Goal: Communication & Community: Answer question/provide support

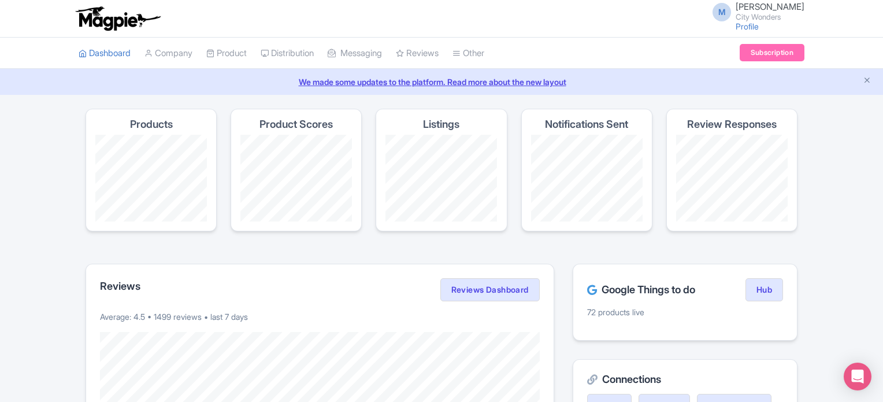
click at [606, 373] on h2 "Connections" at bounding box center [685, 379] width 196 height 12
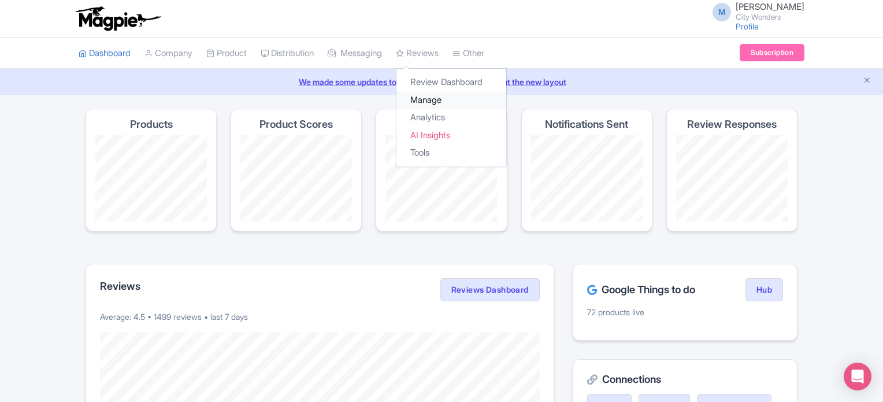
click at [446, 99] on link "Manage" at bounding box center [451, 100] width 110 height 18
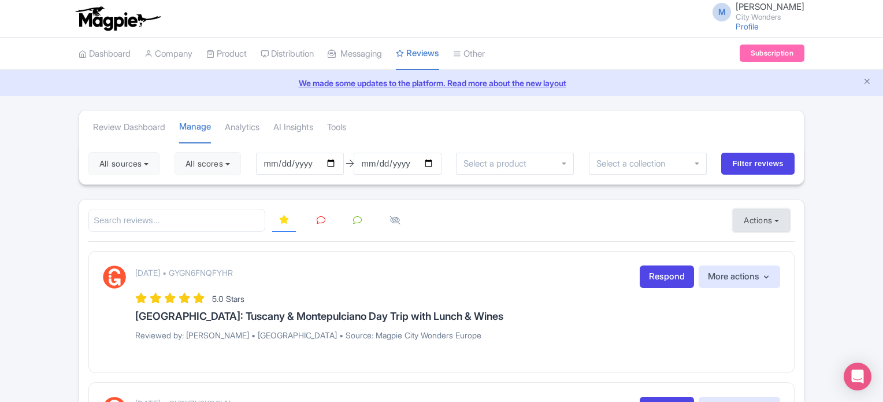
click at [755, 216] on button "Actions" at bounding box center [761, 220] width 57 height 23
click at [760, 243] on link "Import new reviews" at bounding box center [801, 249] width 136 height 23
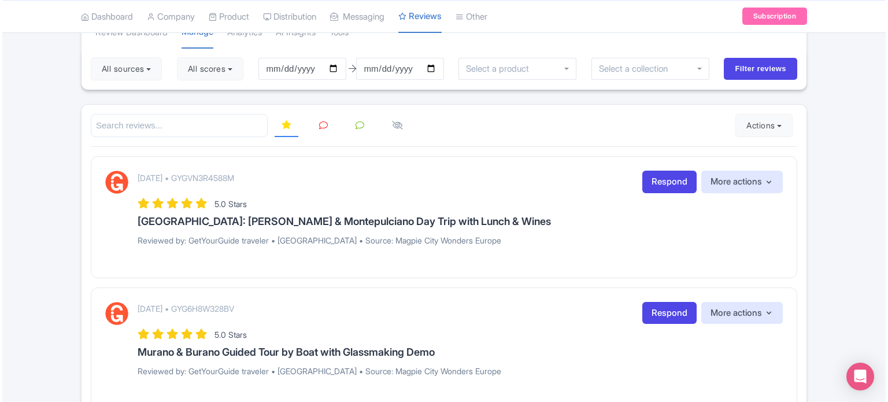
scroll to position [116, 0]
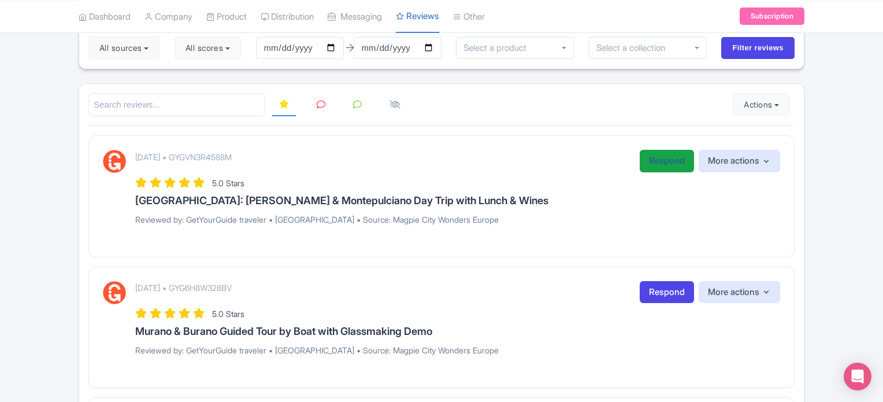
click at [672, 164] on link "Respond" at bounding box center [667, 161] width 54 height 23
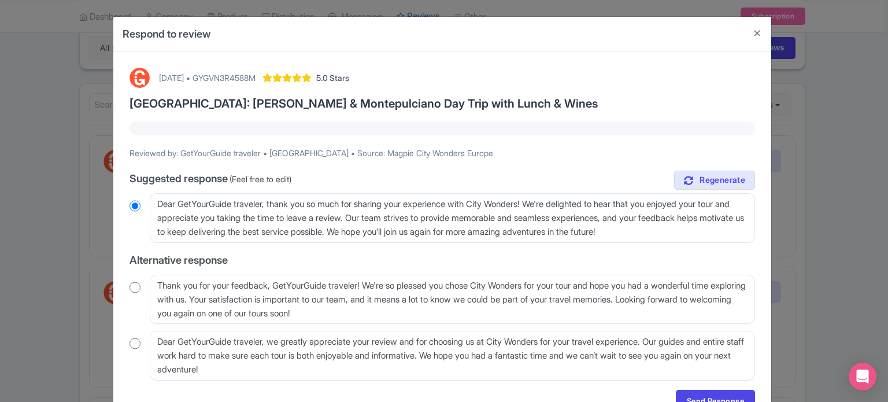
scroll to position [58, 0]
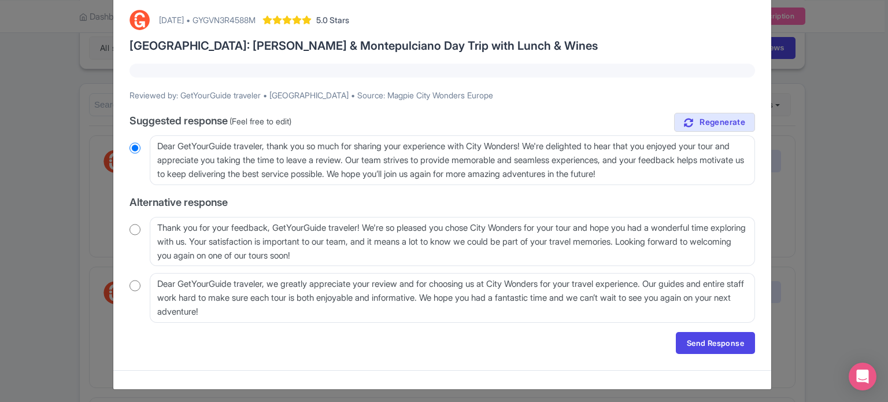
click at [130, 229] on input "radio" at bounding box center [134, 230] width 11 height 12
radio input "true"
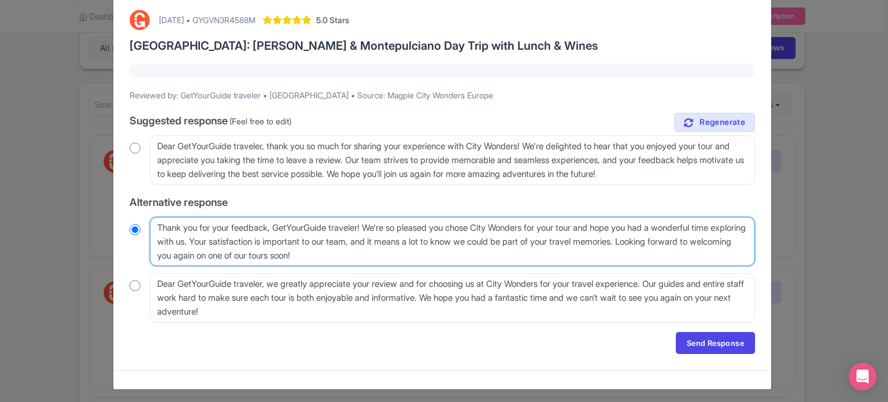
drag, startPoint x: 280, startPoint y: 226, endPoint x: 370, endPoint y: 225, distance: 90.7
click at [370, 225] on textarea "Thank you for your feedback, GetYourGuide traveler! We're so pleased you chose …" at bounding box center [452, 242] width 605 height 50
type textarea "Thank you for your feedback, We're so pleased you chose City Wonders for your t…"
radio input "true"
type textarea "Thank you for your feedback, We're so pleased you chose City Wonders for your t…"
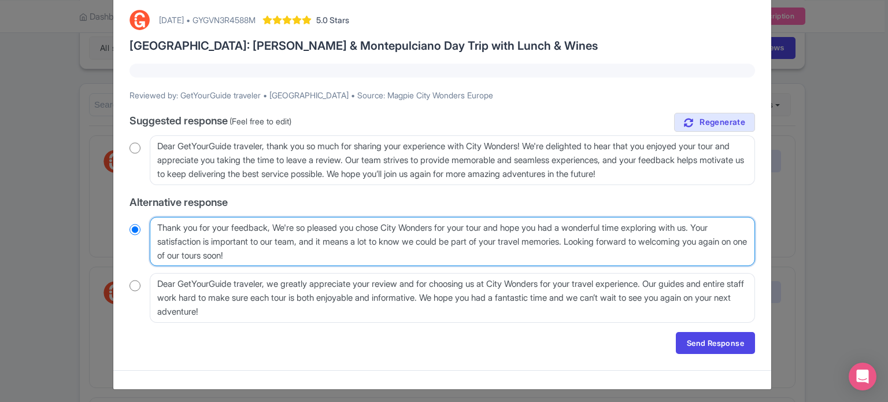
radio input "true"
type textarea "Thank you for your feedback We're so pleased you chose City Wonders for your to…"
radio input "true"
type textarea "Thank you for your feedback! We're so pleased you chose City Wonders for your t…"
radio input "true"
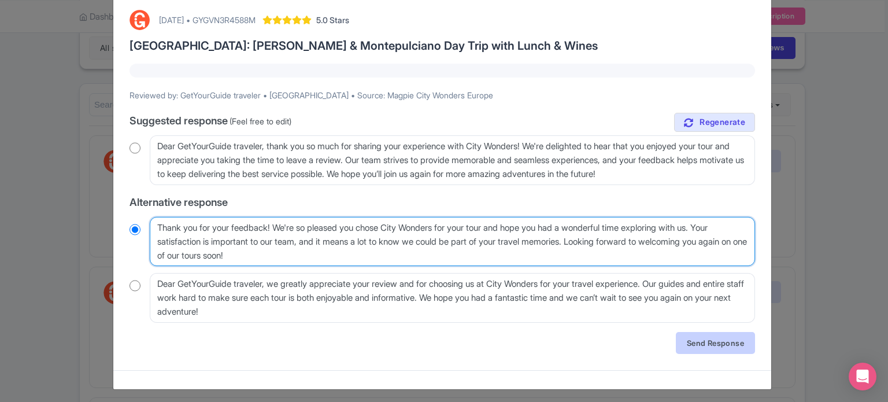
type textarea "Thank you for your feedback! We're so pleased you chose City Wonders for your t…"
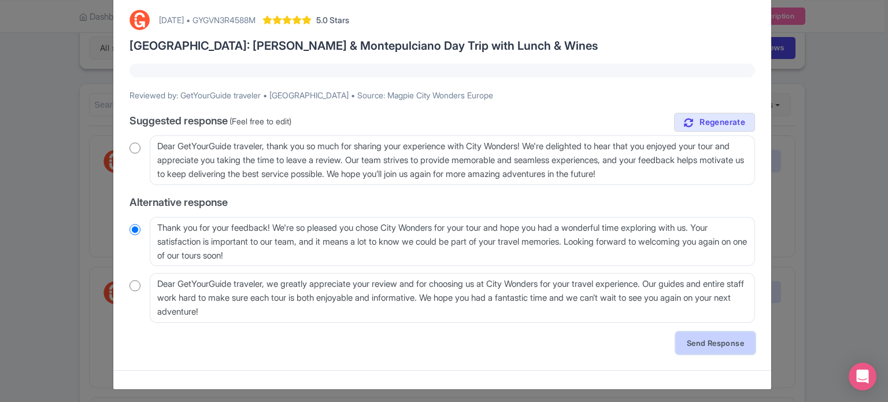
click at [720, 347] on link "Send Response" at bounding box center [715, 343] width 79 height 22
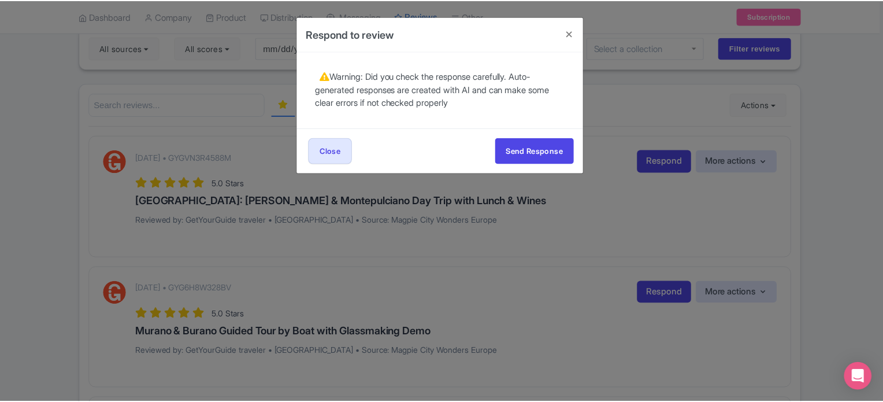
scroll to position [0, 0]
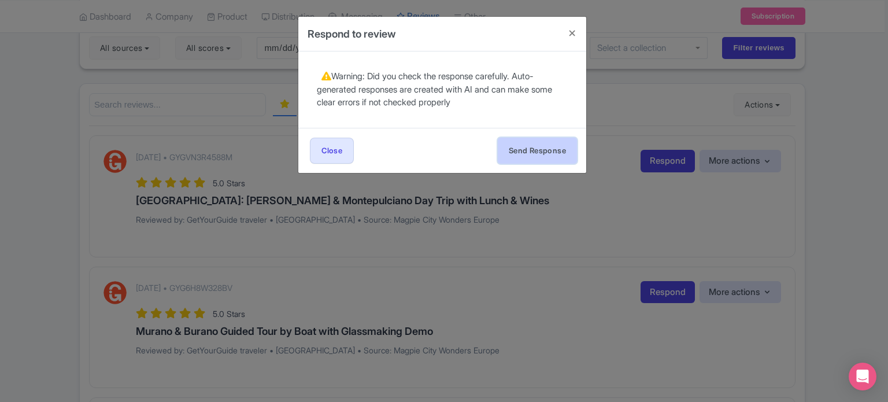
click at [536, 151] on button "Send Response" at bounding box center [537, 151] width 79 height 26
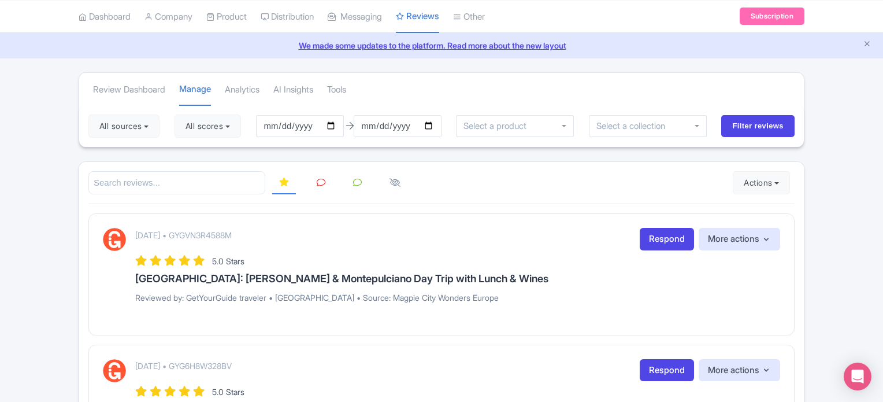
scroll to position [58, 0]
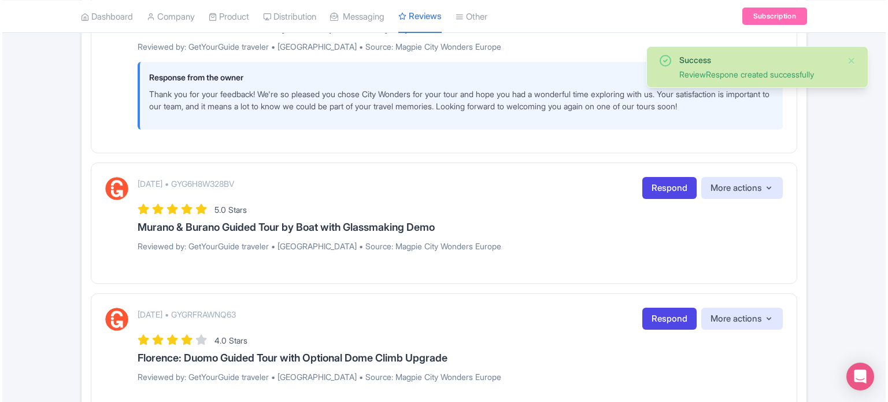
scroll to position [289, 0]
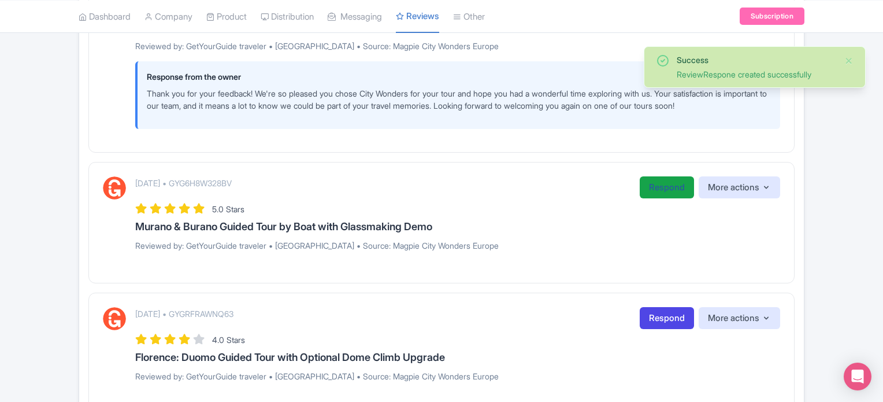
click at [657, 190] on link "Respond" at bounding box center [667, 187] width 54 height 23
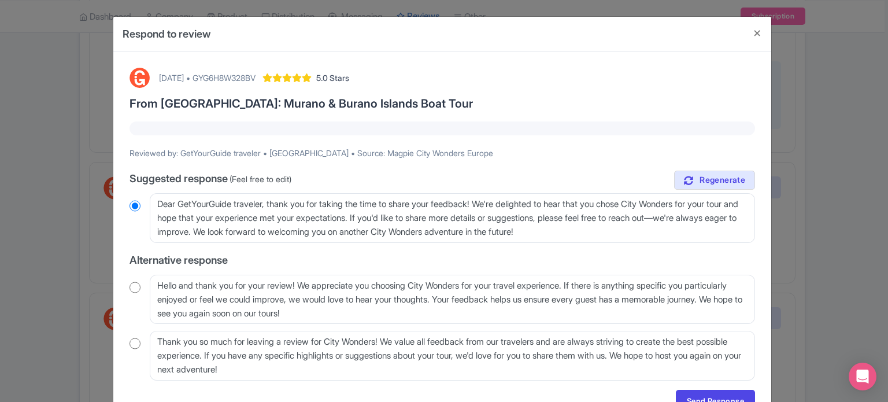
click at [134, 288] on input "radio" at bounding box center [134, 287] width 11 height 12
radio input "true"
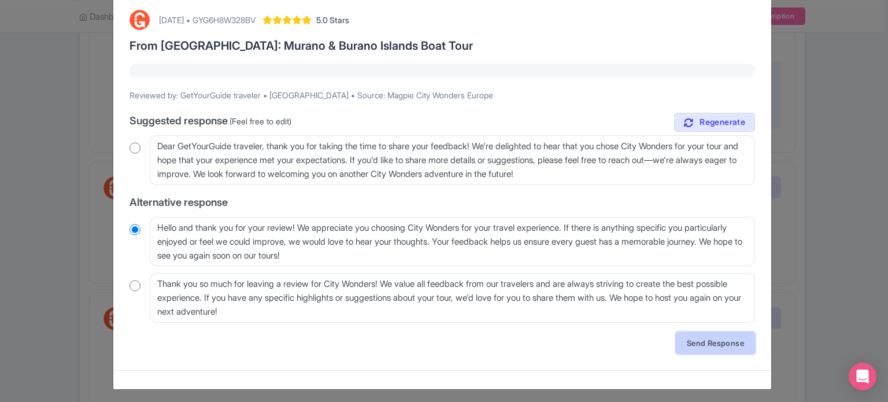
click at [715, 343] on link "Send Response" at bounding box center [715, 343] width 79 height 22
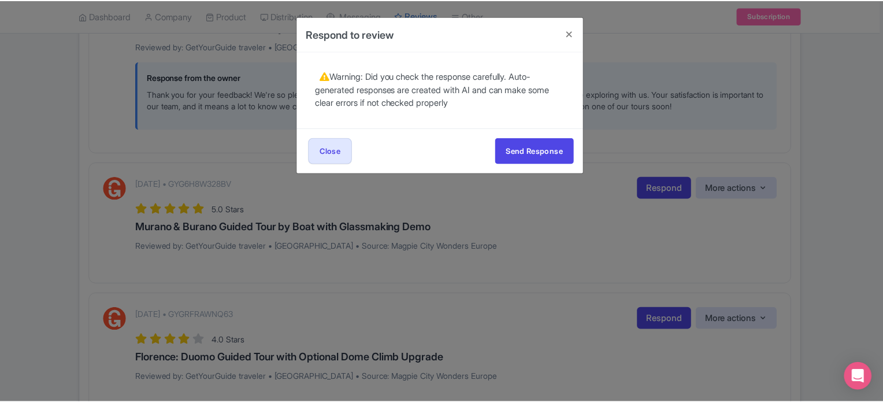
scroll to position [0, 0]
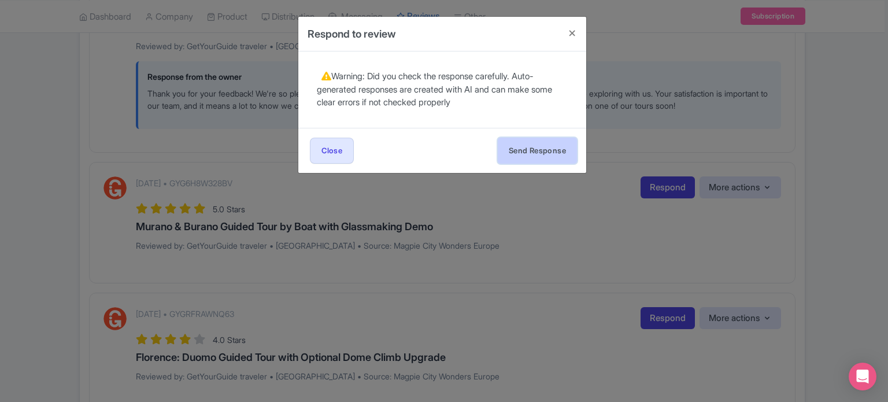
click at [555, 152] on button "Send Response" at bounding box center [537, 151] width 79 height 26
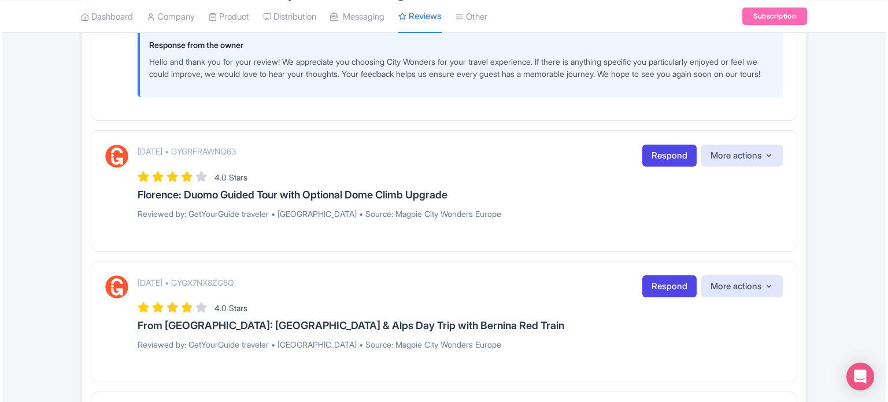
scroll to position [462, 0]
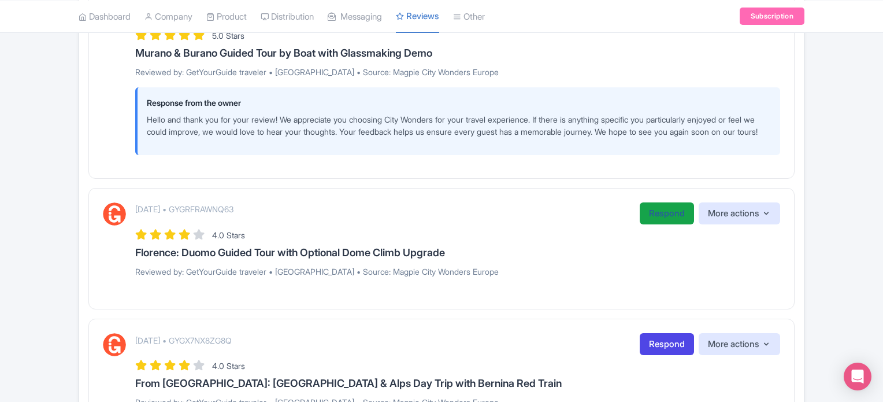
click at [672, 225] on link "Respond" at bounding box center [667, 213] width 54 height 23
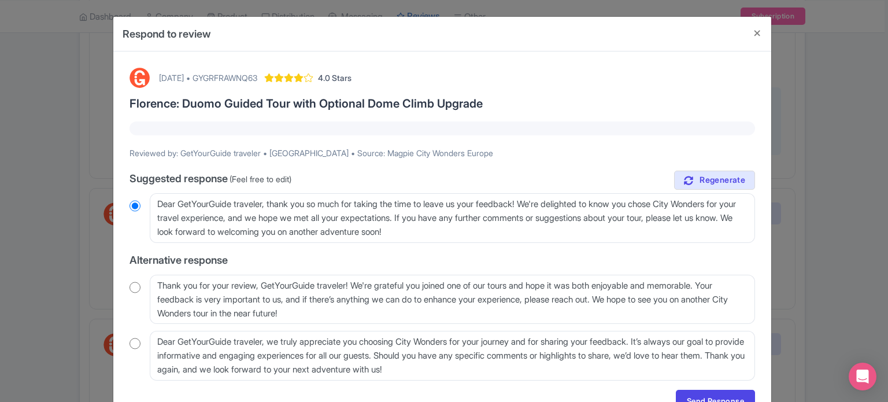
scroll to position [58, 0]
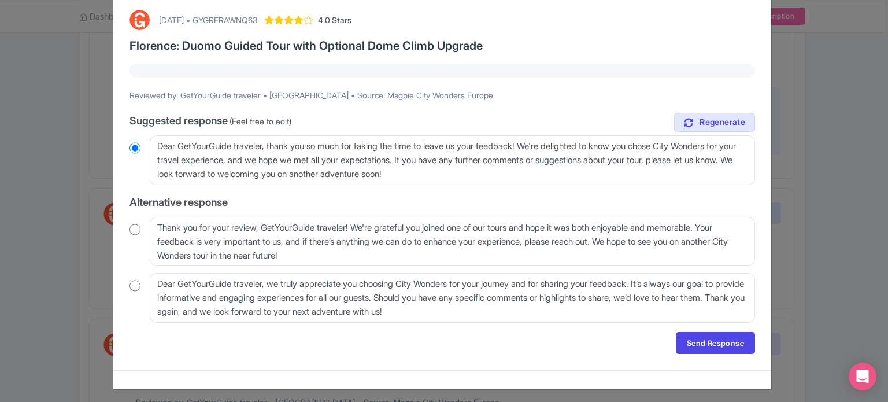
click at [136, 232] on input "radio" at bounding box center [134, 230] width 11 height 12
radio input "true"
click at [136, 149] on input "radio" at bounding box center [134, 148] width 11 height 12
radio input "true"
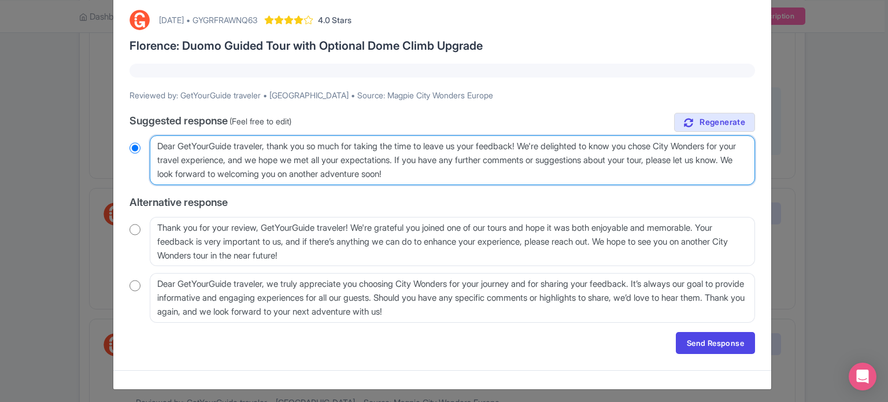
drag, startPoint x: 268, startPoint y: 146, endPoint x: 139, endPoint y: 150, distance: 128.4
click at [139, 150] on div "Dear GetYourGuide traveler, thank you so much for taking the time to leave us y…" at bounding box center [441, 160] width 625 height 50
type textarea "H, thank you so much for taking the time to leave us your feedback! We're delig…"
radio input "true"
type textarea "Hel, thank you so much for taking the time to leave us your feedback! We're del…"
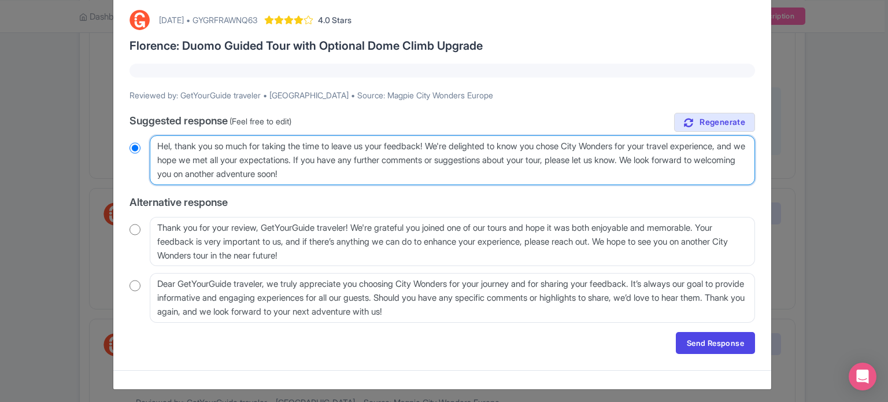
radio input "true"
type textarea "Hell, thank you so much for taking the time to leave us your feedback! We're de…"
radio input "true"
type textarea "Hello, thank you so much for taking the time to leave us your feedback! We're d…"
radio input "true"
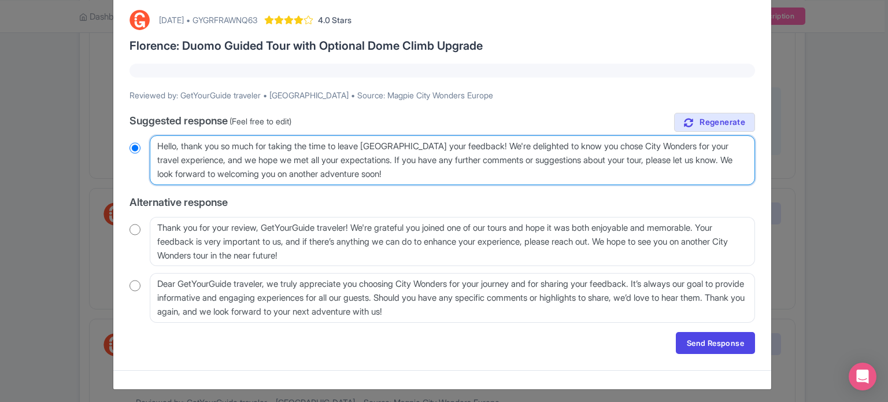
drag, startPoint x: 381, startPoint y: 158, endPoint x: 735, endPoint y: 157, distance: 353.7
click at [735, 157] on textarea "Dear GetYourGuide traveler, thank you so much for taking the time to leave us y…" at bounding box center [452, 160] width 605 height 50
type textarea "Hello, thank you so much for taking the time to leave [GEOGRAPHIC_DATA] your fe…"
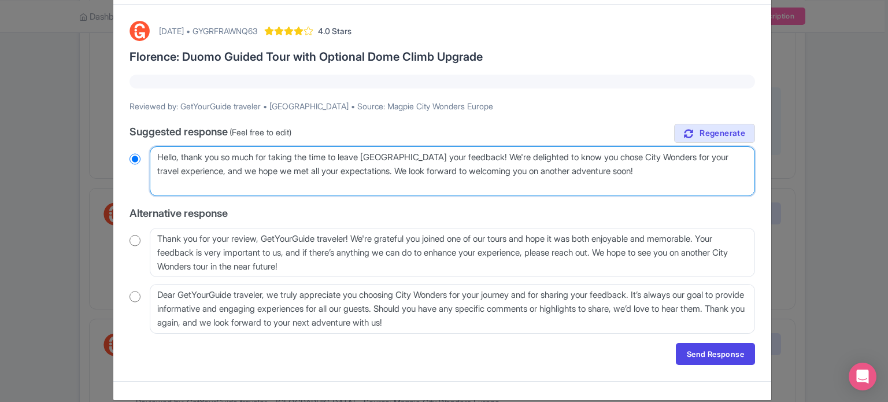
radio input "true"
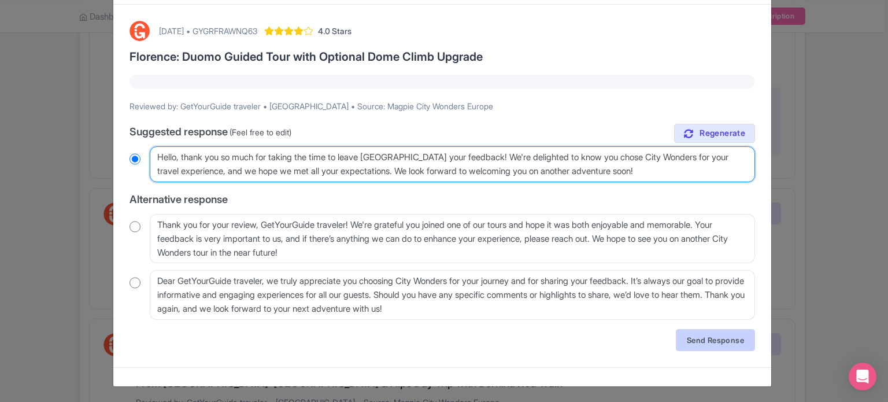
type textarea "Hello, thank you so much for taking the time to leave [GEOGRAPHIC_DATA] your fe…"
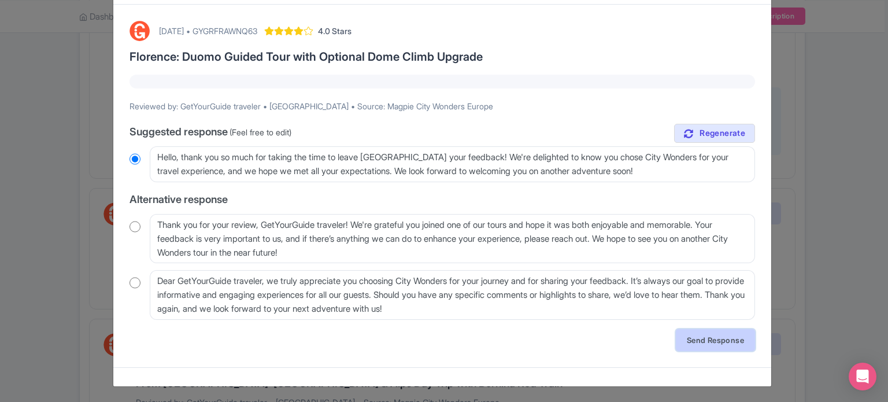
click at [721, 342] on link "Send Response" at bounding box center [715, 340] width 79 height 22
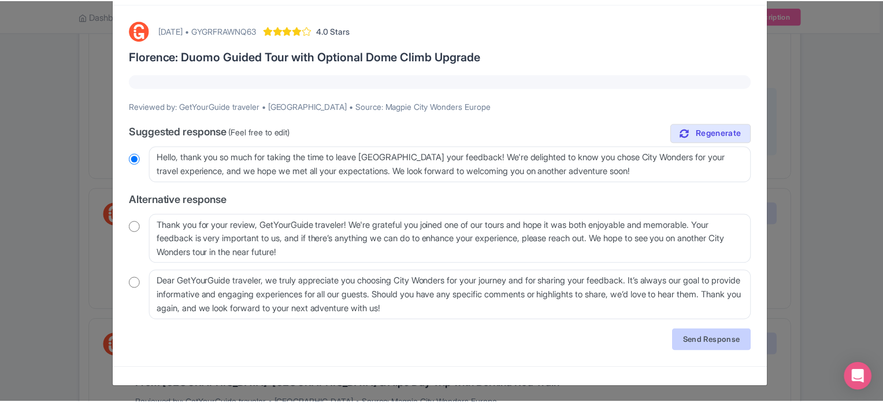
scroll to position [0, 0]
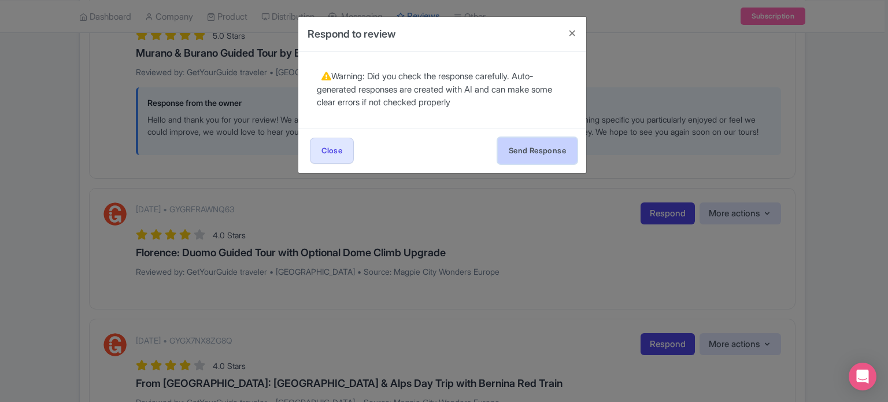
click at [535, 148] on button "Send Response" at bounding box center [537, 151] width 79 height 26
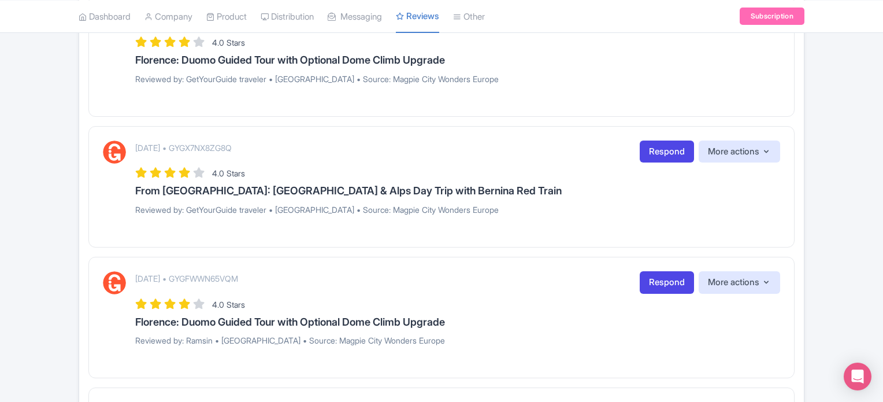
scroll to position [578, 0]
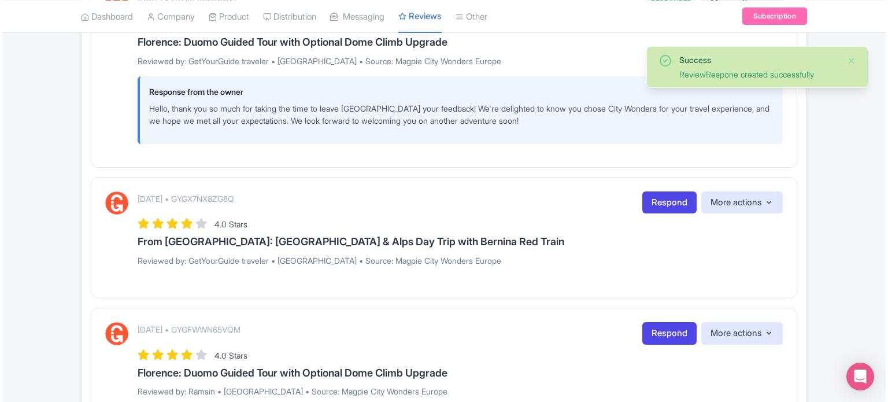
scroll to position [694, 0]
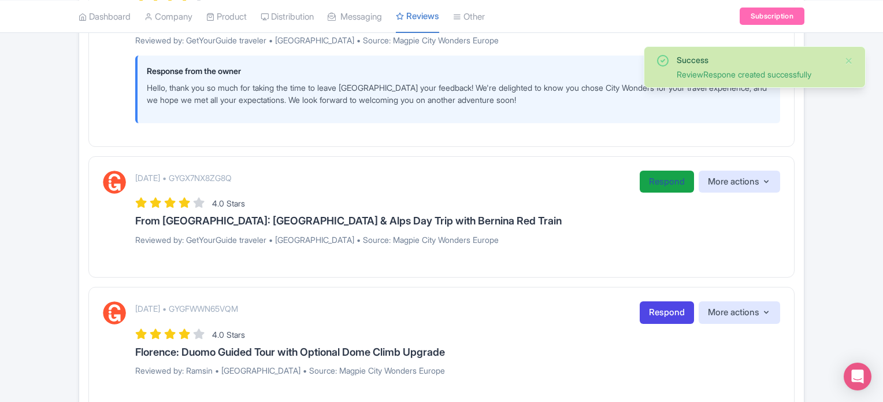
click at [656, 184] on link "Respond" at bounding box center [667, 181] width 54 height 23
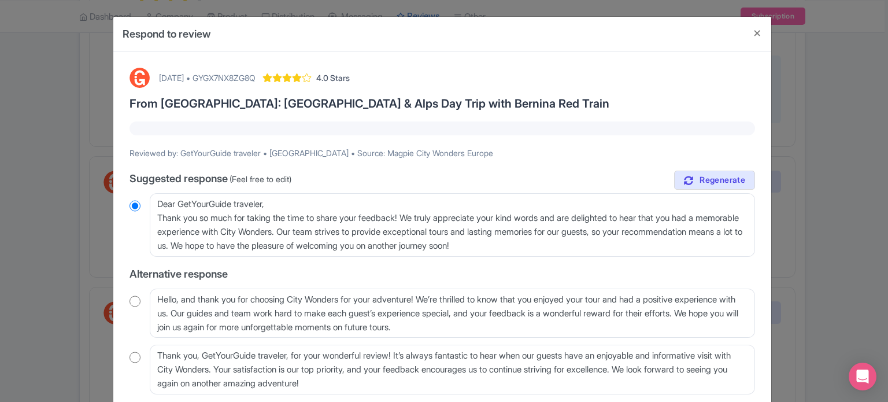
scroll to position [58, 0]
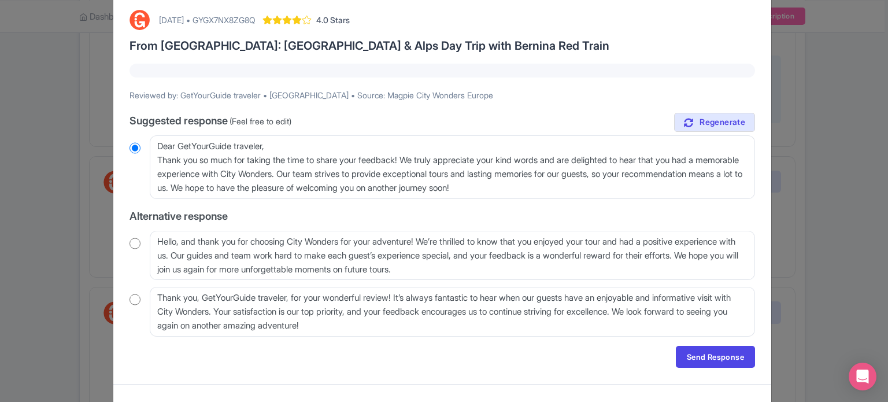
click at [135, 244] on input "radio" at bounding box center [134, 244] width 11 height 12
radio input "true"
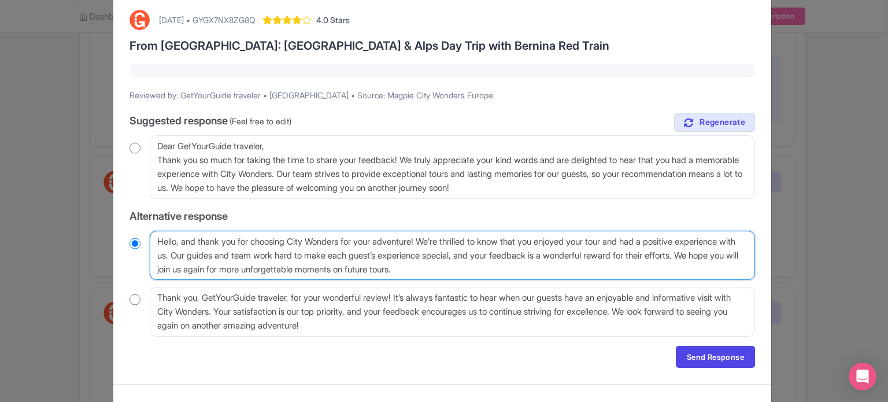
drag, startPoint x: 240, startPoint y: 254, endPoint x: 231, endPoint y: 257, distance: 9.7
click at [224, 259] on textarea "Hello, and thank you for choosing City Wonders for your adventure! We’re thrill…" at bounding box center [452, 256] width 605 height 50
click at [250, 256] on textarea "Hello, and thank you for choosing City Wonders for your adventure! We’re thrill…" at bounding box center [452, 256] width 605 height 50
drag, startPoint x: 237, startPoint y: 254, endPoint x: 188, endPoint y: 272, distance: 52.1
click at [188, 272] on textarea "Hello, and thank you for choosing City Wonders for your adventure! We’re thrill…" at bounding box center [452, 256] width 605 height 50
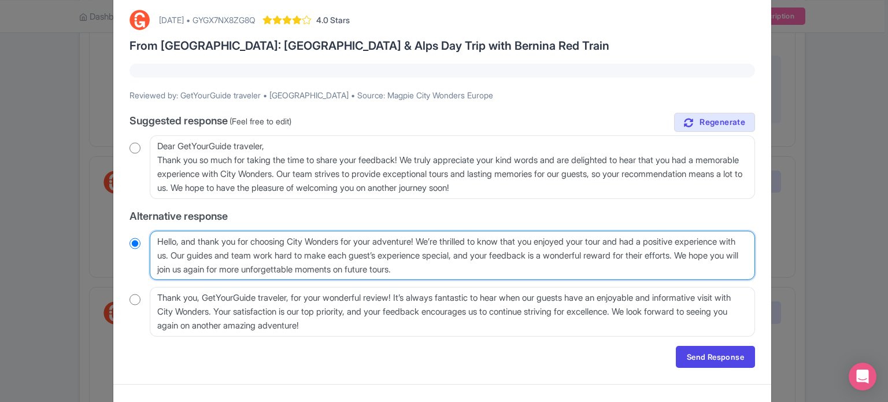
type textarea "Hello, and thank you for choosing City Wonders for your adventure! We’re thrill…"
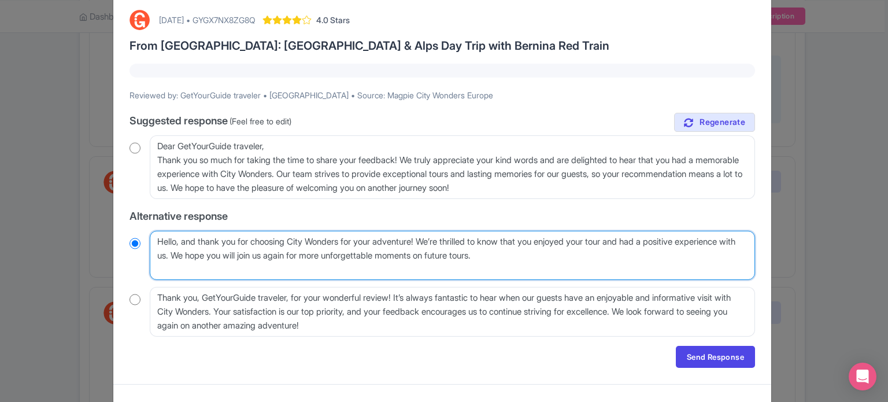
radio input "true"
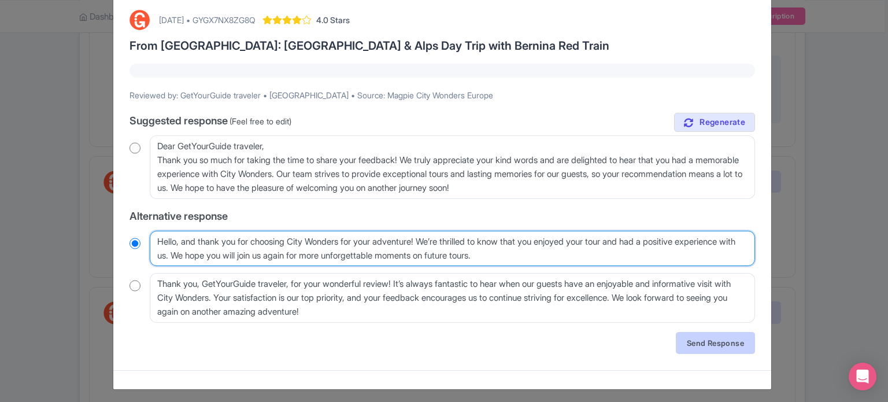
type textarea "Hello, and thank you for choosing City Wonders for your adventure! We’re thrill…"
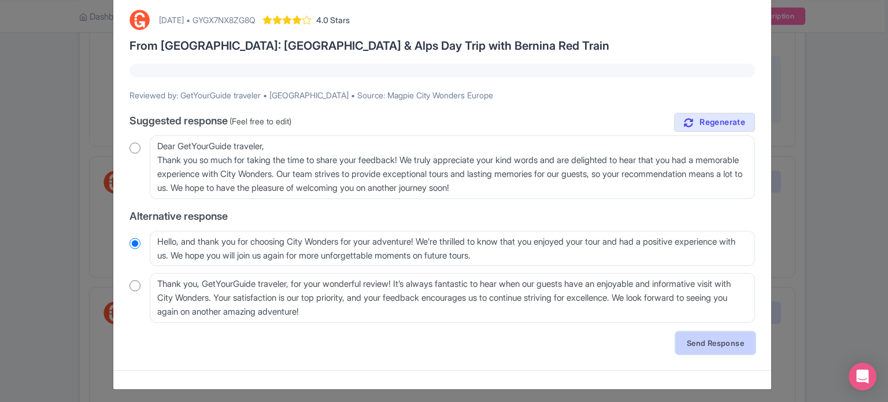
click at [714, 339] on link "Send Response" at bounding box center [715, 343] width 79 height 22
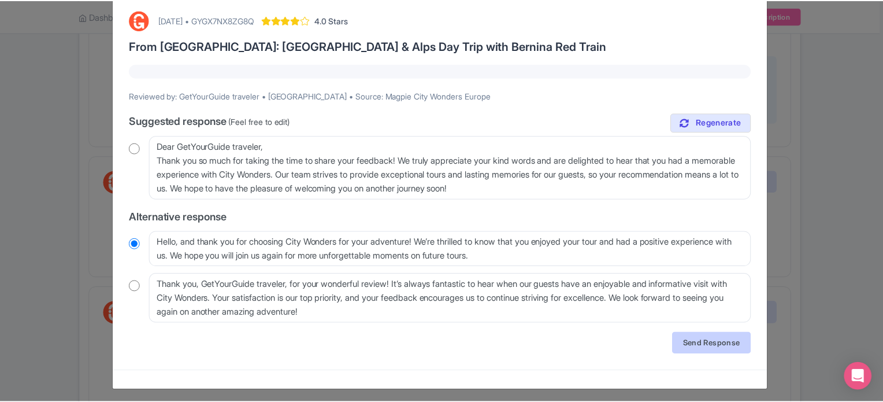
scroll to position [0, 0]
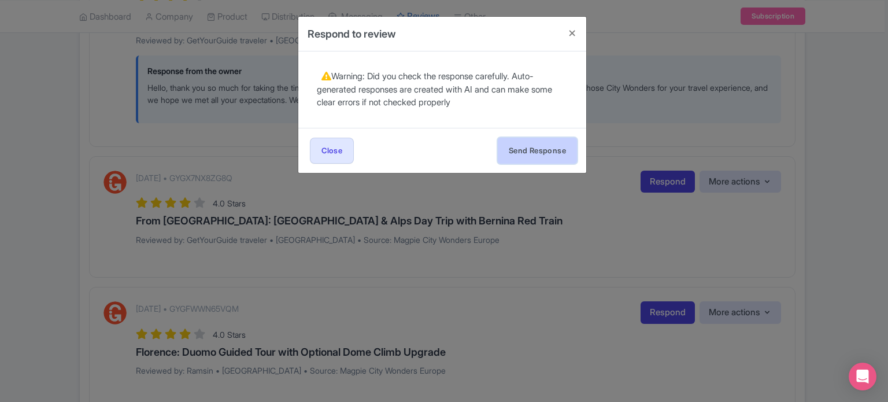
click at [542, 155] on button "Send Response" at bounding box center [537, 151] width 79 height 26
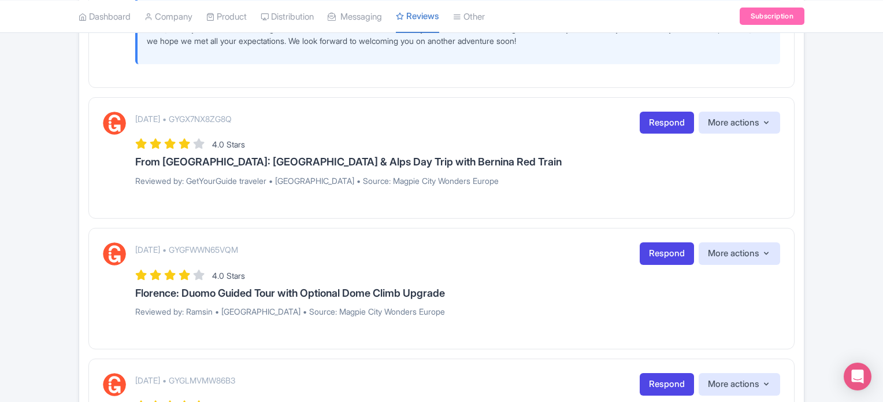
scroll to position [751, 0]
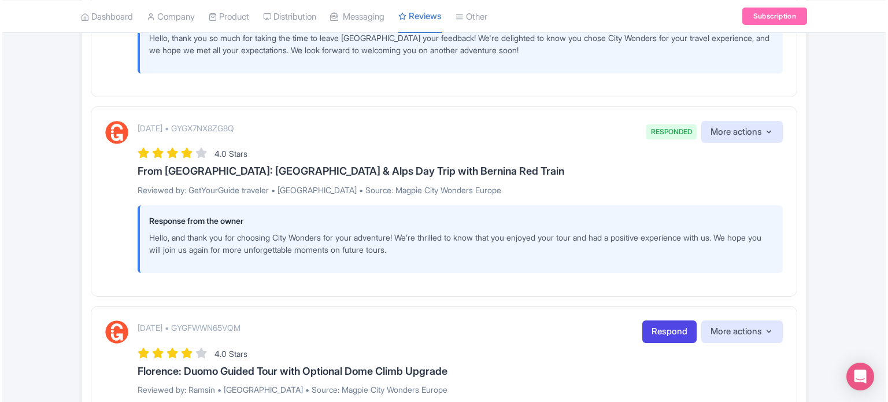
scroll to position [925, 0]
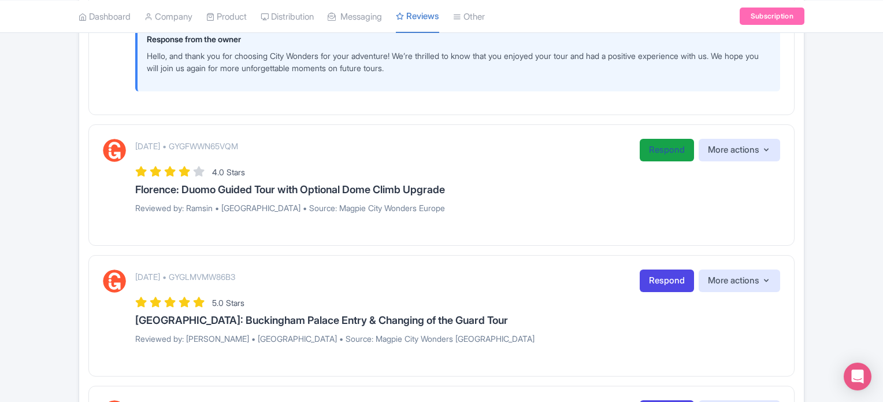
click at [653, 160] on link "Respond" at bounding box center [667, 150] width 54 height 23
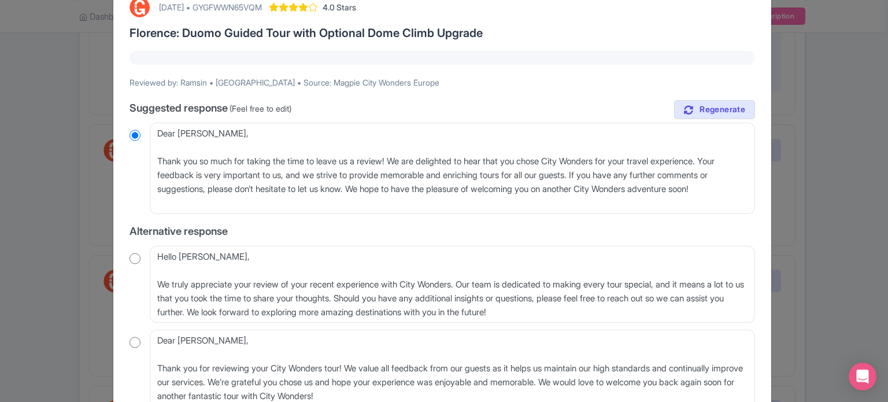
scroll to position [58, 0]
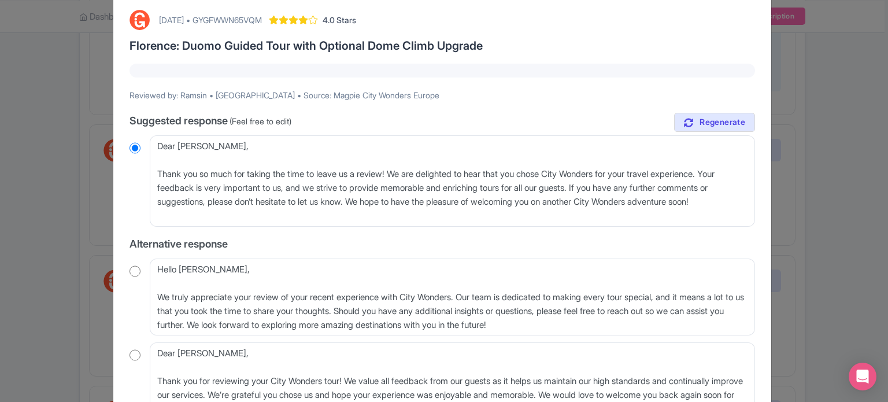
click at [133, 273] on input "radio" at bounding box center [134, 271] width 11 height 12
radio input "true"
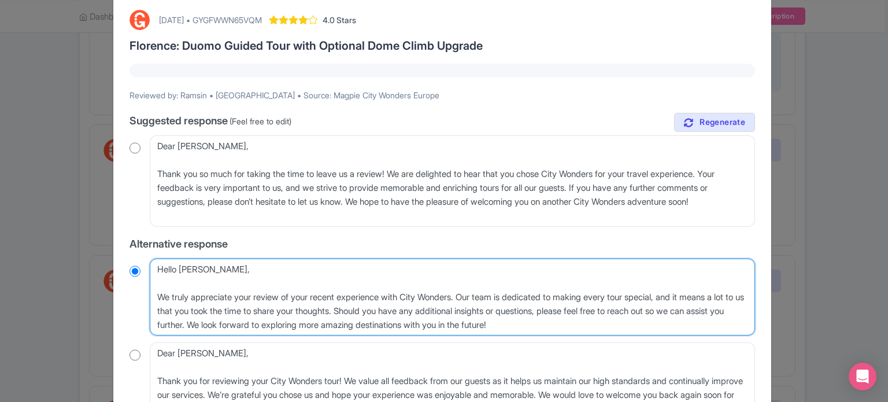
click at [152, 294] on textarea "Hello [PERSON_NAME], We truly appreciate your review of your recent experience …" at bounding box center [452, 296] width 605 height 77
type textarea "Hello Ramsin, We truly appreciate your review of your recent experience with Ci…"
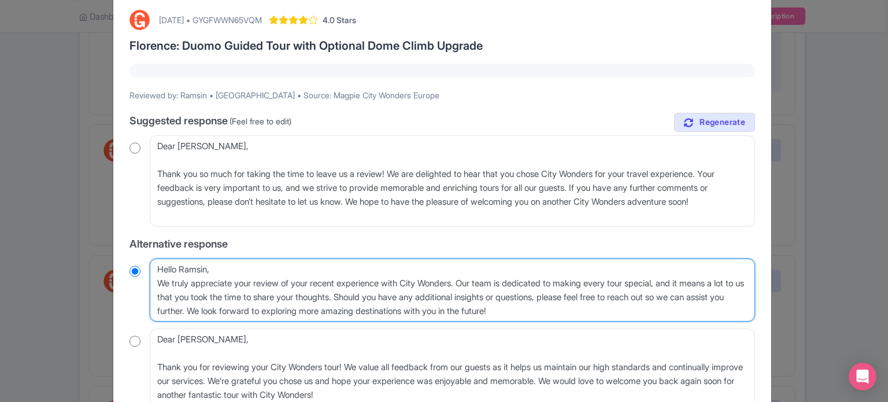
radio input "true"
type textarea "Hello Ramsin,We truly appreciate your review of your recent experience with Cit…"
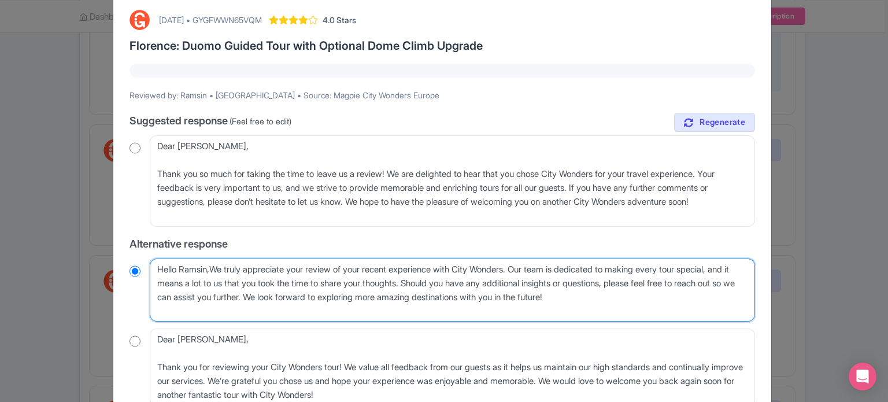
radio input "true"
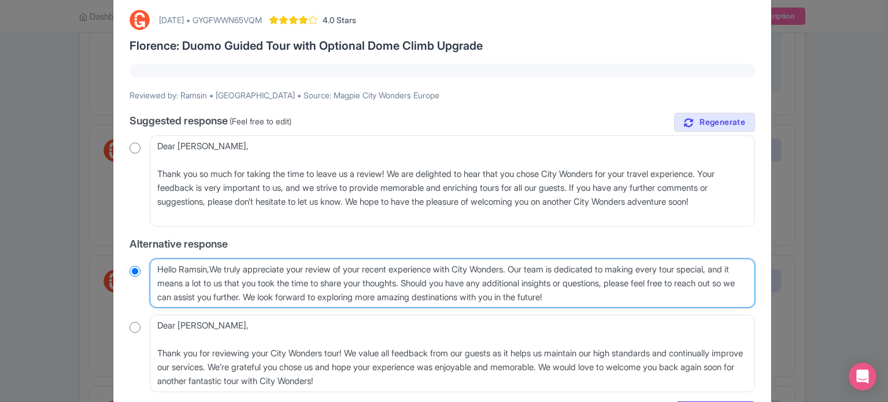
type textarea "Hello Ramsin, We truly appreciate your review of your recent experience with Ci…"
radio input "true"
drag, startPoint x: 533, startPoint y: 268, endPoint x: 316, endPoint y: 296, distance: 219.1
click at [316, 296] on textarea "Hello Ramsin, We truly appreciate your review of your recent experience with Ci…" at bounding box center [452, 283] width 605 height 50
type textarea "Hello Ramsin, We truly appreciate your review of your recent experience with Ci…"
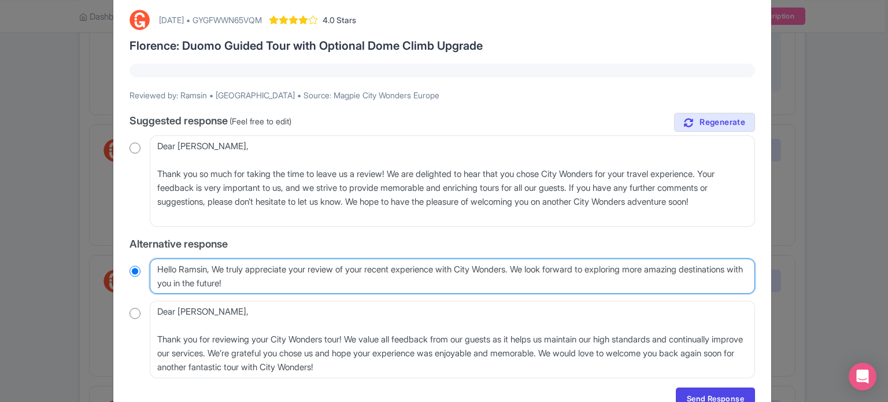
radio input "true"
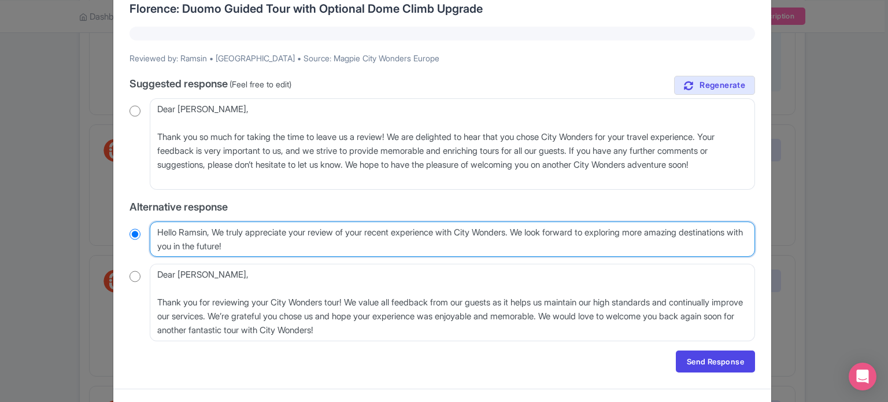
scroll to position [116, 0]
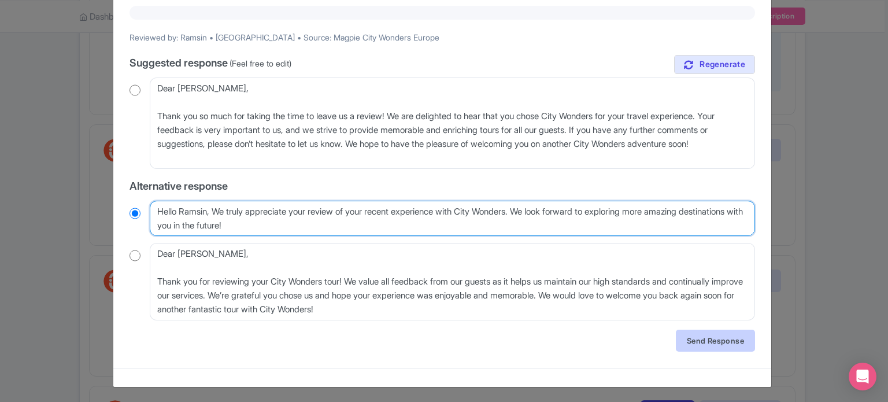
type textarea "Hello Ramsin, We truly appreciate your review of your recent experience with Ci…"
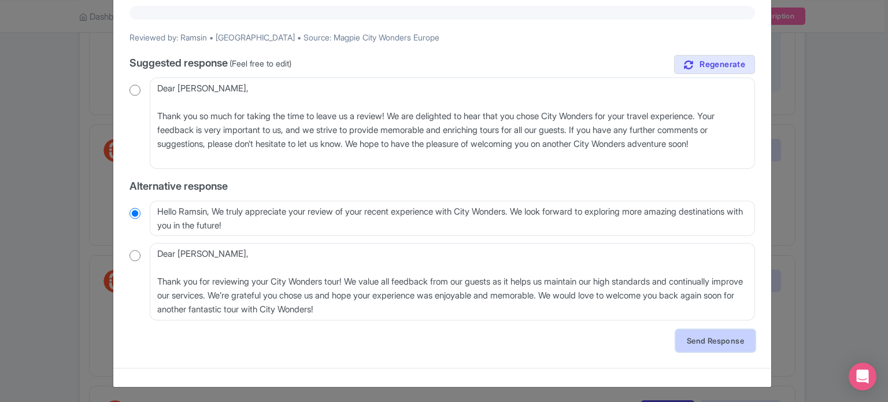
click at [729, 339] on link "Send Response" at bounding box center [715, 340] width 79 height 22
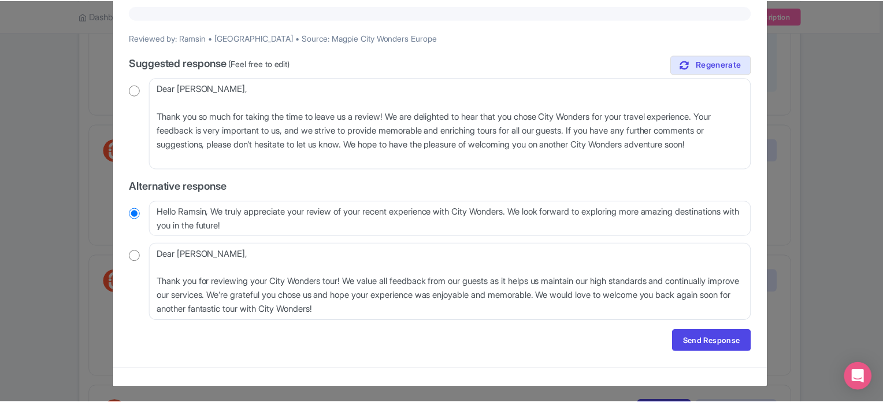
scroll to position [0, 0]
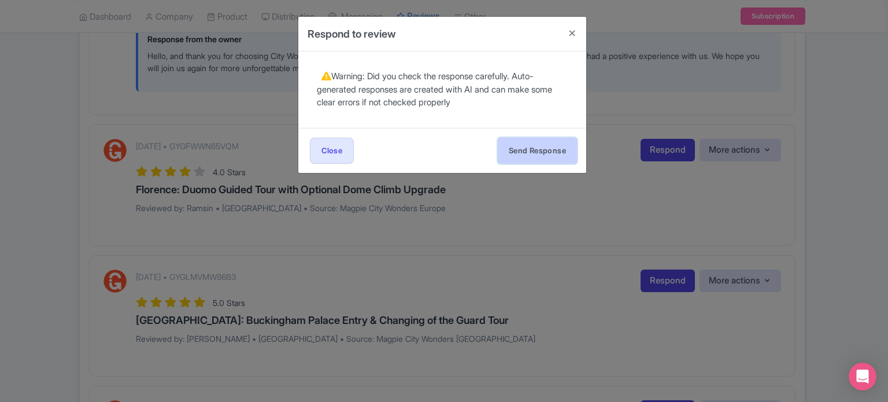
click at [548, 139] on button "Send Response" at bounding box center [537, 151] width 79 height 26
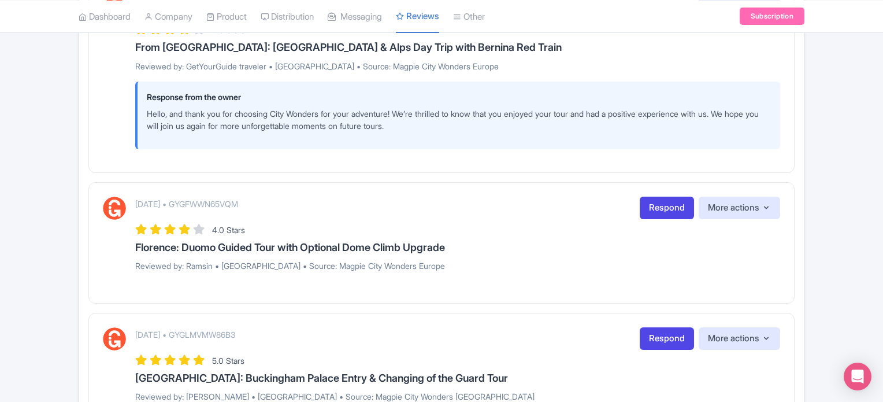
scroll to position [925, 0]
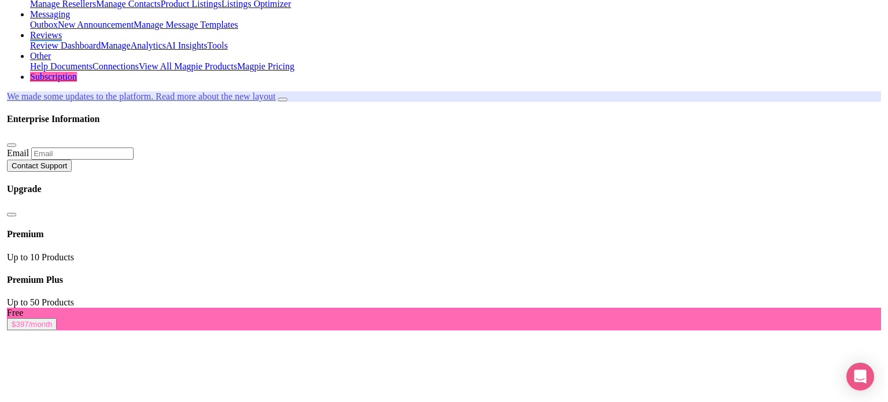
scroll to position [116, 0]
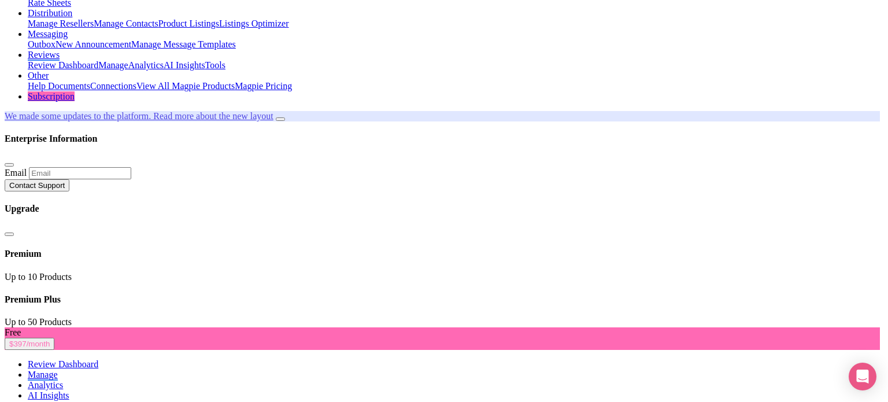
scroll to position [58, 0]
drag, startPoint x: 266, startPoint y: 145, endPoint x: 98, endPoint y: 154, distance: 168.4
type textarea "Dear GetYourGuide travelerexperience and we truly appreciate your feedback. If …"
radio input "true"
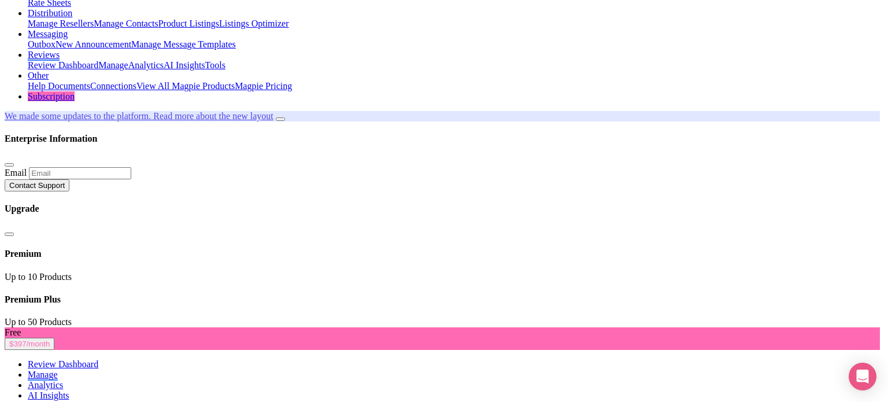
scroll to position [47, 0]
type textarea "Dear GetYourGuide travelerexperience and we truly appreciate your feedback. If …"
radio input "true"
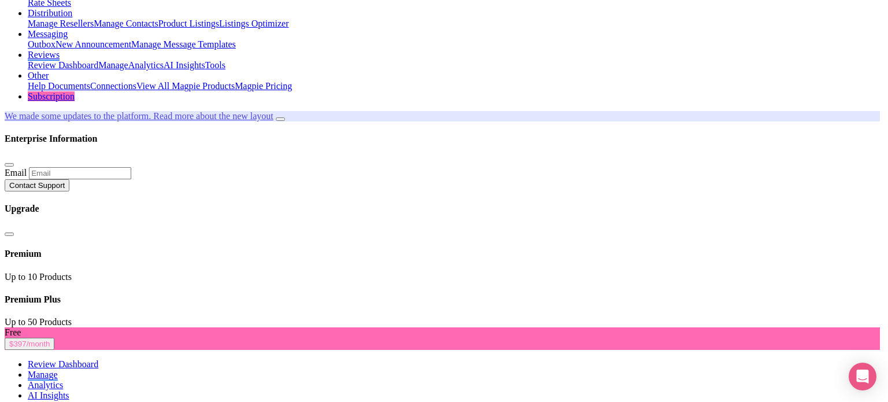
drag, startPoint x: 294, startPoint y: 238, endPoint x: 247, endPoint y: 249, distance: 47.7
type textarea "Hello and thank you for your review! We always strive to make every City Wonder…"
radio input "true"
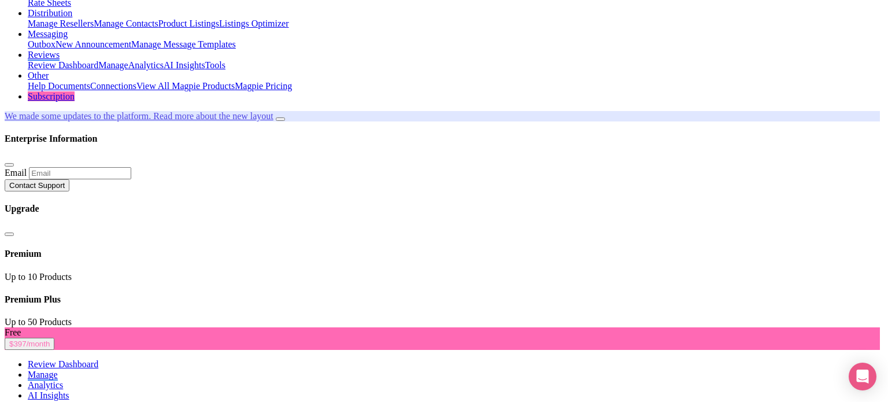
type textarea "Hello and thank you for your review! We always strive to make every City Wonder…"
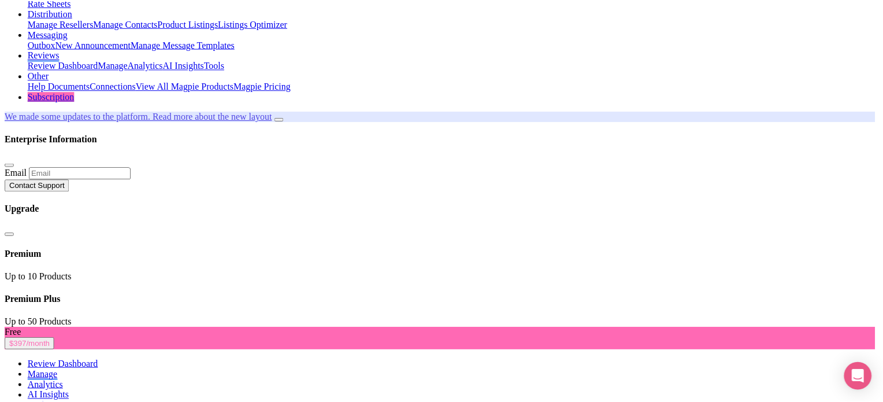
scroll to position [0, 0]
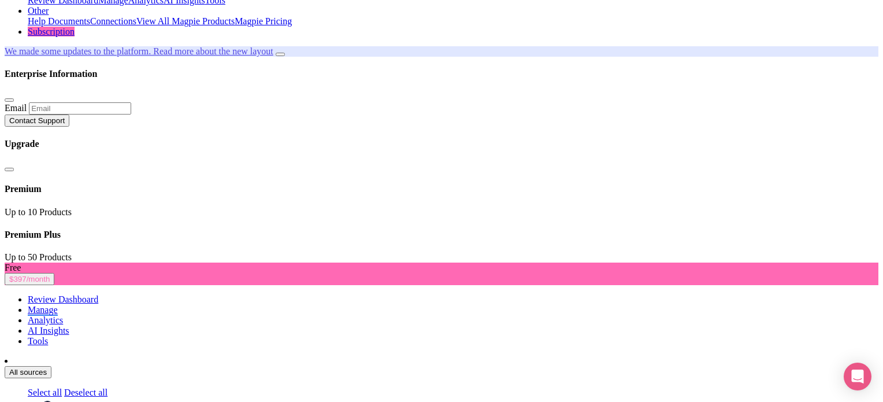
scroll to position [173, 0]
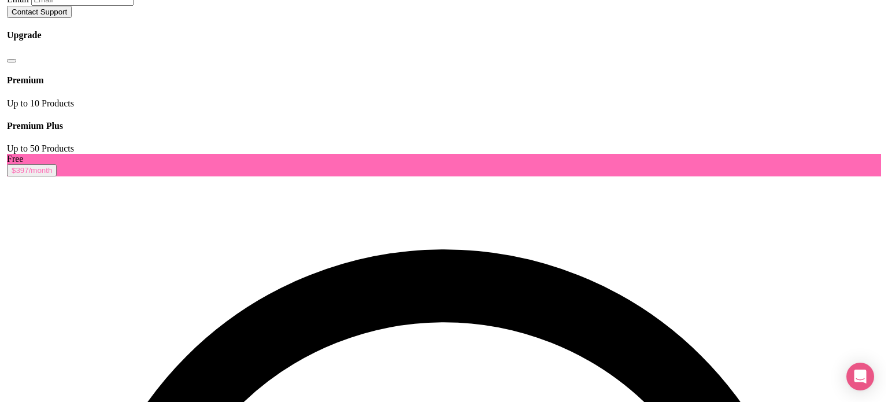
scroll to position [231, 0]
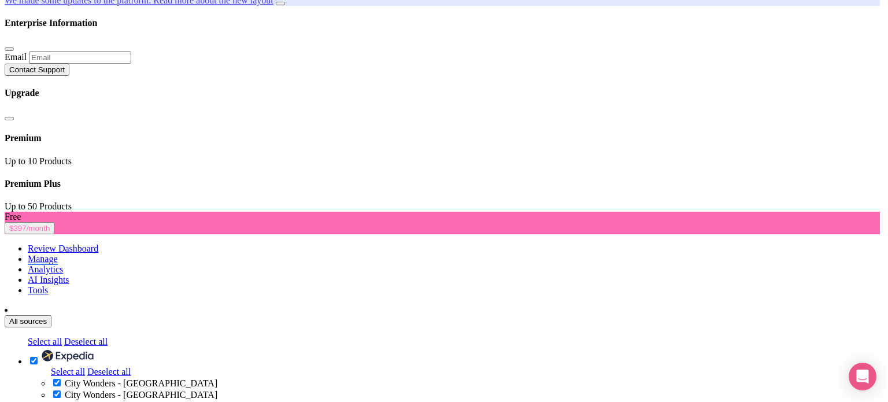
scroll to position [75, 0]
radio input "true"
drag, startPoint x: 270, startPoint y: 228, endPoint x: 405, endPoint y: 249, distance: 135.6
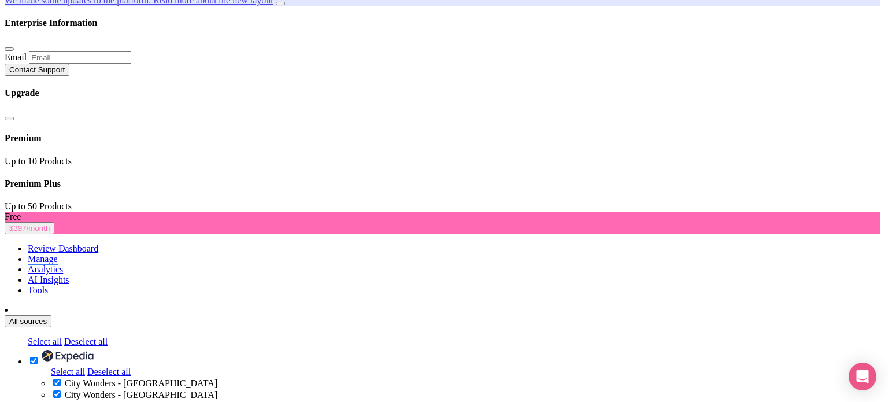
drag, startPoint x: 203, startPoint y: 235, endPoint x: 588, endPoint y: 238, distance: 385.5
type textarea "Thank you for choosing City Wonders and for leaving us a review! We greatly app…"
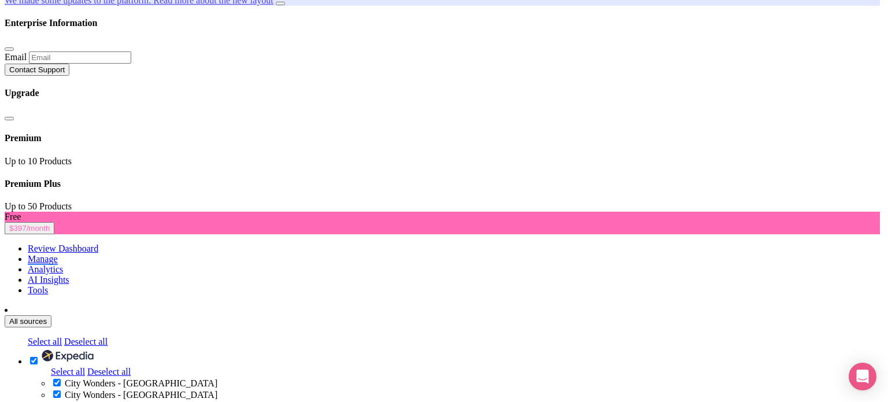
radio input "true"
type textarea "Thank you for choosing City Wonders and for leaving us a review! We greatly app…"
radio input "true"
type textarea "Thank you for choosing City Wonders and for leaving us a review! We greatly app…"
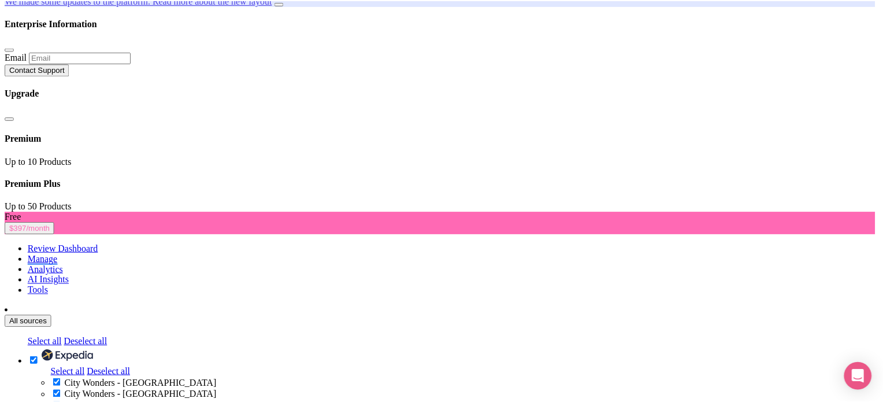
scroll to position [0, 0]
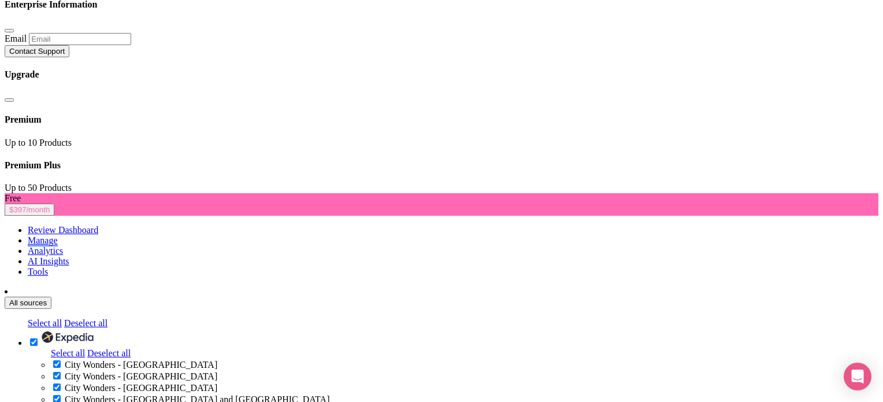
scroll to position [231, 0]
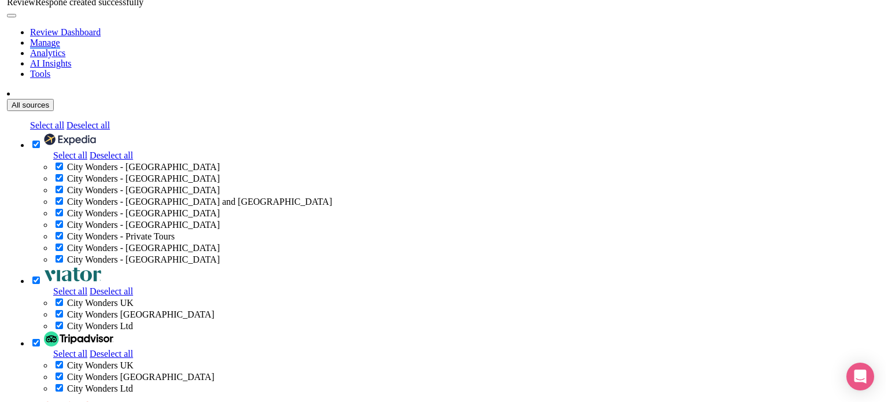
scroll to position [1387, 0]
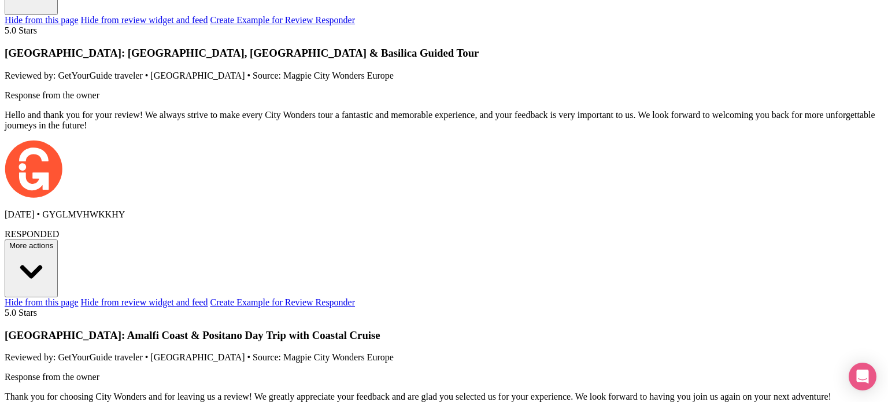
scroll to position [116, 0]
radio input "true"
type textarea "Hi Ramsin, We truly appreciate your review and for making us a part of your tra…"
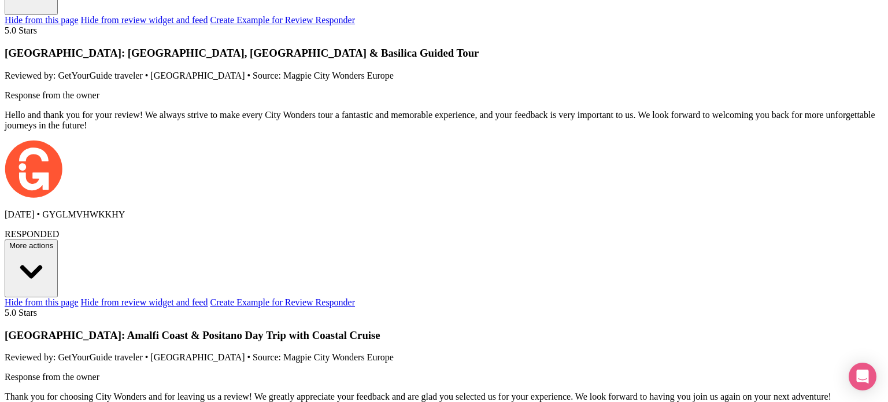
radio input "true"
type textarea "Hi Ramsin,We truly appreciate your review and for making us a part of your trav…"
radio input "true"
type textarea "Hi Ramsin, We truly appreciate your review and for making us a part of your tra…"
radio input "true"
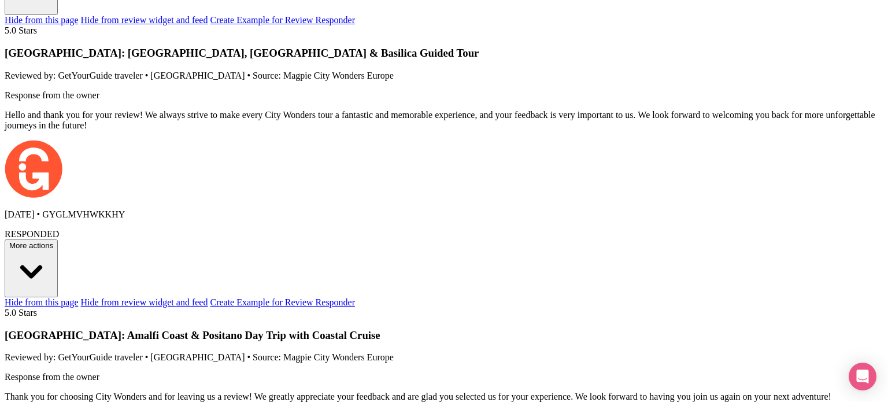
drag, startPoint x: 284, startPoint y: 314, endPoint x: 166, endPoint y: 280, distance: 122.7
type textarea "Hi Ramsin, We truly appreciate your review and for making us a part of your tra…"
radio input "true"
type textarea "Hi Ramsin, We truly appreciate your review and for making us a part of your tra…"
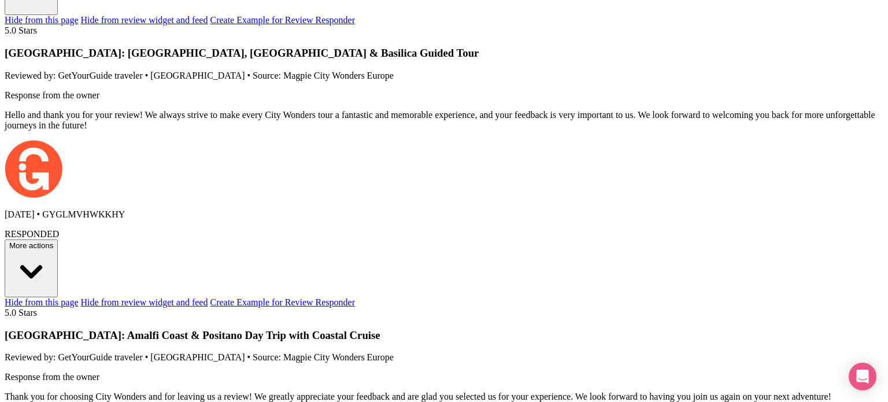
radio input "true"
drag, startPoint x: 472, startPoint y: 251, endPoint x: 553, endPoint y: 240, distance: 81.1
drag, startPoint x: 542, startPoint y: 236, endPoint x: 405, endPoint y: 265, distance: 140.0
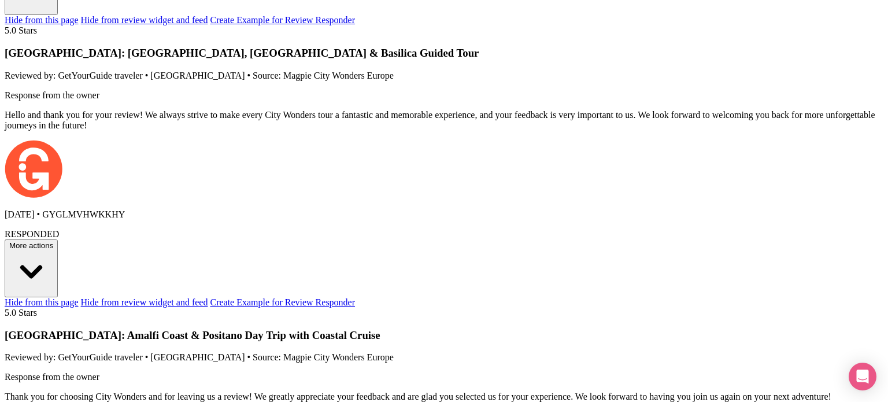
type textarea "Hi Ramsin, We truly appreciate your review and for making us a part of your tra…"
radio input "true"
type textarea "Hi Ramsin, e truly appreciate your review and for making us a part of your trav…"
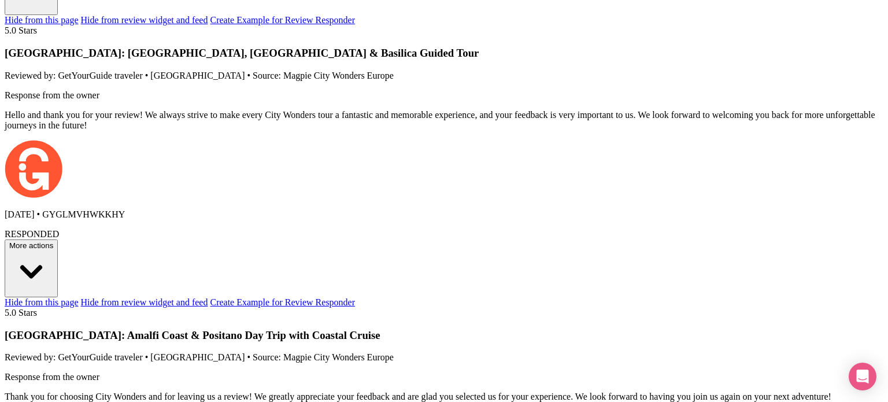
radio input "true"
type textarea "Hi Ramsin, we truly appreciate your review and for making us a part of your tra…"
radio input "true"
type textarea "Hi Ramsin, we truly appreciate your review and for making us a part of your tra…"
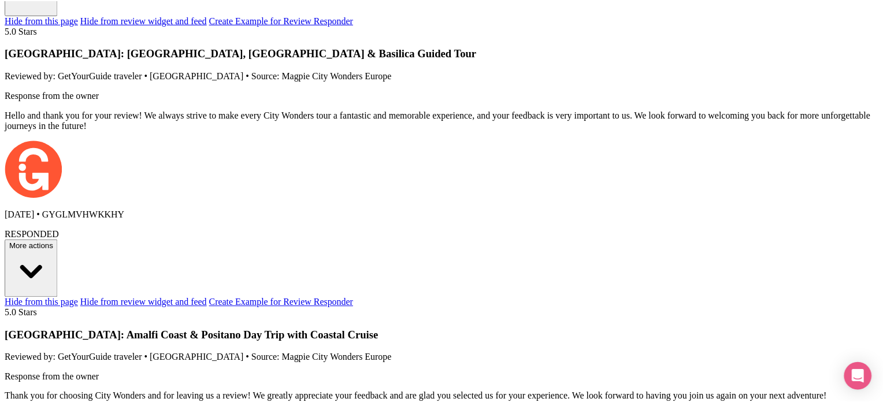
scroll to position [0, 0]
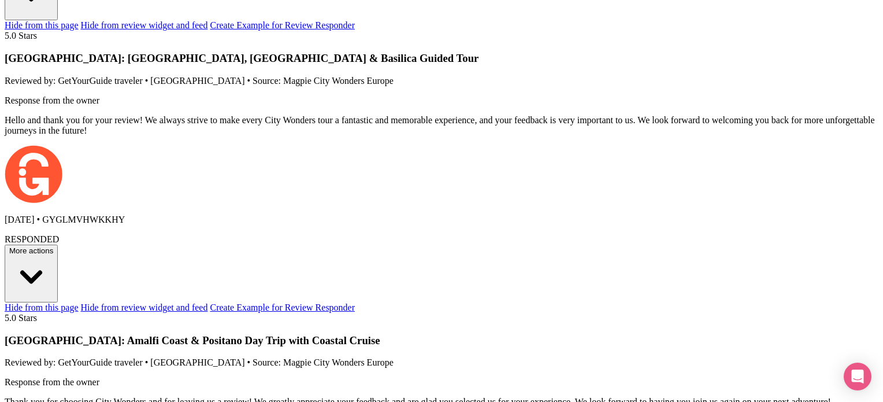
scroll to position [1387, 0]
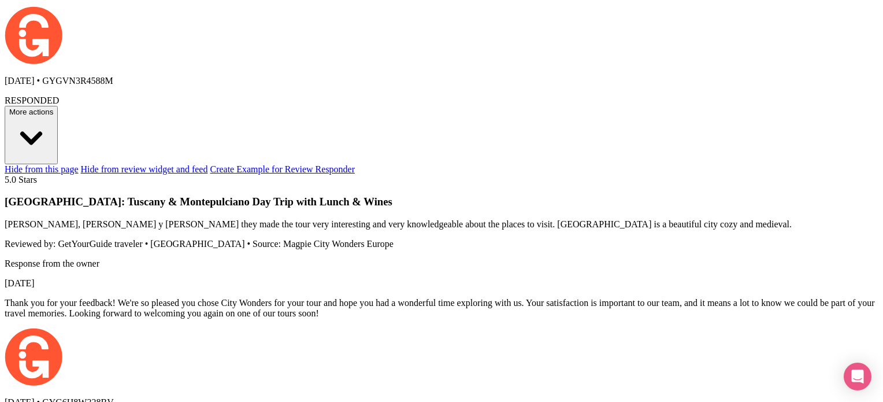
scroll to position [1849, 0]
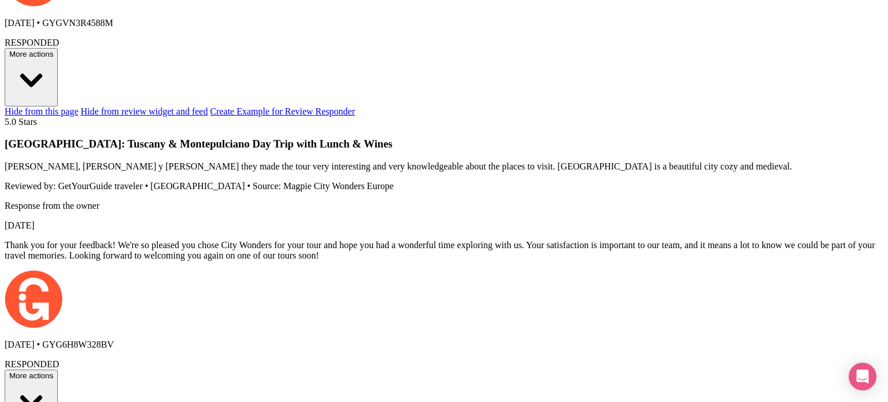
drag, startPoint x: 279, startPoint y: 217, endPoint x: 480, endPoint y: 228, distance: 200.9
type textarea "Dear [PERSON_NAME], thank you for choosing City Wonders and for taking the time…"
radio input "true"
type textarea "Dear [PERSON_NAME], thank you for choosing City Wonders and for taking the time…"
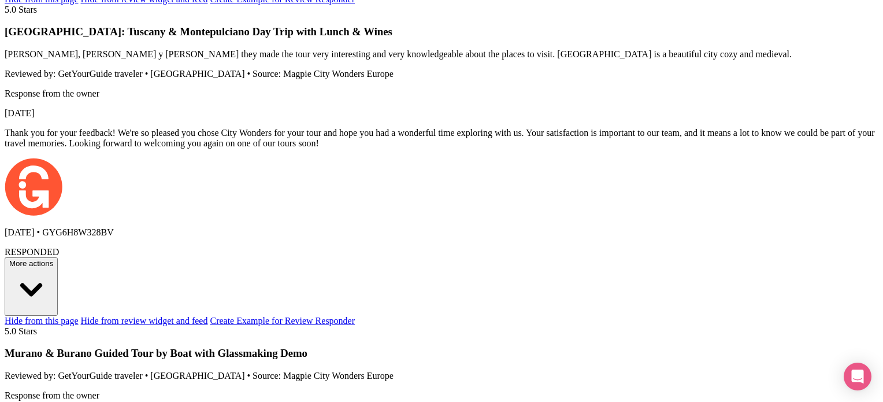
scroll to position [1965, 0]
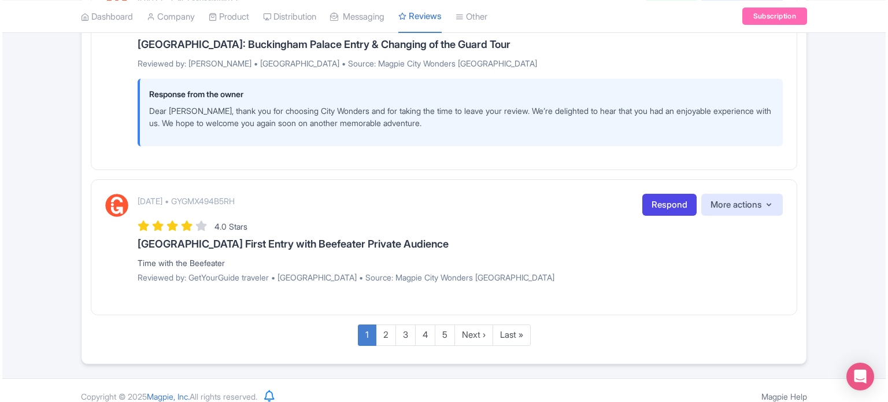
scroll to position [1936, 0]
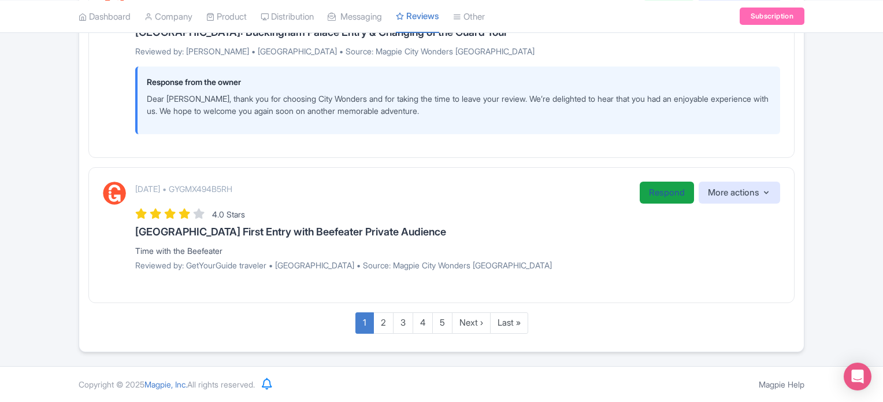
click at [655, 196] on link "Respond" at bounding box center [667, 192] width 54 height 23
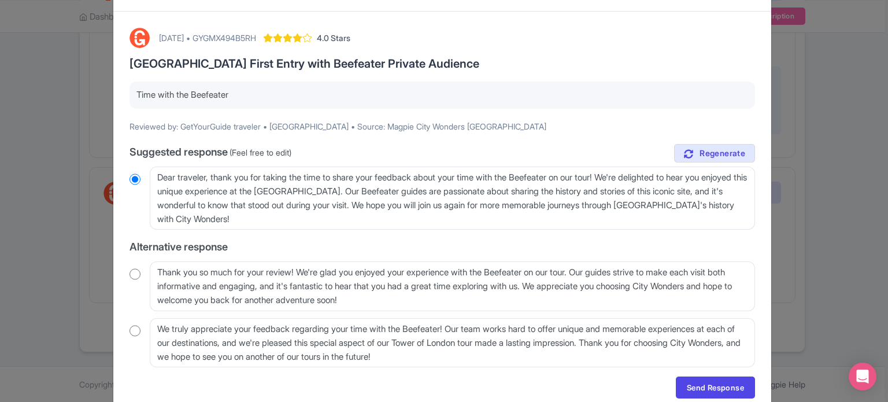
scroll to position [58, 0]
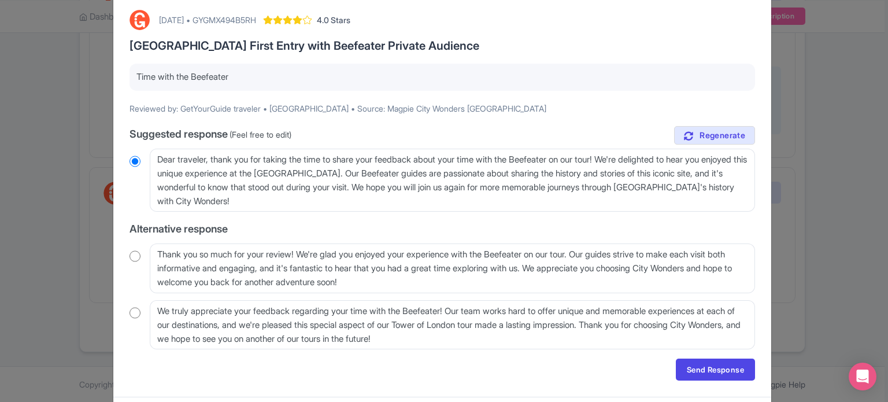
click at [134, 257] on input "radio" at bounding box center [134, 256] width 11 height 12
radio input "true"
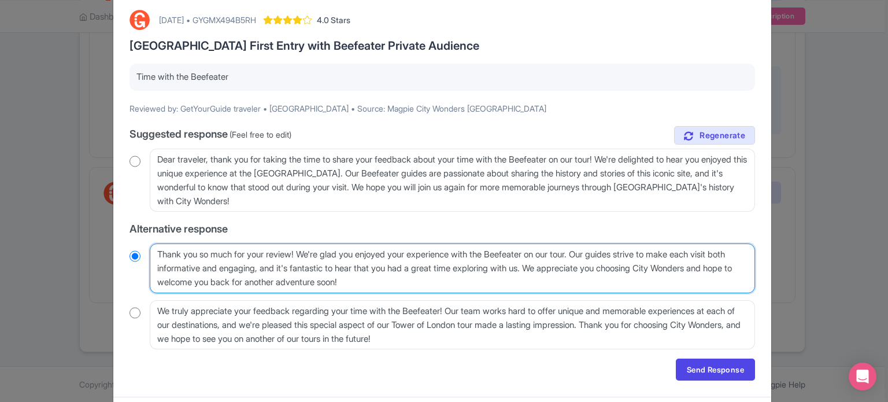
drag, startPoint x: 595, startPoint y: 253, endPoint x: 563, endPoint y: 263, distance: 33.4
click at [563, 263] on textarea "Thank you so much for your review! We're glad you enjoyed your experience with …" at bounding box center [452, 268] width 605 height 50
type textarea "Thank you so much for your review! We're glad you enjoyed your experience with …"
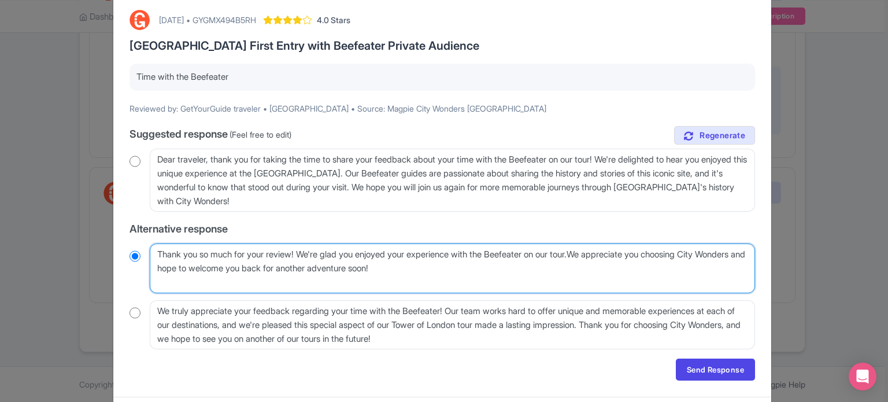
radio input "true"
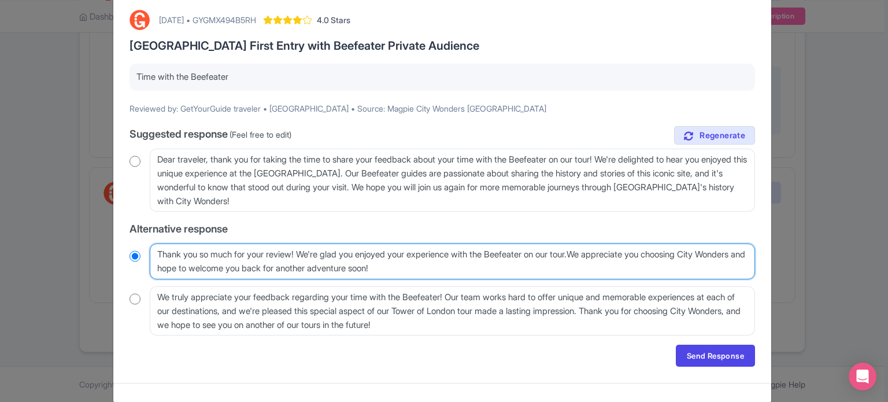
type textarea "Thank you so much for your review! We're glad you enjoyed your experience with …"
radio input "true"
type textarea "Thank you so much for your review! We're glad you enjoyed your experience with …"
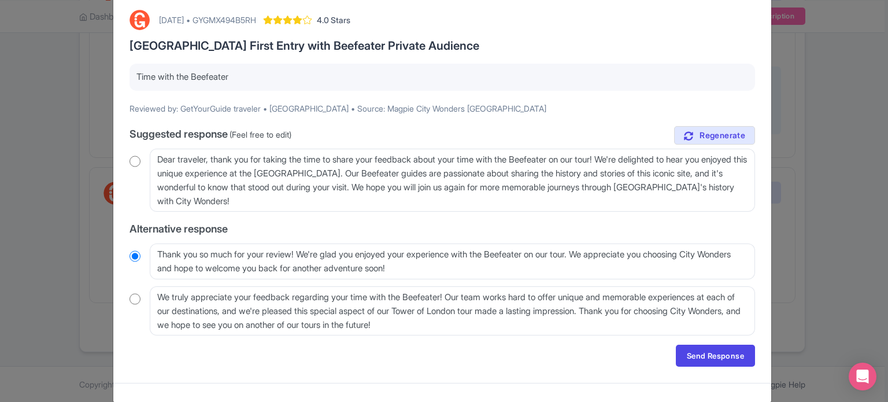
click at [716, 342] on div "August 22, 2025 • GYGMX494B5RH 4.0 Stars Tower of London First Entry with Beefe…" at bounding box center [442, 188] width 639 height 370
click at [717, 353] on link "Send Response" at bounding box center [715, 355] width 79 height 22
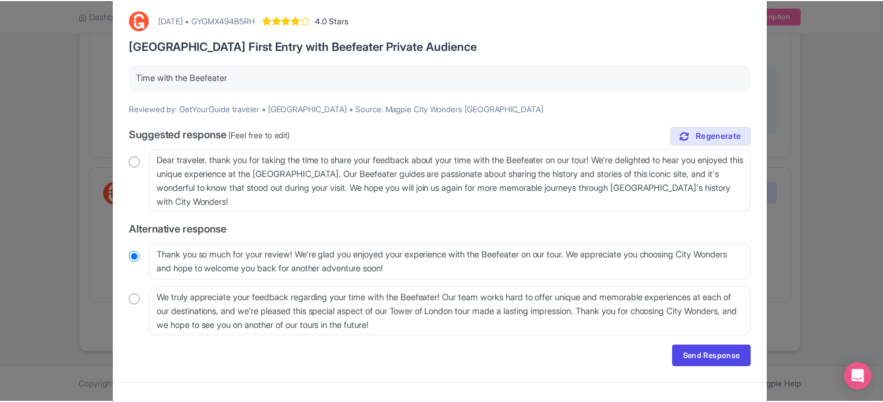
scroll to position [0, 0]
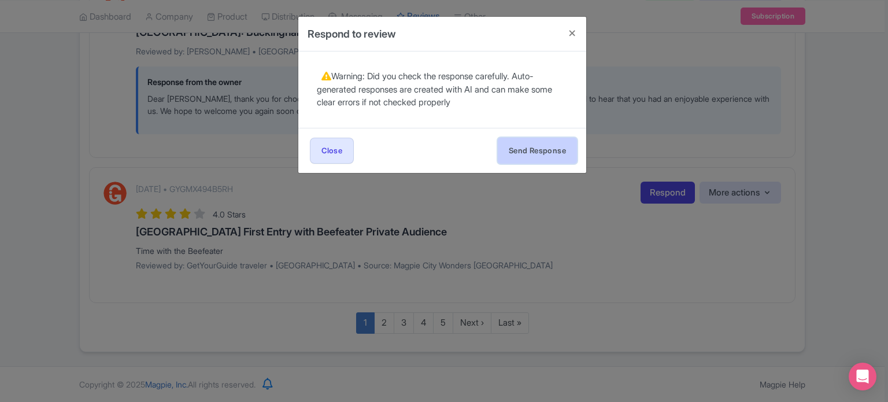
click at [543, 138] on button "Send Response" at bounding box center [537, 151] width 79 height 26
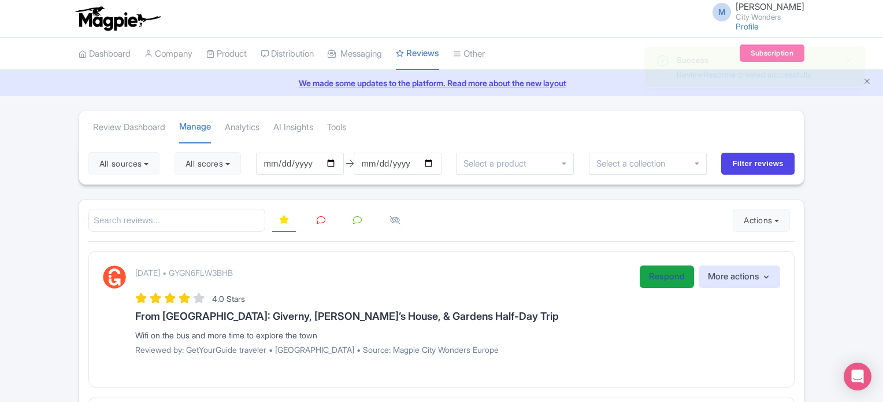
click at [669, 272] on link "Respond" at bounding box center [667, 276] width 54 height 23
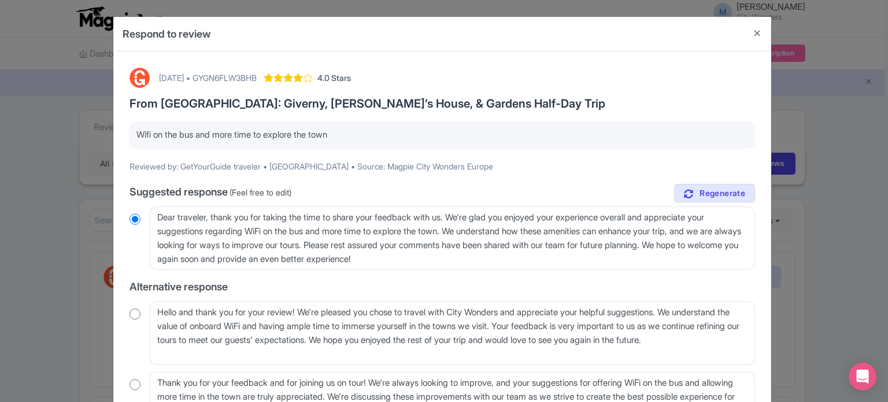
click at [127, 311] on div "[DATE] • GYGN6FLW3BHB 4.0 Stars From [GEOGRAPHIC_DATA]: [GEOGRAPHIC_DATA], [PER…" at bounding box center [442, 260] width 639 height 398
click at [135, 316] on input "radio" at bounding box center [134, 314] width 11 height 12
radio input "true"
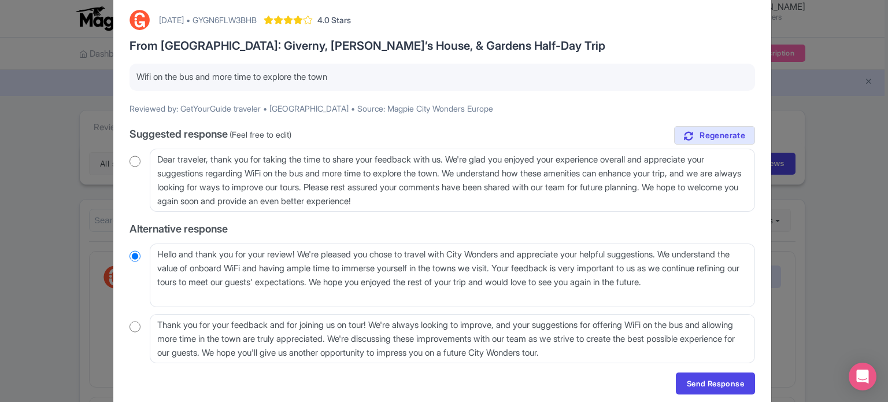
scroll to position [102, 0]
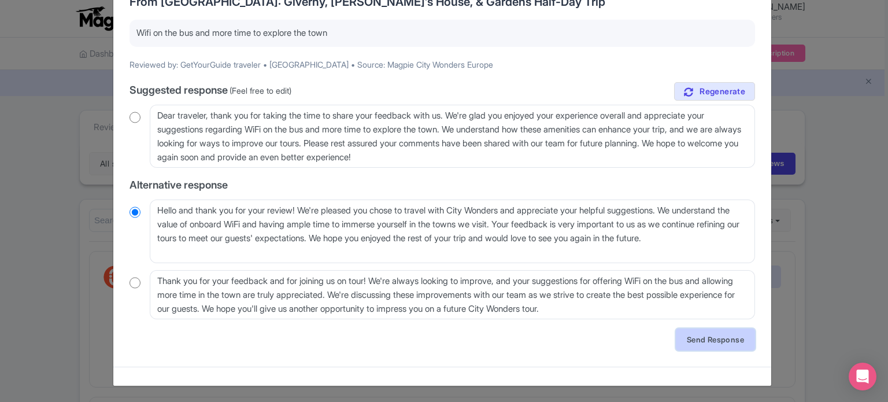
click at [726, 341] on link "Send Response" at bounding box center [715, 339] width 79 height 22
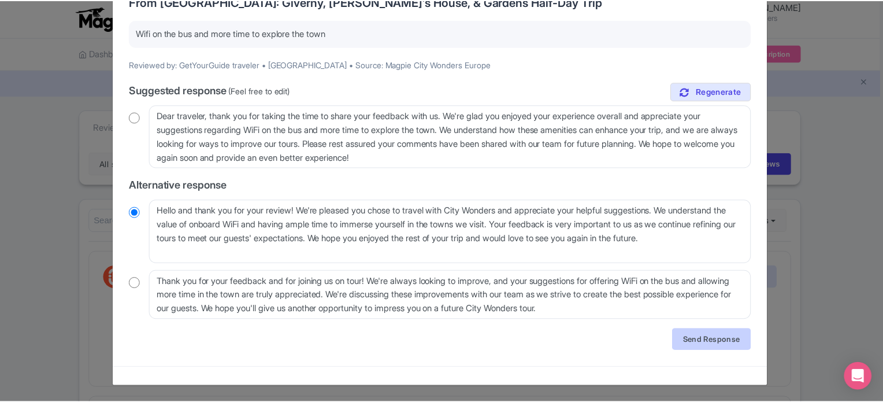
scroll to position [0, 0]
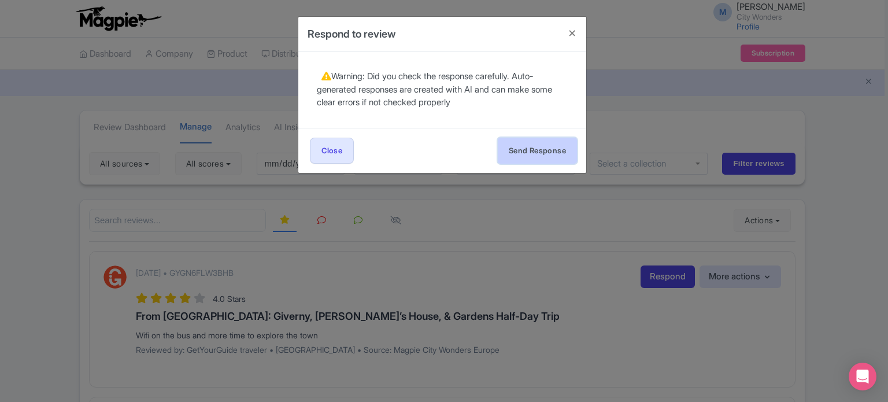
click at [546, 146] on button "Send Response" at bounding box center [537, 151] width 79 height 26
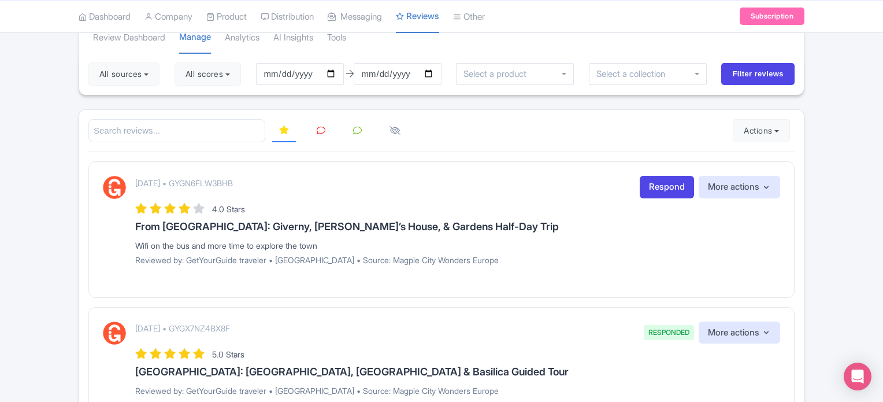
scroll to position [116, 0]
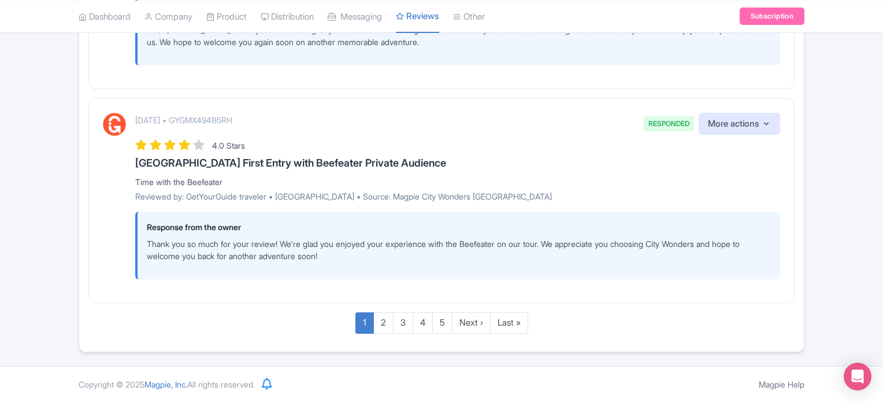
scroll to position [2086, 0]
click at [388, 324] on link "2" at bounding box center [383, 322] width 20 height 21
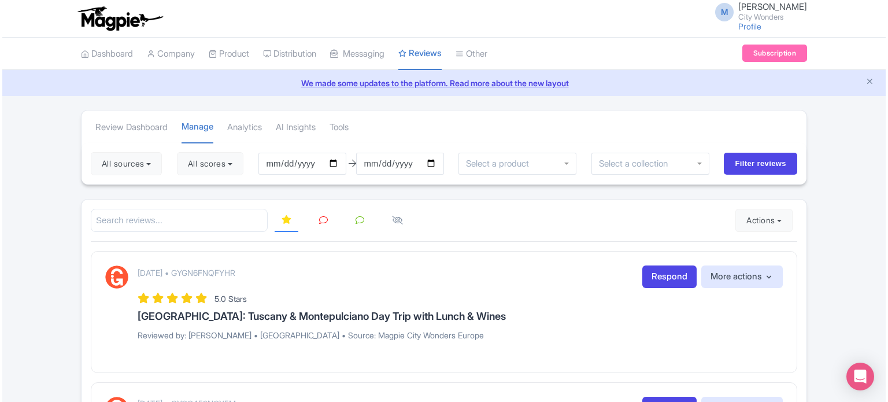
scroll to position [58, 0]
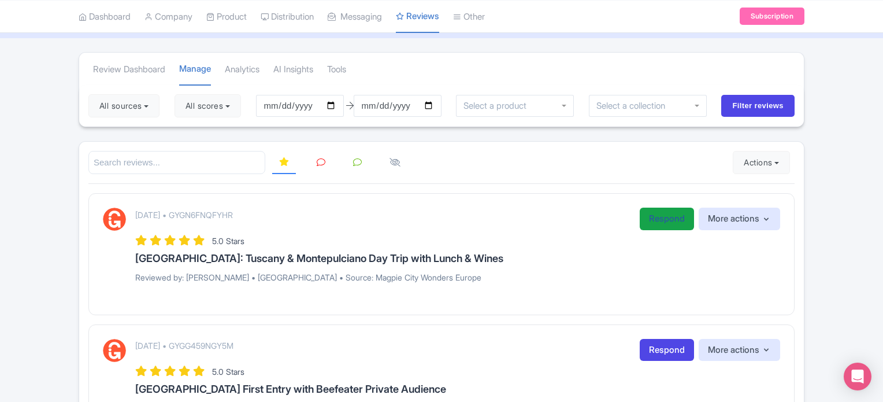
click at [659, 211] on link "Respond" at bounding box center [667, 218] width 54 height 23
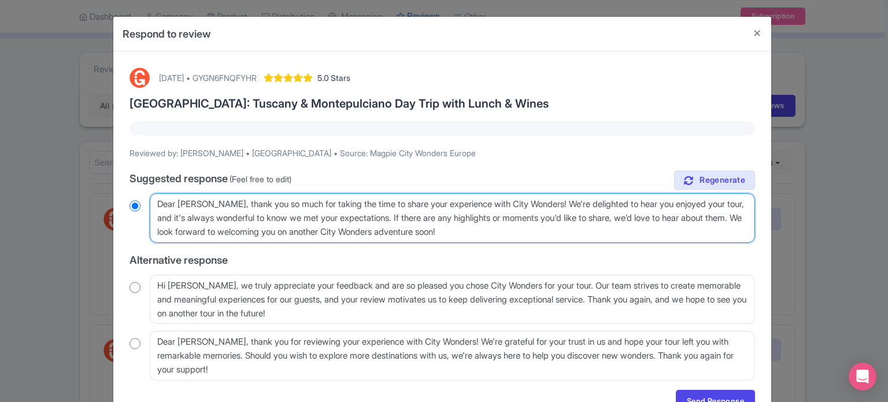
click at [404, 217] on textarea "Dear [PERSON_NAME], thank you so much for taking the time to share your experie…" at bounding box center [452, 218] width 605 height 50
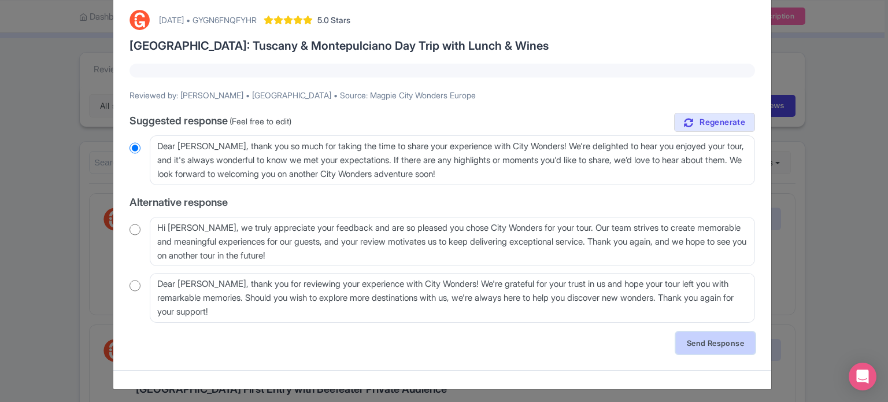
click at [720, 339] on link "Send Response" at bounding box center [715, 343] width 79 height 22
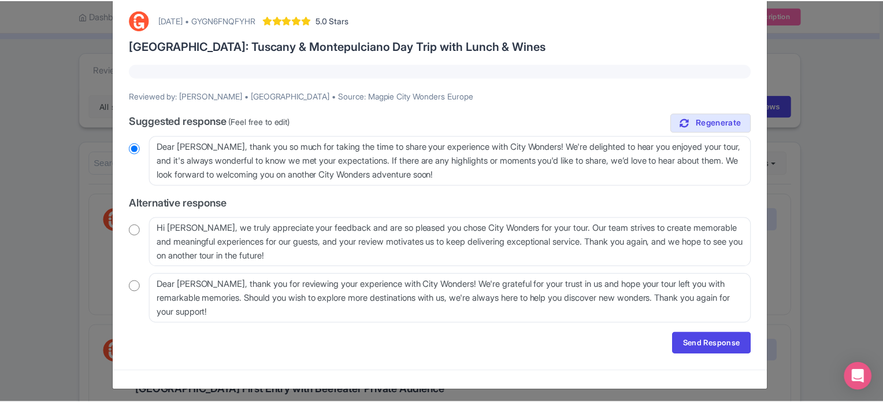
scroll to position [0, 0]
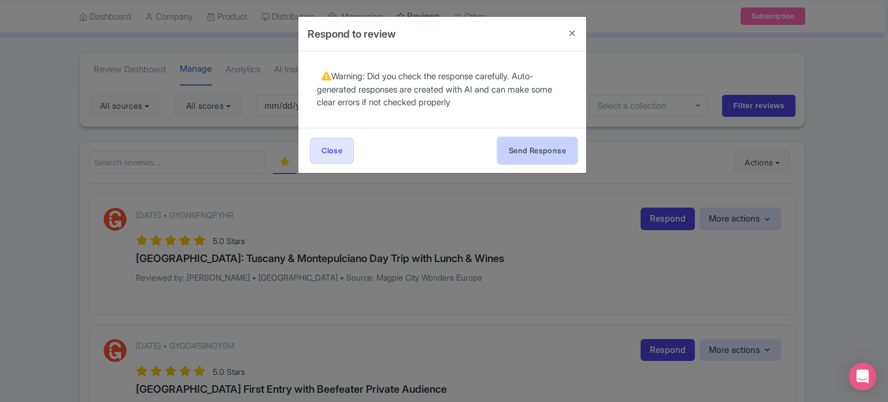
click at [540, 145] on button "Send Response" at bounding box center [537, 151] width 79 height 26
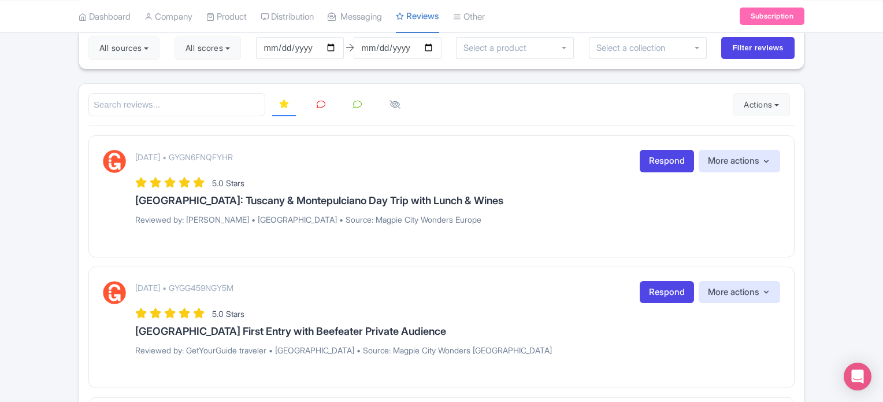
scroll to position [173, 0]
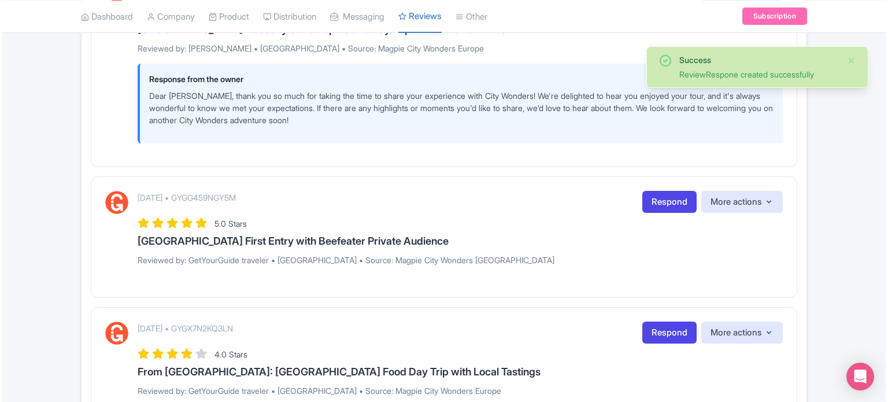
scroll to position [289, 0]
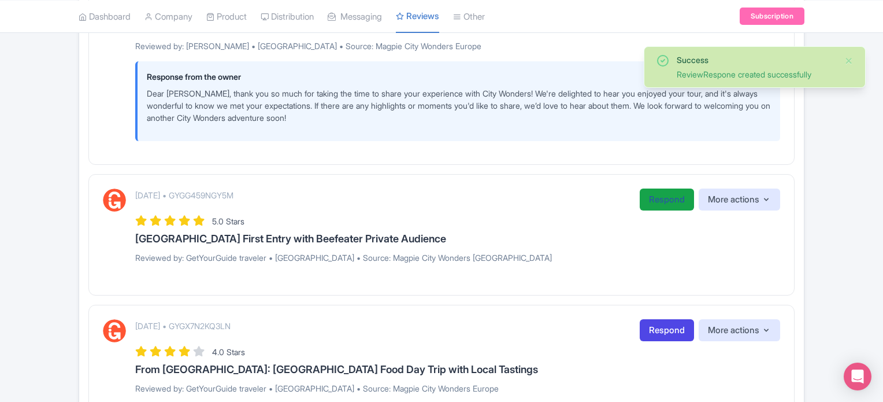
click at [652, 193] on link "Respond" at bounding box center [667, 199] width 54 height 23
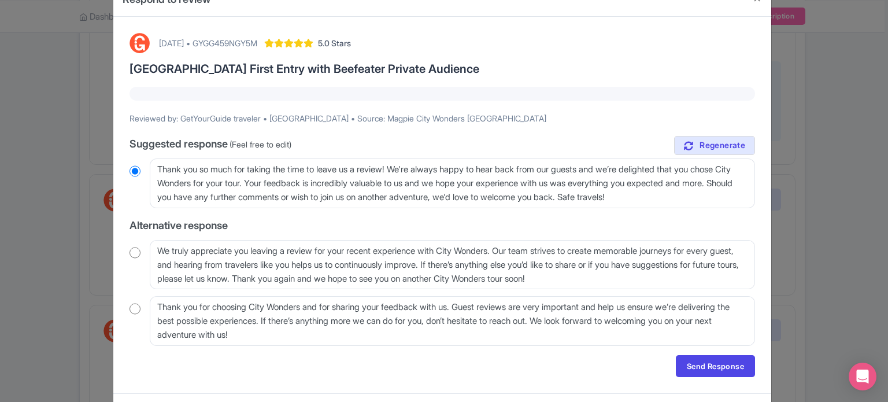
scroll to position [0, 0]
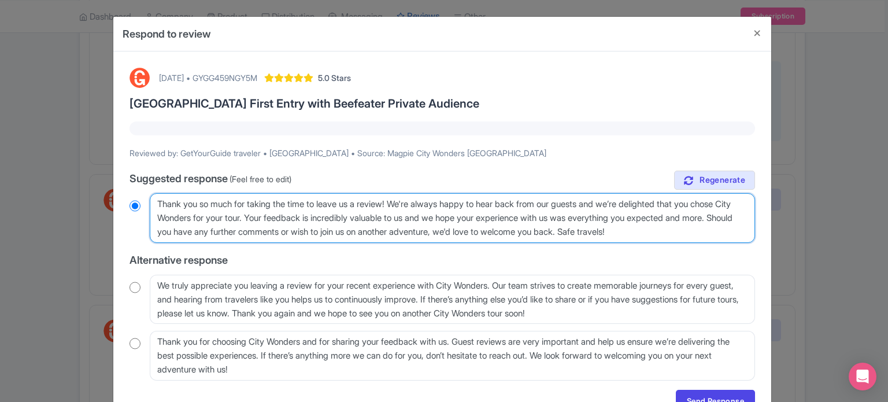
drag, startPoint x: 295, startPoint y: 215, endPoint x: 518, endPoint y: 236, distance: 223.5
click at [518, 236] on textarea "Thank you so much for taking the time to leave us a review! We're always happy …" at bounding box center [452, 218] width 605 height 50
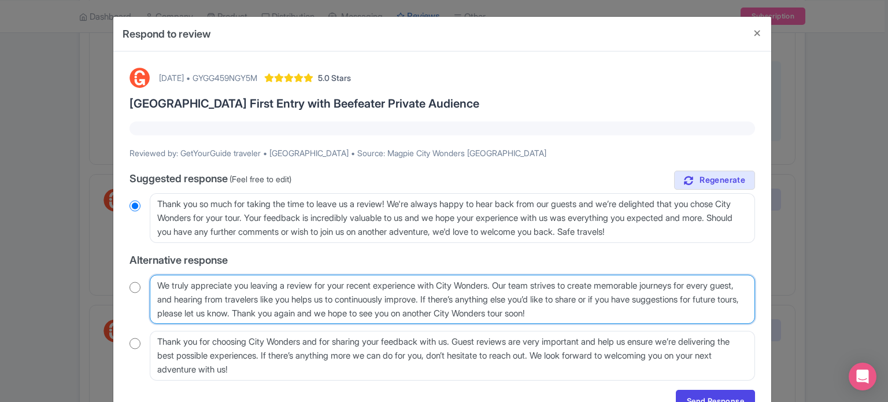
drag, startPoint x: 209, startPoint y: 298, endPoint x: 157, endPoint y: 296, distance: 52.0
click at [208, 298] on textarea "We truly appreciate you leaving a review for your recent experience with City W…" at bounding box center [452, 300] width 605 height 50
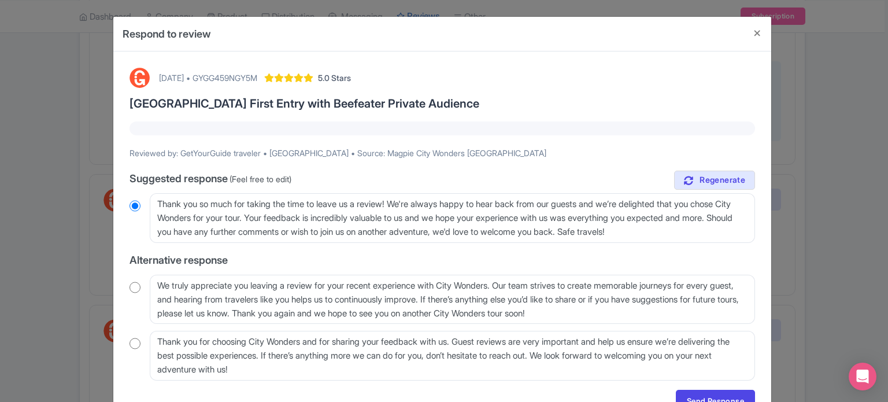
click at [134, 287] on input "radio" at bounding box center [134, 287] width 11 height 12
radio input "true"
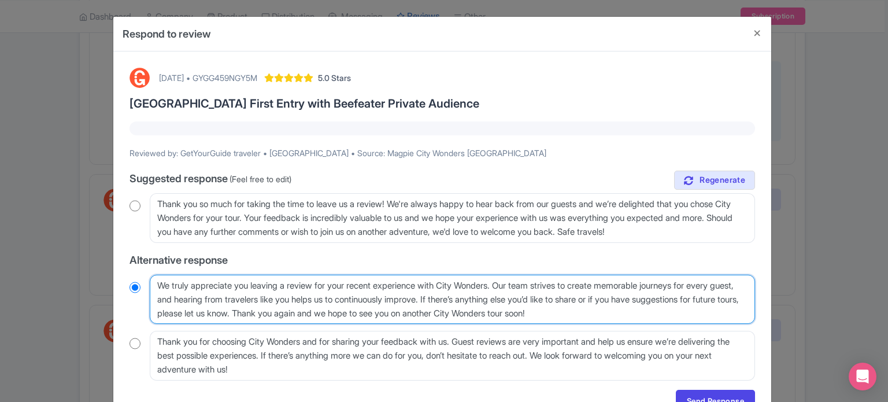
drag, startPoint x: 513, startPoint y: 283, endPoint x: 301, endPoint y: 315, distance: 215.1
click at [301, 315] on textarea "We truly appreciate you leaving a review for your recent experience with City W…" at bounding box center [452, 300] width 605 height 50
type textarea "We truly appreciate you leaving a review for your recent experience with City W…"
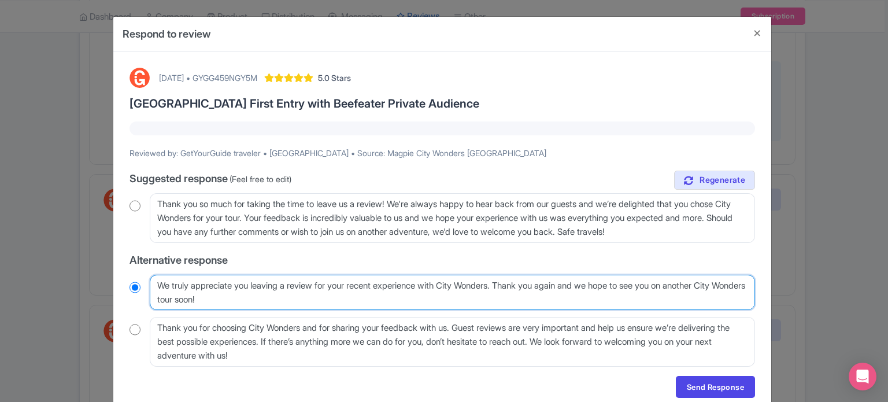
radio input "true"
drag, startPoint x: 505, startPoint y: 284, endPoint x: 455, endPoint y: 283, distance: 49.1
click at [455, 283] on textarea "We truly appreciate you leaving a review for your recent experience with City W…" at bounding box center [452, 293] width 605 height 36
type textarea "We truly appreciate you leaving a review for your recent experience with s. Tha…"
radio input "true"
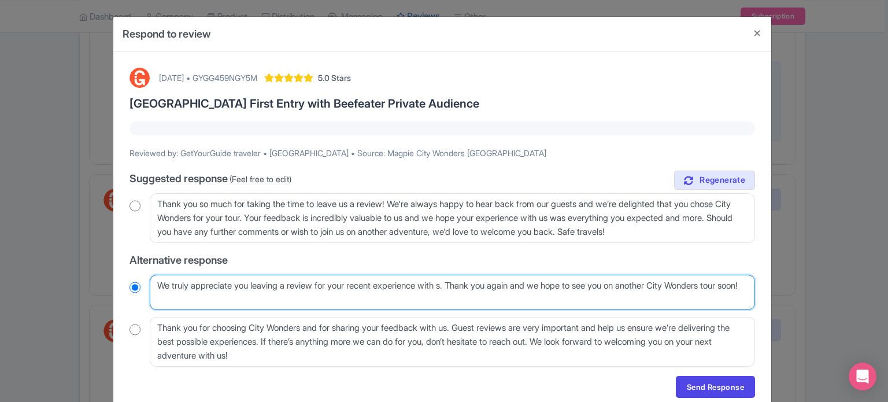
type textarea "We truly appreciate you leaving a review for your recent experience with us. Th…"
radio input "true"
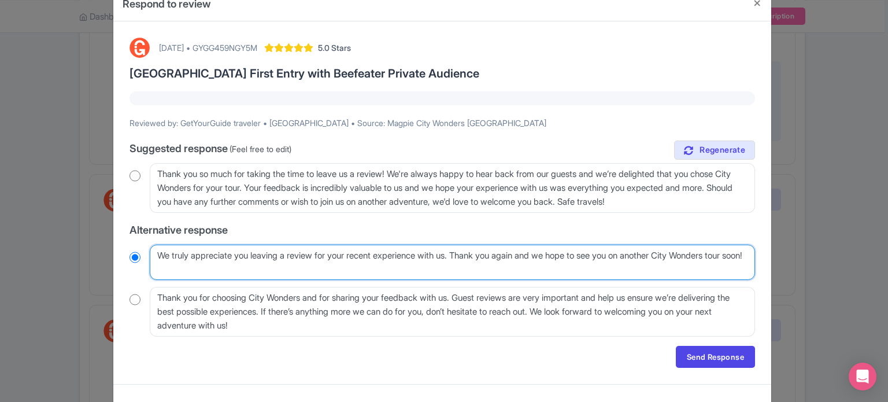
scroll to position [47, 0]
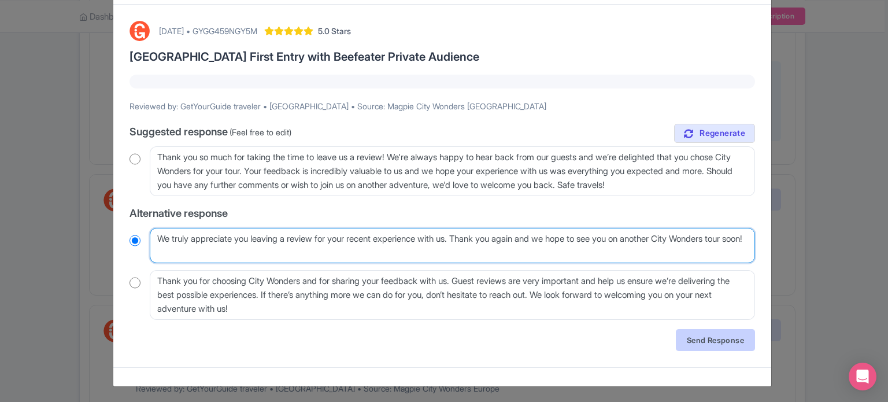
type textarea "We truly appreciate you leaving a review for your recent experience with us. Th…"
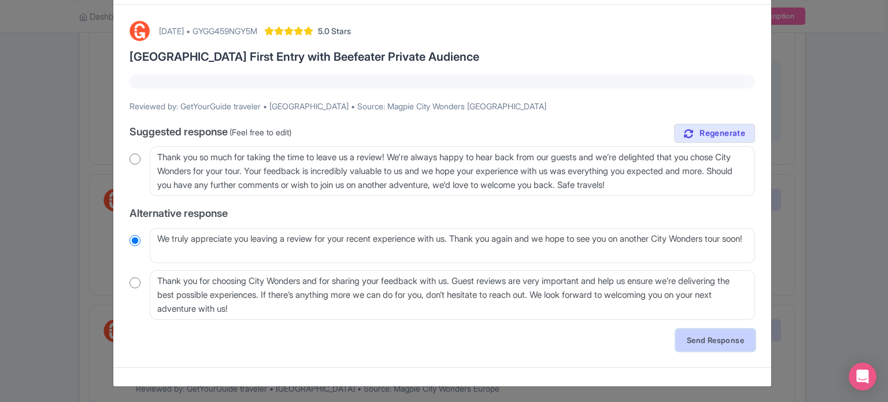
click at [699, 337] on link "Send Response" at bounding box center [715, 340] width 79 height 22
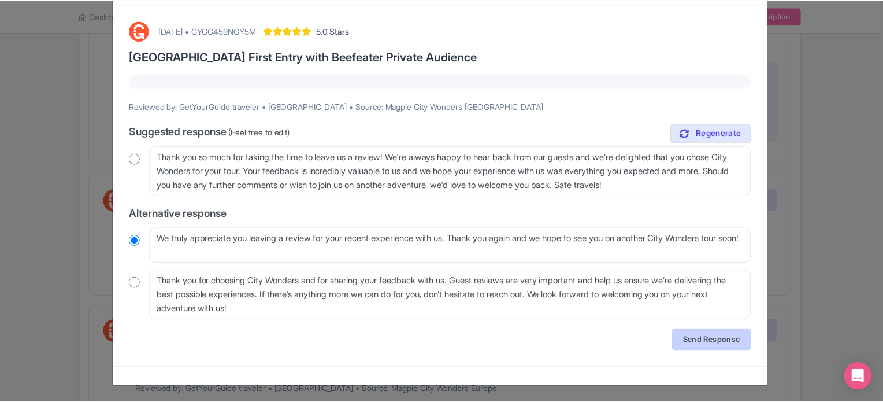
scroll to position [0, 0]
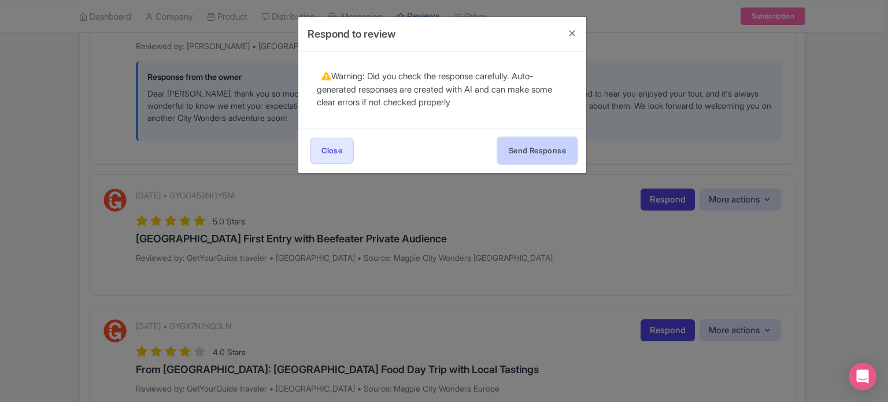
click at [550, 147] on button "Send Response" at bounding box center [537, 151] width 79 height 26
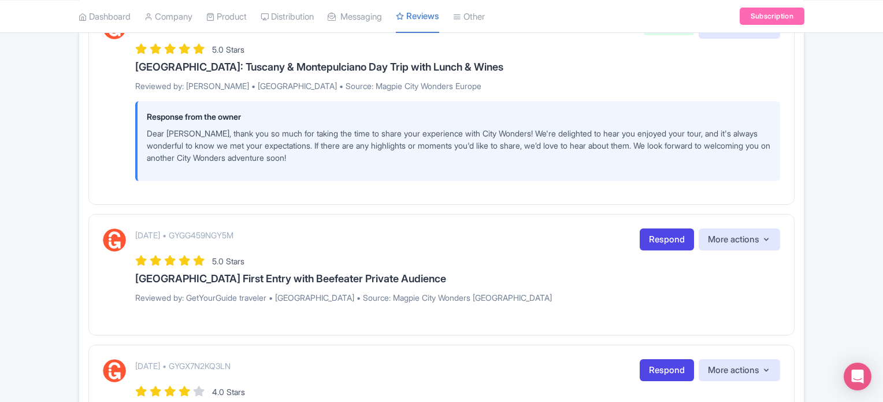
scroll to position [231, 0]
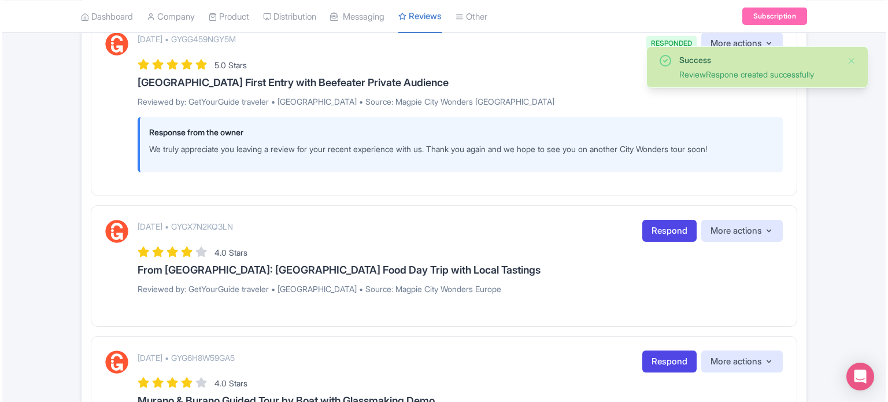
scroll to position [462, 0]
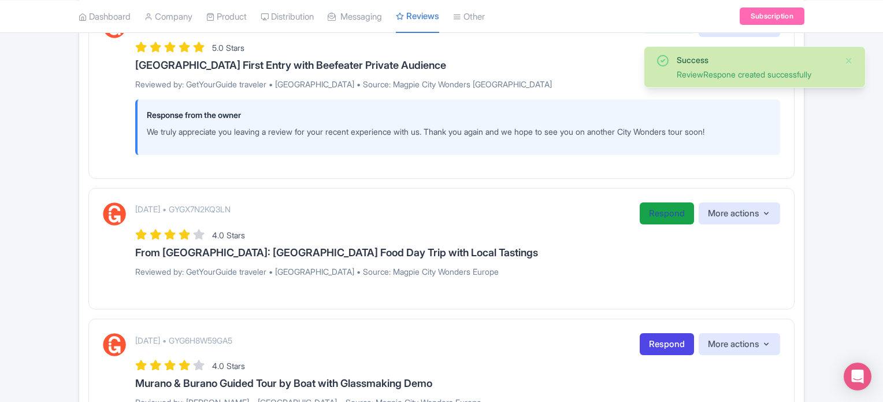
click at [656, 210] on link "Respond" at bounding box center [667, 213] width 54 height 23
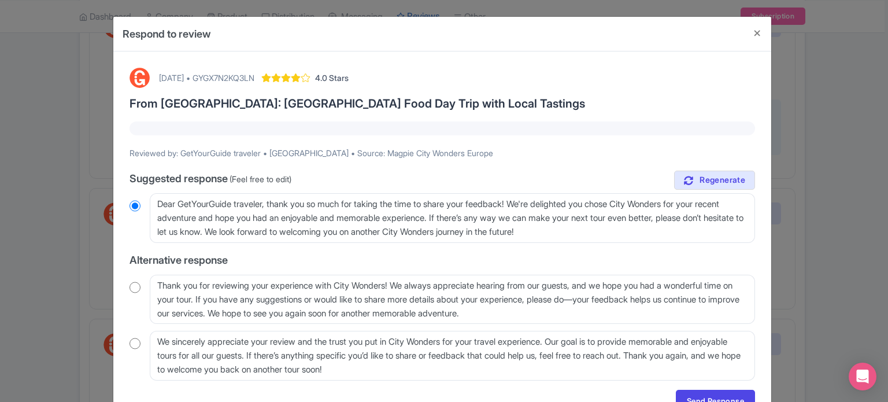
click at [134, 342] on input "radio" at bounding box center [134, 344] width 11 height 12
radio input "true"
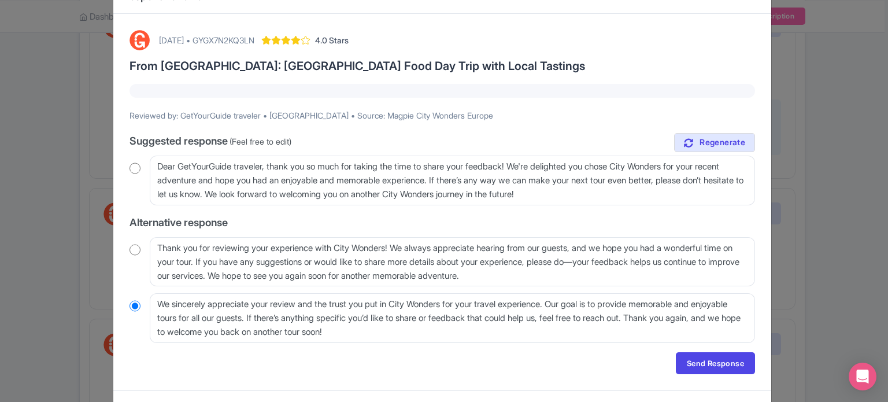
scroll to position [58, 0]
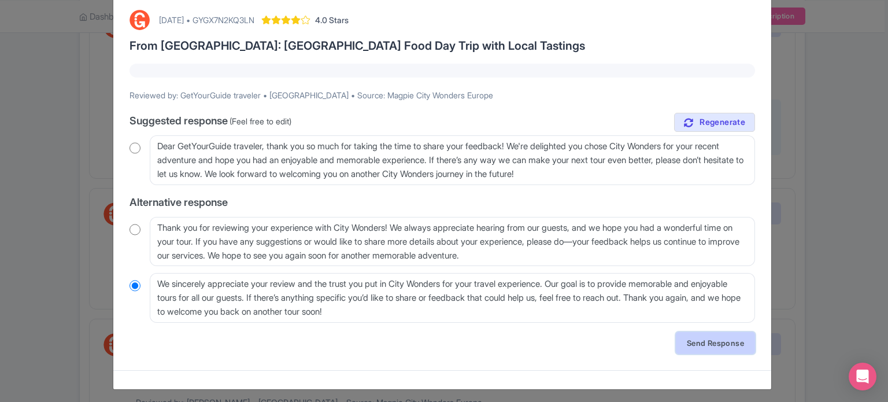
click at [711, 343] on link "Send Response" at bounding box center [715, 343] width 79 height 22
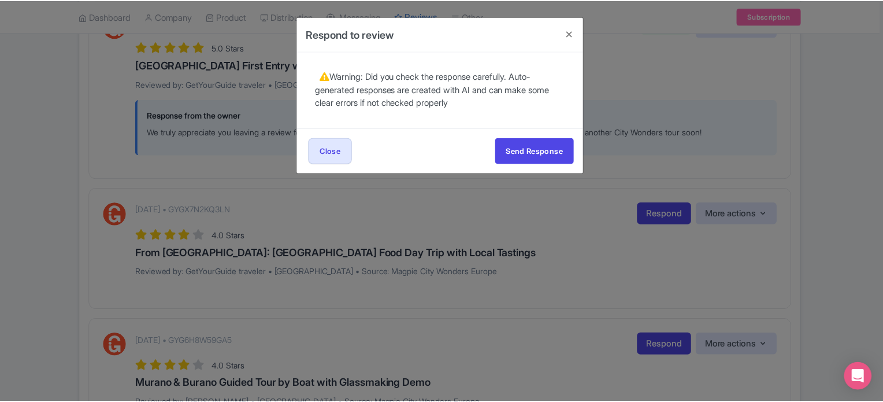
scroll to position [0, 0]
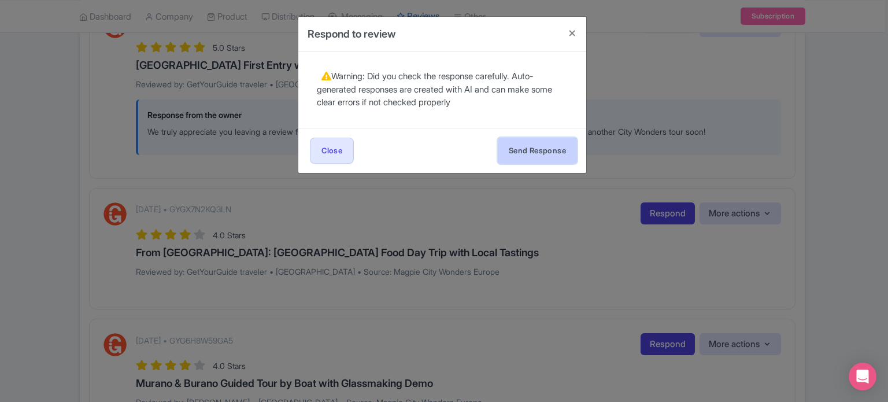
click at [546, 151] on button "Send Response" at bounding box center [537, 151] width 79 height 26
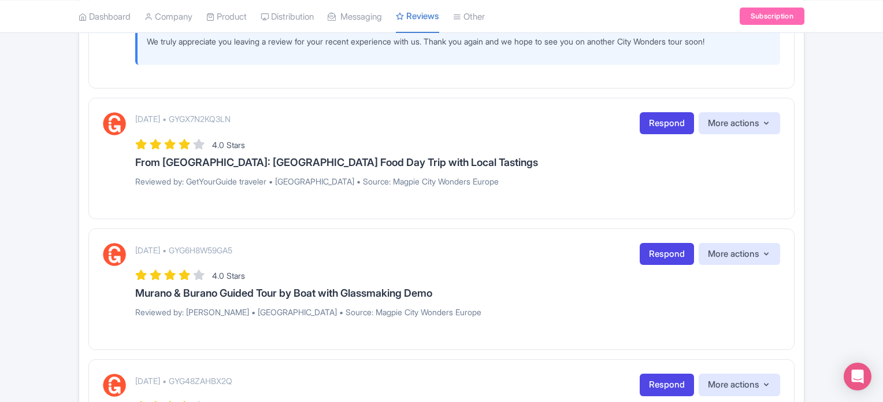
scroll to position [578, 0]
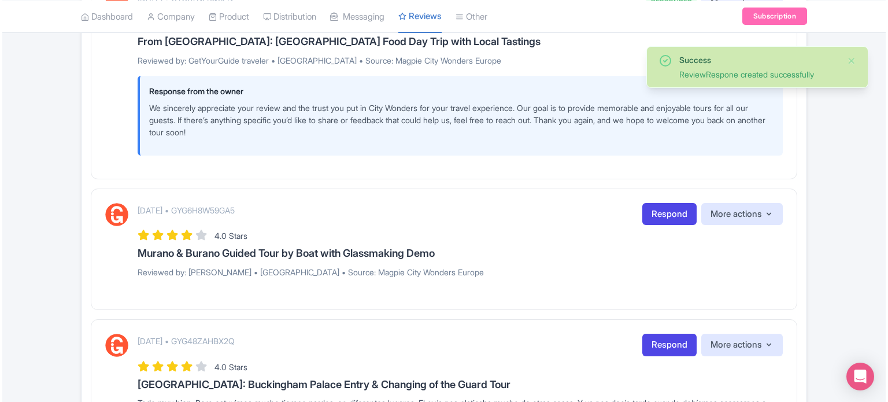
scroll to position [694, 0]
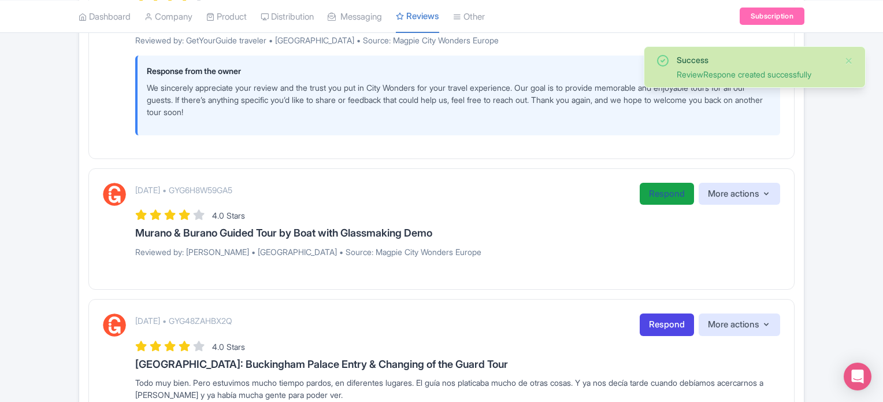
click at [658, 194] on link "Respond" at bounding box center [667, 194] width 54 height 23
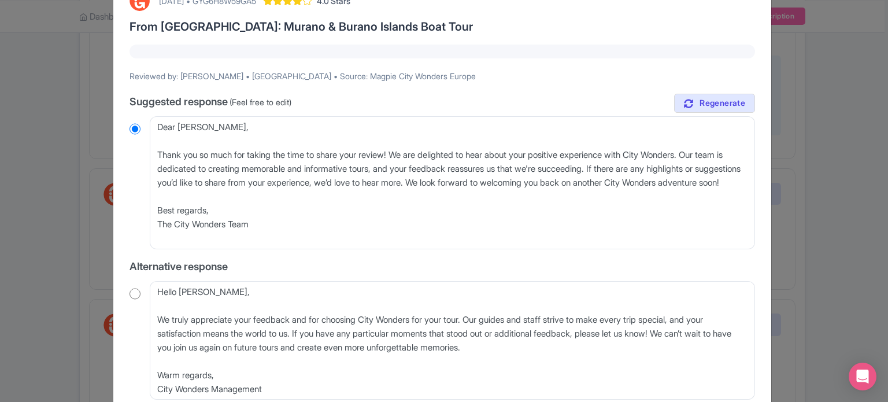
scroll to position [58, 0]
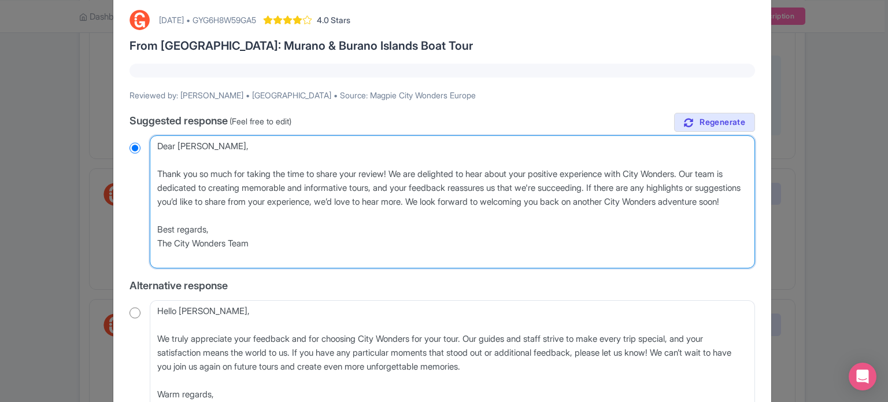
click at [155, 174] on textarea "Dear [PERSON_NAME], Thank you so much for taking the time to share your review!…" at bounding box center [452, 201] width 605 height 133
type textarea "Dear Finn, Thank you so much for taking the time to share your review! We are d…"
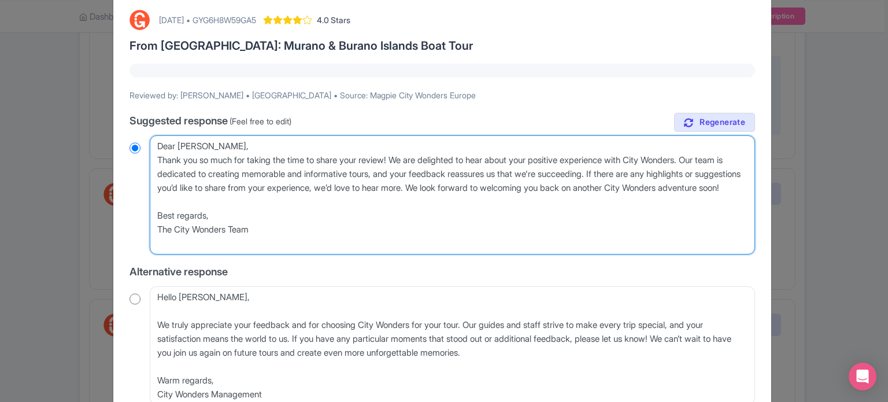
radio input "true"
type textarea "Dear Finn,Thank you so much for taking the time to share your review! We are de…"
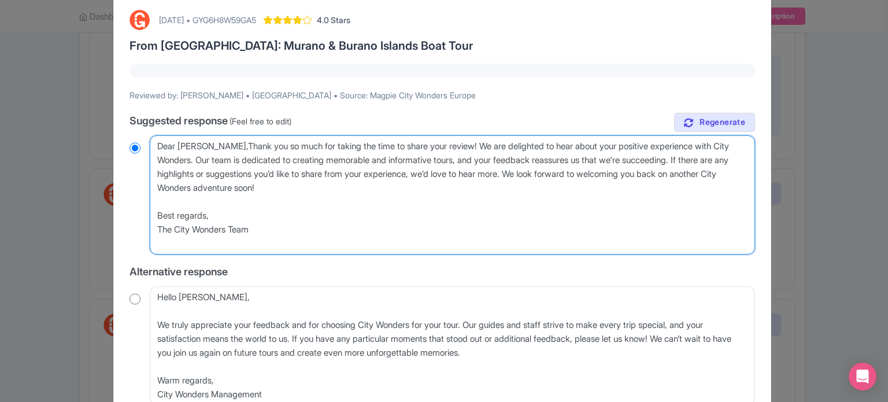
radio input "true"
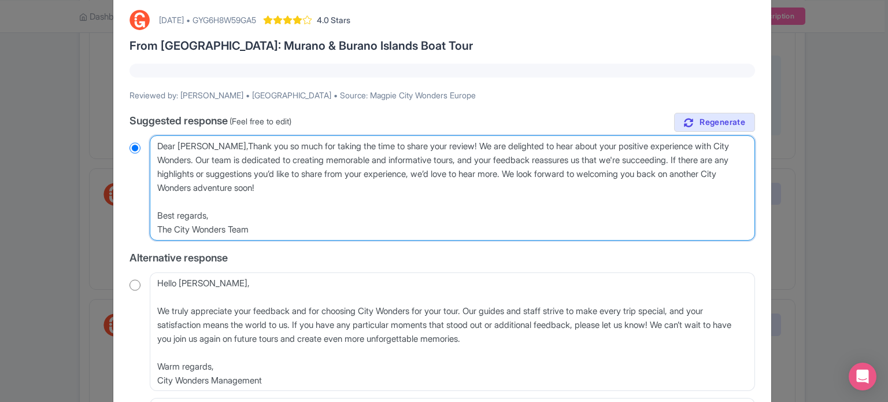
type textarea "Dear Finn, Thank you so much for taking the time to share your review! We are d…"
radio input "true"
drag, startPoint x: 209, startPoint y: 218, endPoint x: 165, endPoint y: 202, distance: 47.0
click at [165, 202] on textarea "Dear Finn, Thank you so much for taking the time to share your review! We are d…" at bounding box center [452, 187] width 605 height 105
type textarea "Dear Finn, Thank you so much for taking the time to share your review! We are d…"
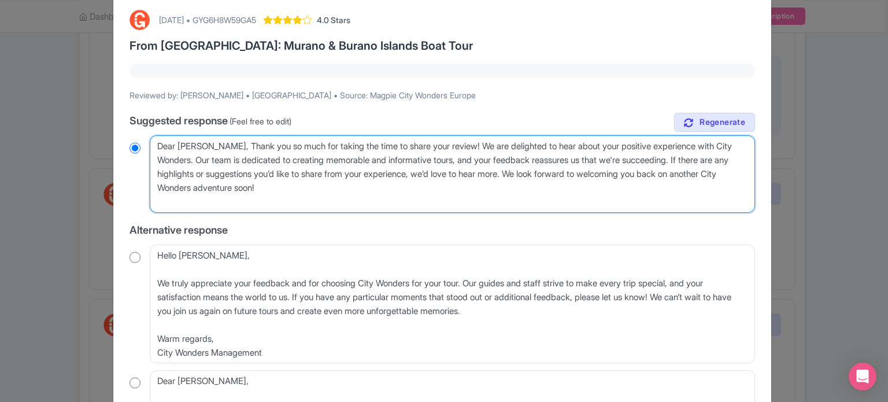
radio input "true"
type textarea "Dear Finn, Thank you so much for taking the time to share your review! We are d…"
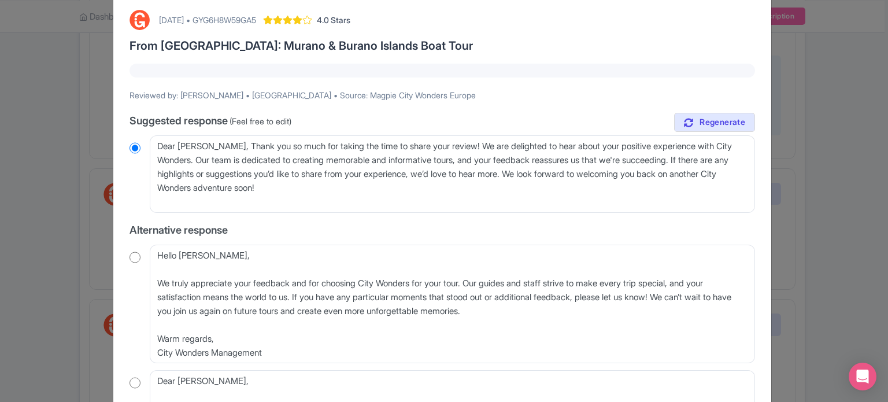
click at [131, 257] on input "radio" at bounding box center [134, 257] width 11 height 12
radio input "true"
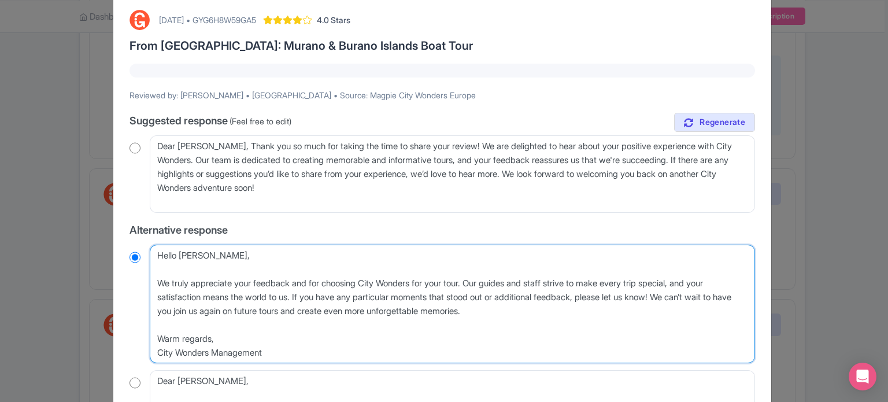
click at [155, 282] on textarea "Hello Finn, We truly appreciate your feedback and for choosing City Wonders for…" at bounding box center [452, 303] width 605 height 119
type textarea "Hello Finn, We truly appreciate your feedback and for choosing City Wonders for…"
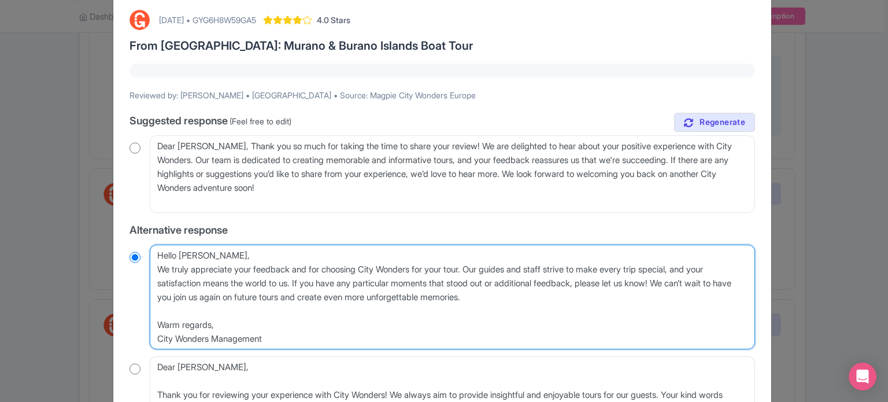
radio input "true"
type textarea "Hello Finn,We truly appreciate your feedback and for choosing City Wonders for …"
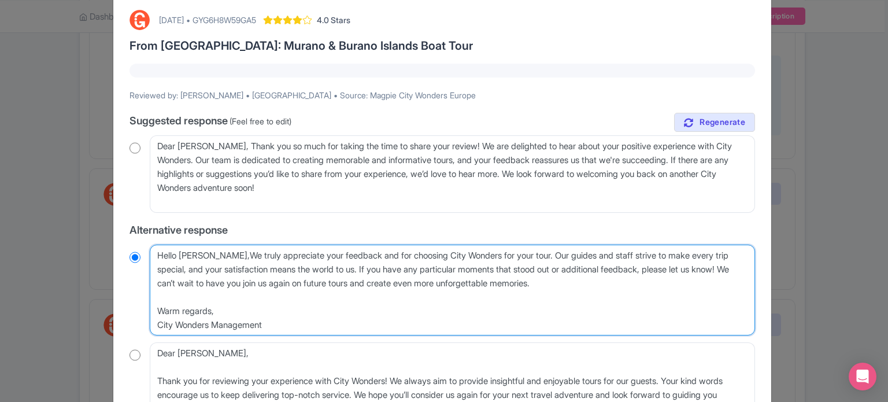
radio input "true"
type textarea "Hello Finn, We truly appreciate your feedback and for choosing City Wonders for…"
radio input "true"
click at [206, 251] on textarea "Hello Finn, We truly appreciate your feedback and for choosing City Wonders for…" at bounding box center [452, 289] width 605 height 91
type textarea "Hello Finn, e truly appreciate your feedback and for choosing City Wonders for …"
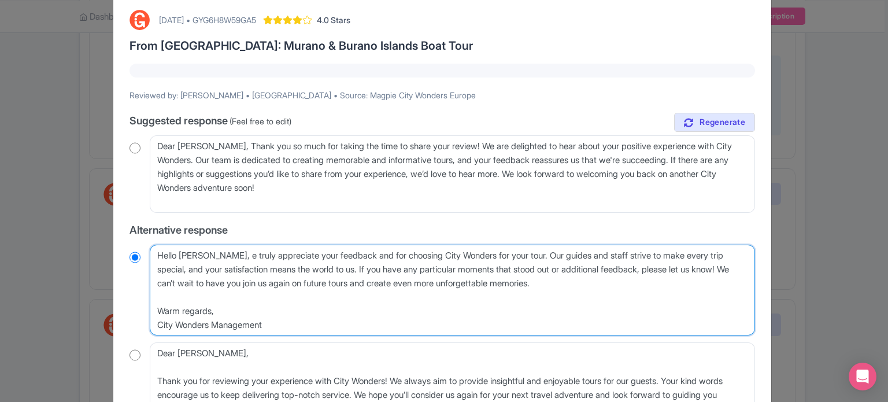
radio input "true"
type textarea "Hello Finn, we truly appreciate your feedback and for choosing City Wonders for…"
radio input "true"
drag, startPoint x: 529, startPoint y: 254, endPoint x: 338, endPoint y: 268, distance: 192.4
click at [338, 268] on textarea "Hello Finn, We truly appreciate your feedback and for choosing City Wonders for…" at bounding box center [452, 289] width 605 height 91
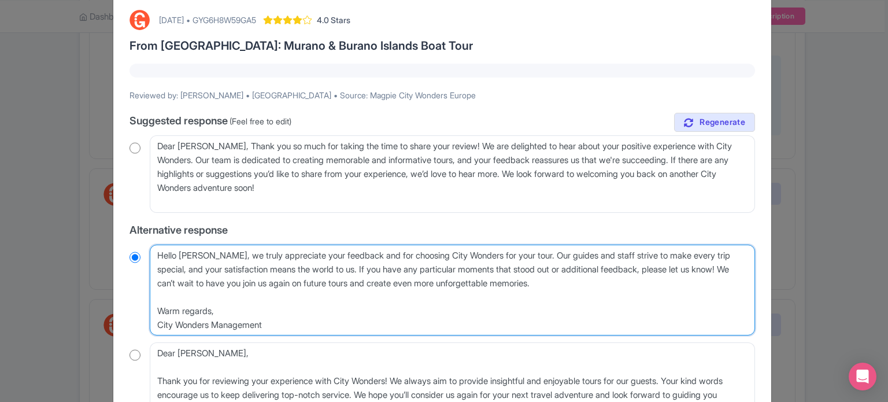
type textarea "Hello Finn, we truly appreciate your feedback and for choosing City Wonders for…"
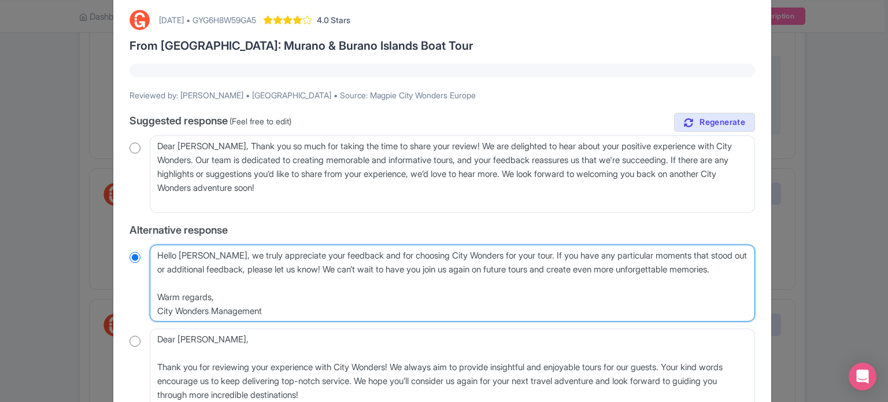
radio input "true"
drag, startPoint x: 270, startPoint y: 306, endPoint x: 185, endPoint y: 278, distance: 90.1
click at [173, 278] on textarea "Hello Finn, We truly appreciate your feedback and for choosing City Wonders for…" at bounding box center [452, 282] width 605 height 77
type textarea "Hello [PERSON_NAME], we truly appreciate your feedback and for choosing City Wo…"
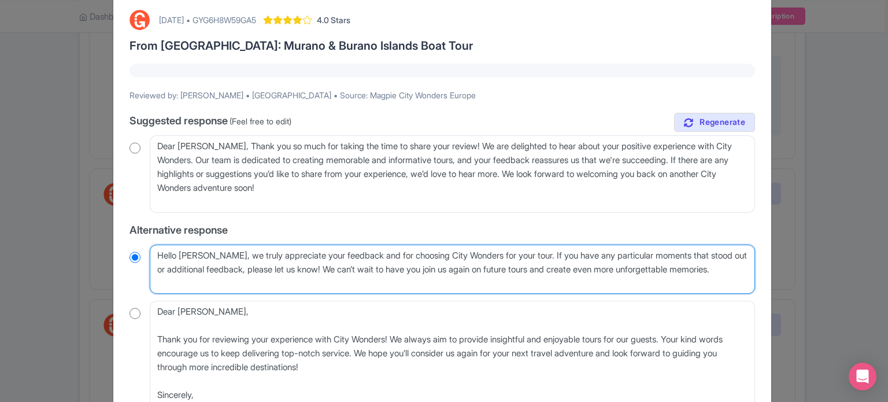
radio input "true"
type textarea "Hello [PERSON_NAME], we truly appreciate your feedback and for choosing City Wo…"
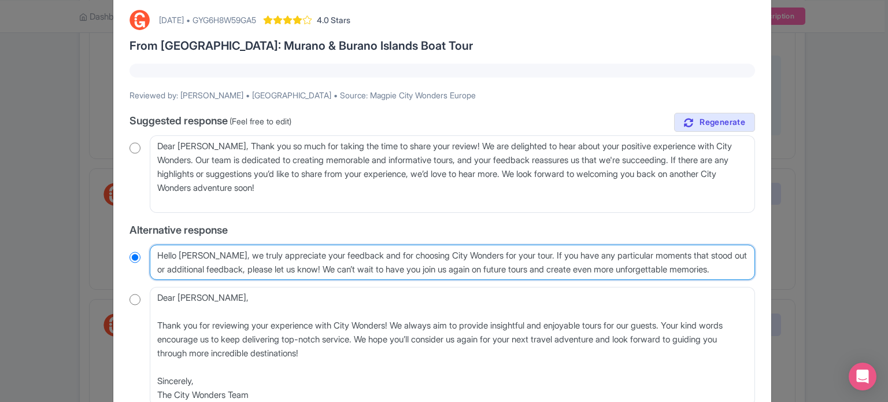
radio input "true"
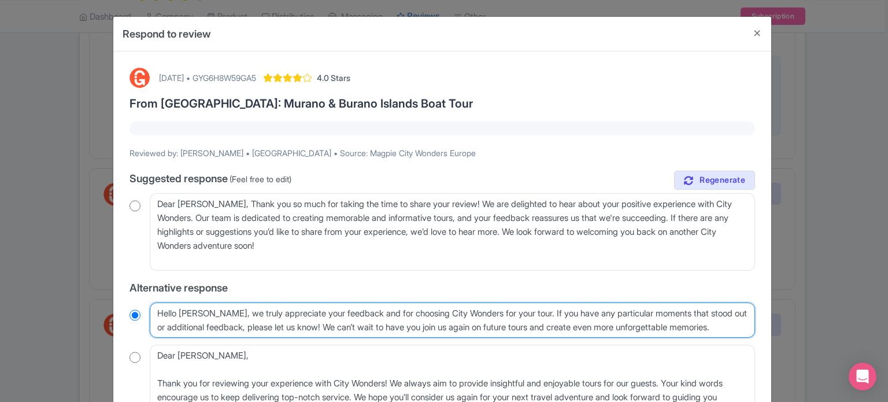
scroll to position [144, 0]
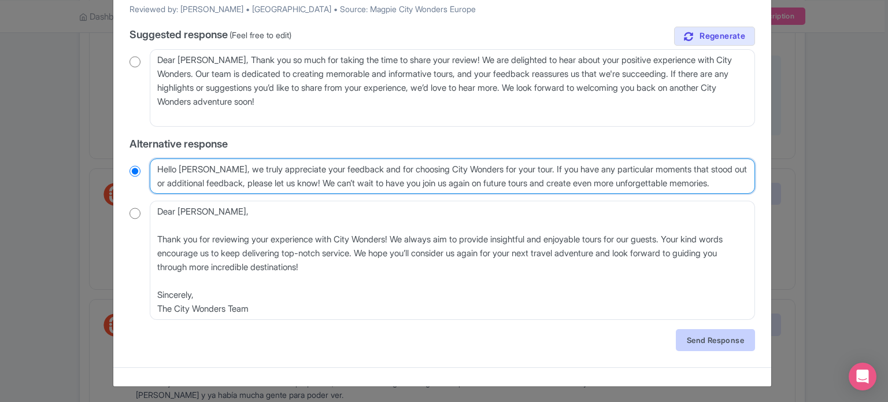
type textarea "Hello [PERSON_NAME], we truly appreciate your feedback and for choosing City Wo…"
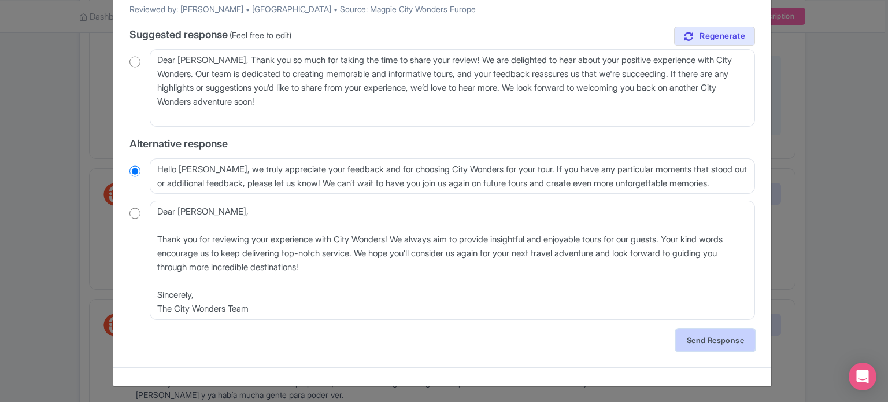
click at [710, 339] on link "Send Response" at bounding box center [715, 340] width 79 height 22
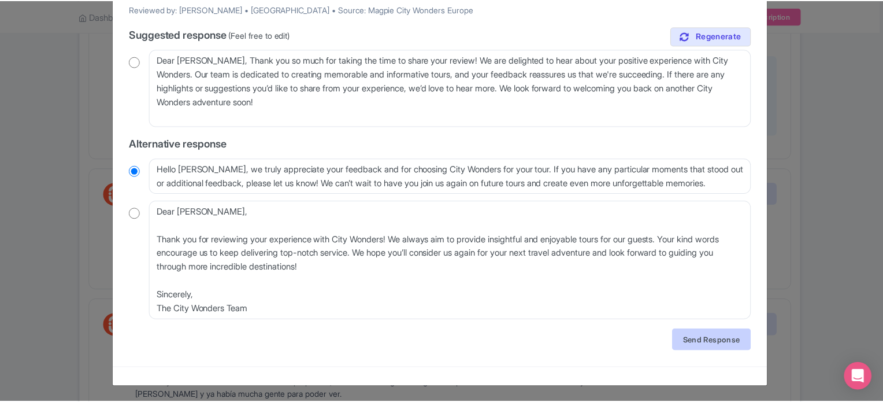
scroll to position [0, 0]
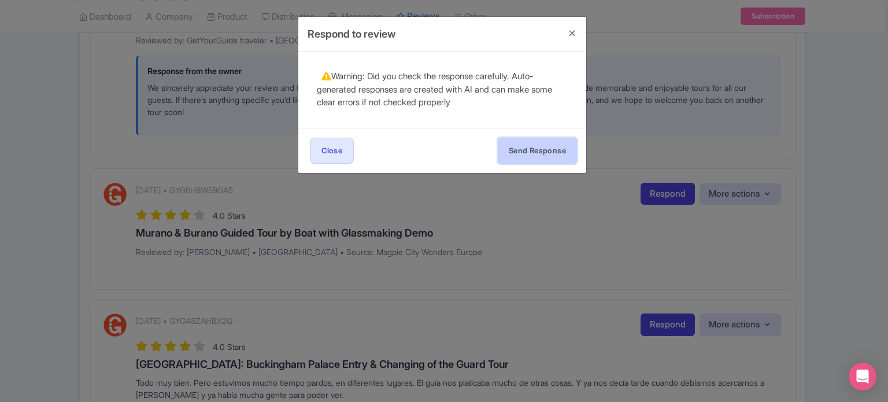
click at [520, 144] on button "Send Response" at bounding box center [537, 151] width 79 height 26
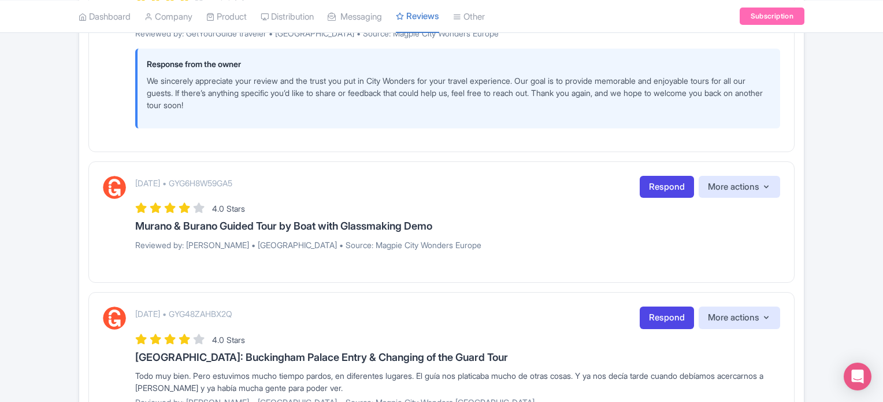
scroll to position [694, 0]
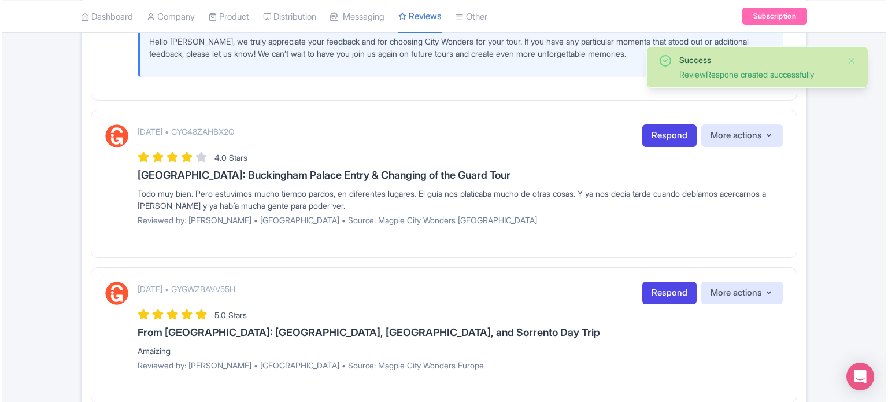
scroll to position [867, 0]
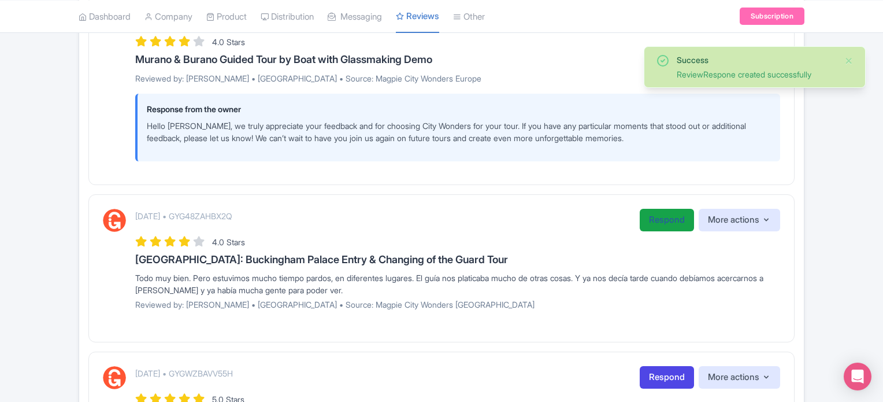
click at [670, 219] on link "Respond" at bounding box center [667, 220] width 54 height 23
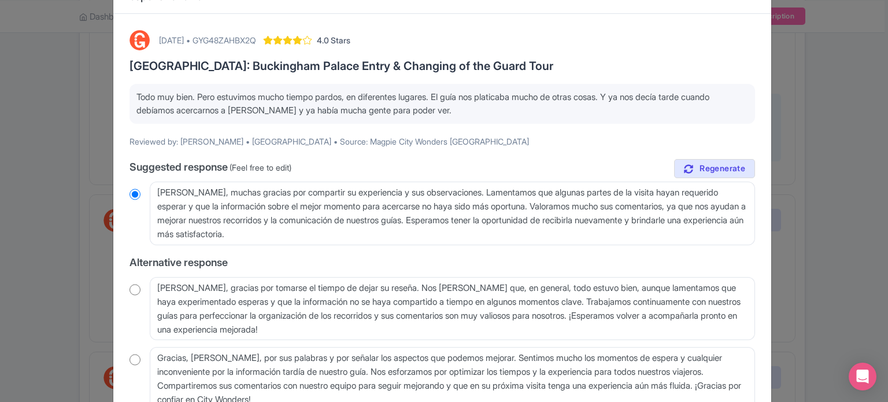
scroll to position [58, 0]
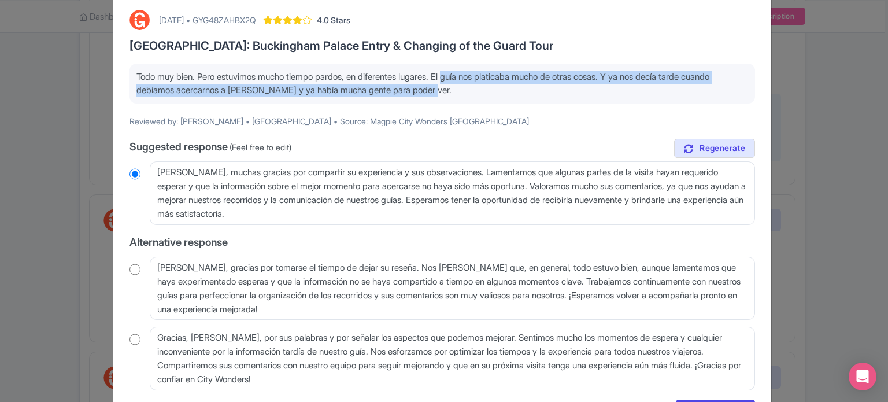
drag, startPoint x: 457, startPoint y: 79, endPoint x: 555, endPoint y: 98, distance: 100.1
click at [543, 95] on p "Todo muy bien. Pero estuvimos mucho tiempo pardos, en diferentes lugares. El gu…" at bounding box center [441, 84] width 611 height 26
click at [555, 98] on div "Todo muy bien. Pero estuvimos mucho tiempo pardos, en diferentes lugares. El gu…" at bounding box center [441, 84] width 625 height 40
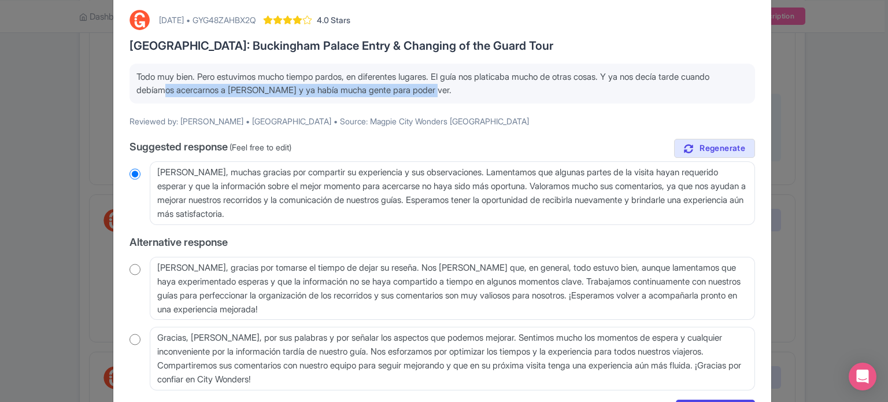
drag, startPoint x: 189, startPoint y: 89, endPoint x: 486, endPoint y: 90, distance: 297.1
click at [484, 90] on p "Todo muy bien. Pero estuvimos mucho tiempo pardos, en diferentes lugares. El gu…" at bounding box center [441, 84] width 611 height 26
click at [486, 90] on p "Todo muy bien. Pero estuvimos mucho tiempo pardos, en diferentes lugares. El gu…" at bounding box center [441, 84] width 611 height 26
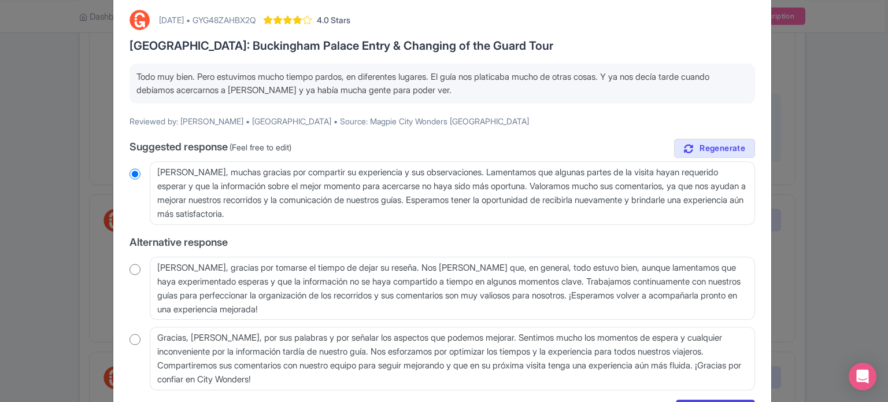
click at [131, 271] on input "radio" at bounding box center [134, 270] width 11 height 12
radio input "true"
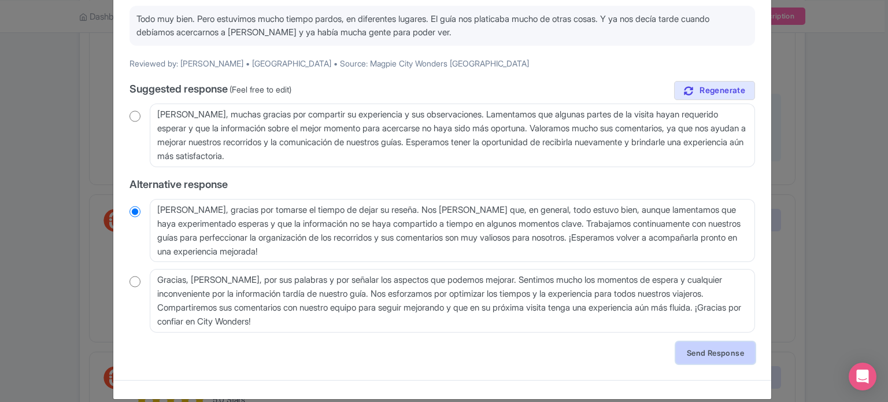
click at [735, 344] on link "Send Response" at bounding box center [715, 353] width 79 height 22
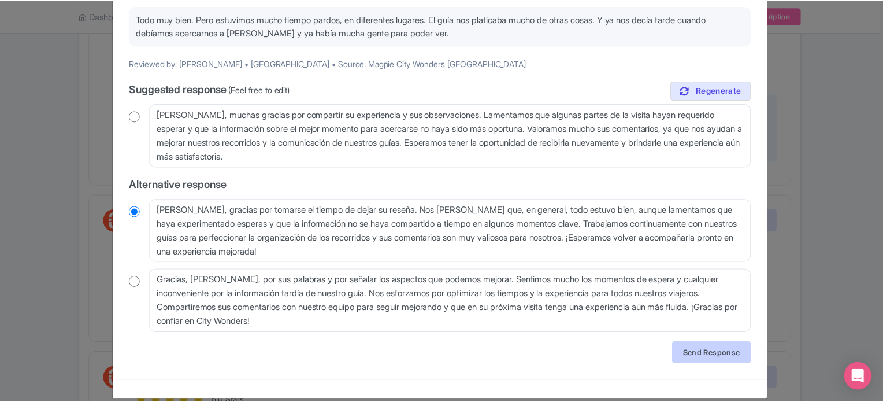
scroll to position [0, 0]
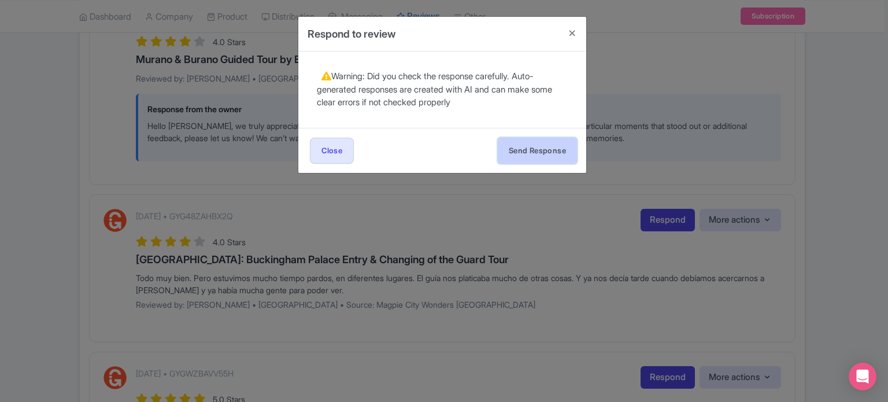
click at [525, 145] on button "Send Response" at bounding box center [537, 151] width 79 height 26
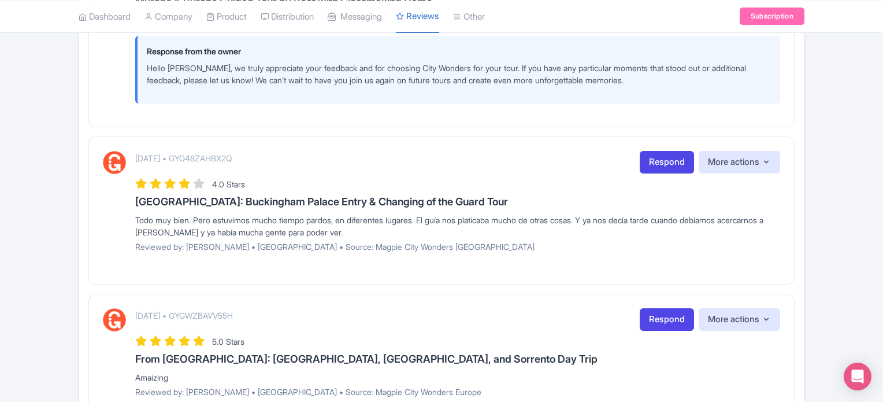
scroll to position [867, 0]
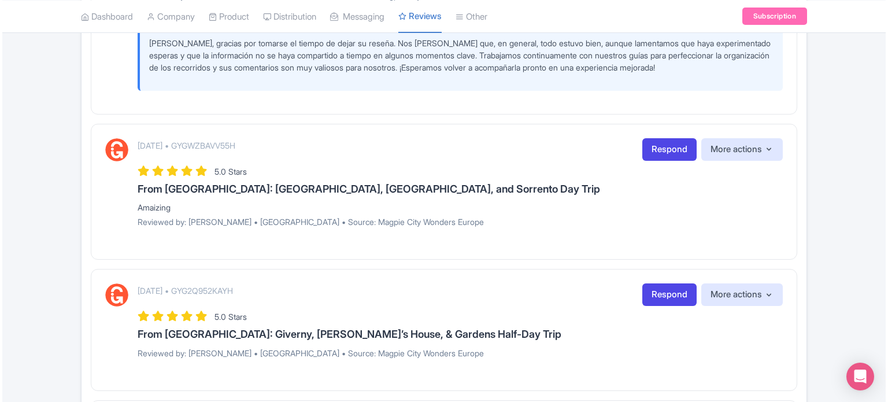
scroll to position [1156, 0]
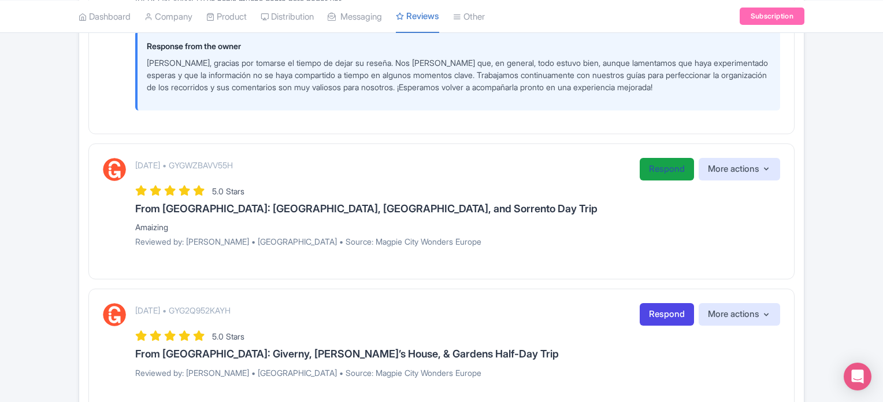
click at [658, 170] on link "Respond" at bounding box center [667, 169] width 54 height 23
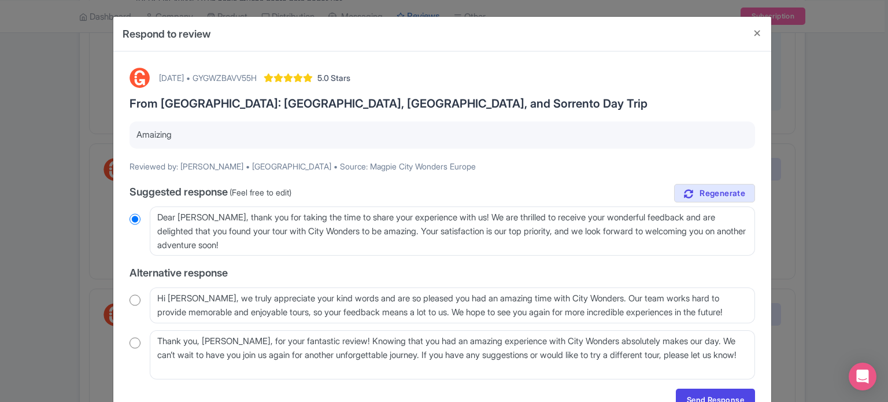
scroll to position [58, 0]
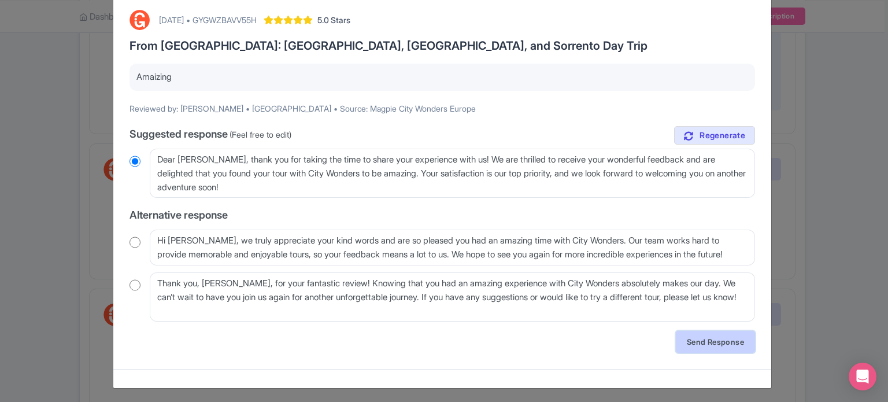
click at [738, 346] on link "Send Response" at bounding box center [715, 342] width 79 height 22
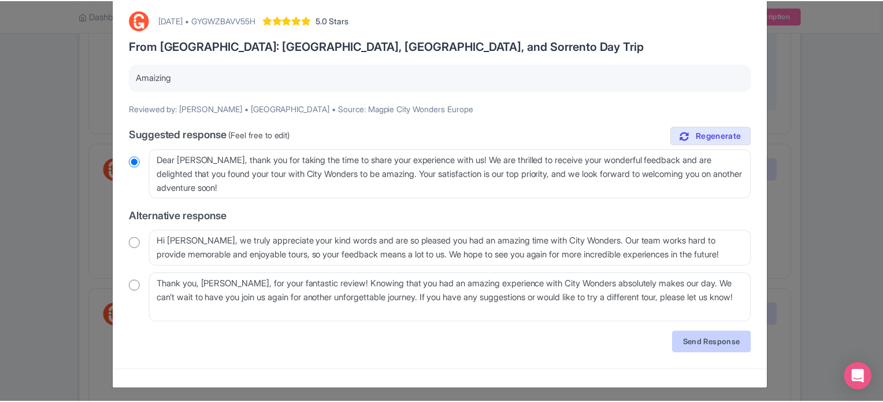
scroll to position [0, 0]
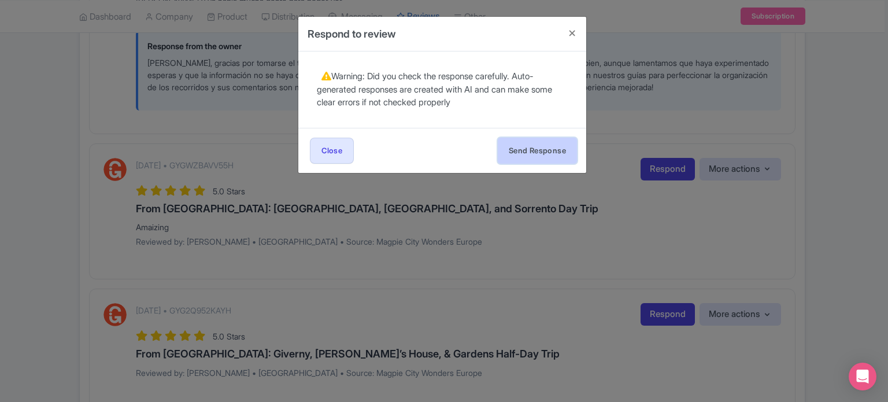
click at [550, 140] on button "Send Response" at bounding box center [537, 151] width 79 height 26
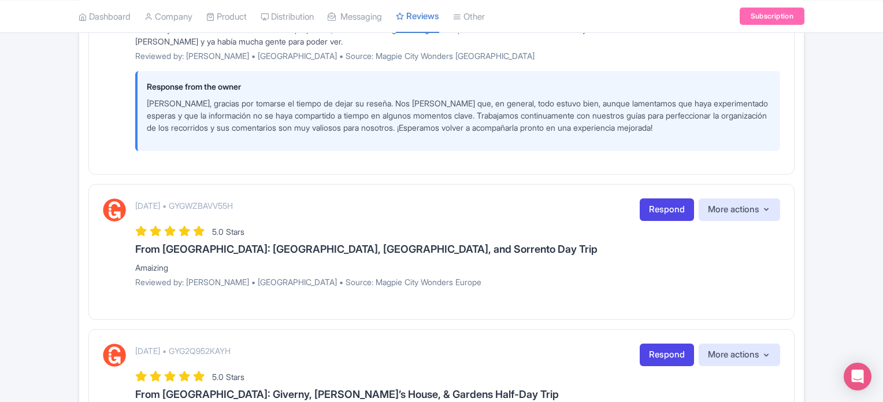
scroll to position [1098, 0]
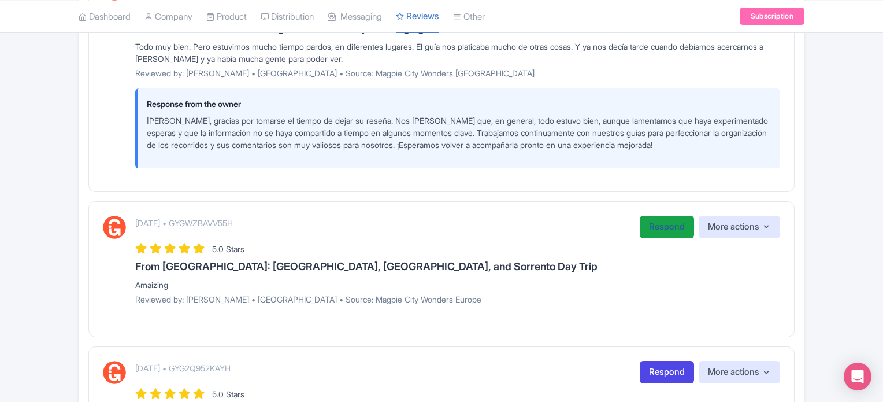
click at [658, 219] on link "Respond" at bounding box center [667, 227] width 54 height 23
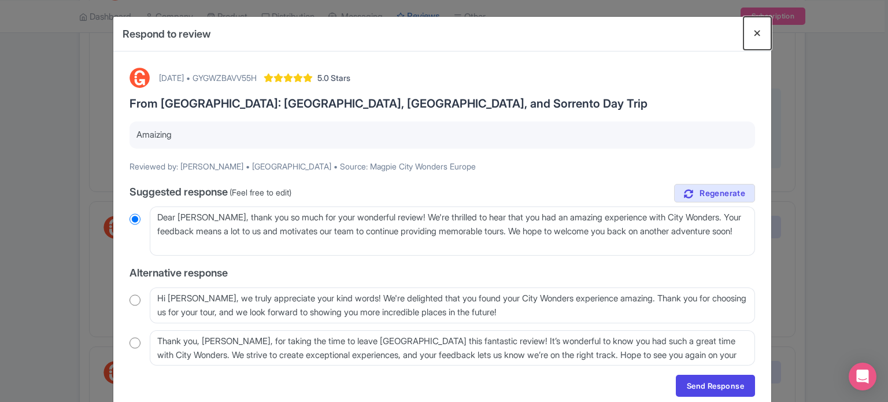
click at [758, 29] on button "Close" at bounding box center [757, 33] width 28 height 33
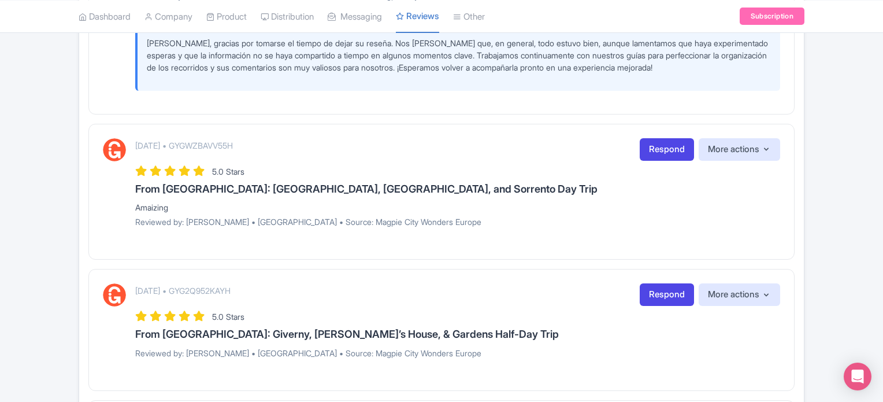
scroll to position [1156, 0]
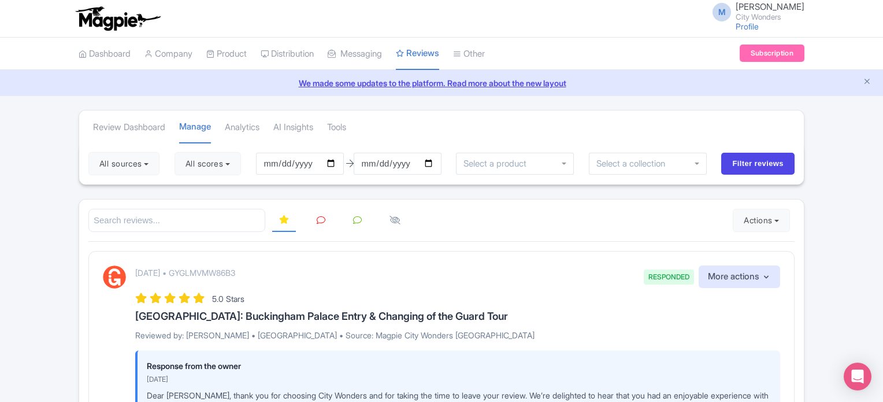
click at [313, 219] on link at bounding box center [321, 220] width 23 height 23
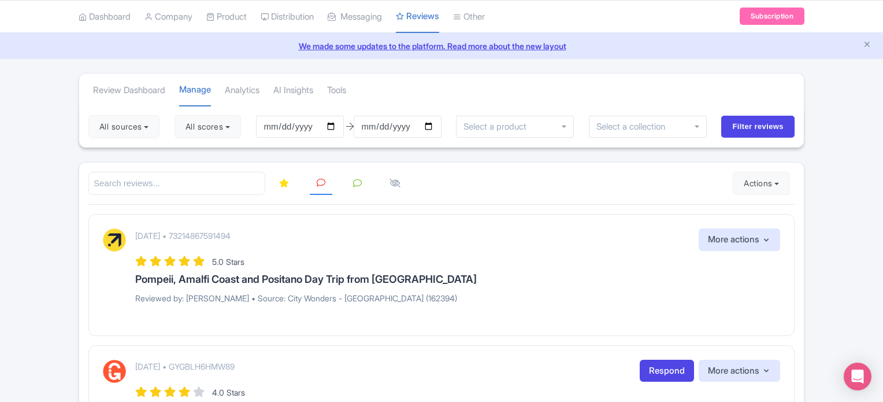
scroll to position [116, 0]
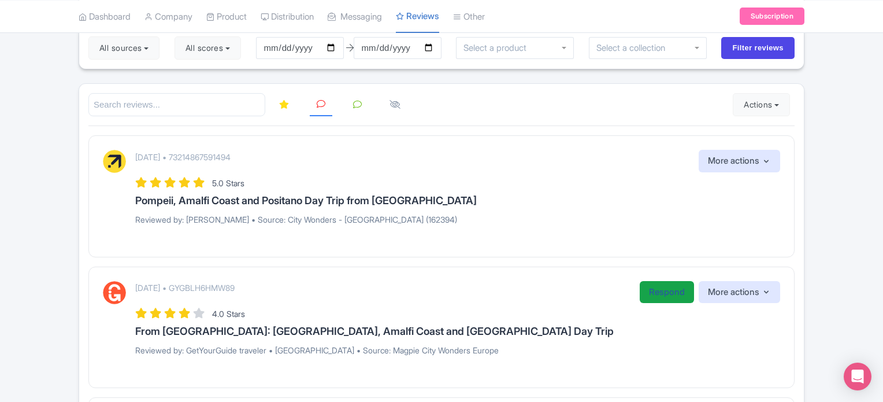
click at [676, 286] on link "Respond" at bounding box center [667, 292] width 54 height 23
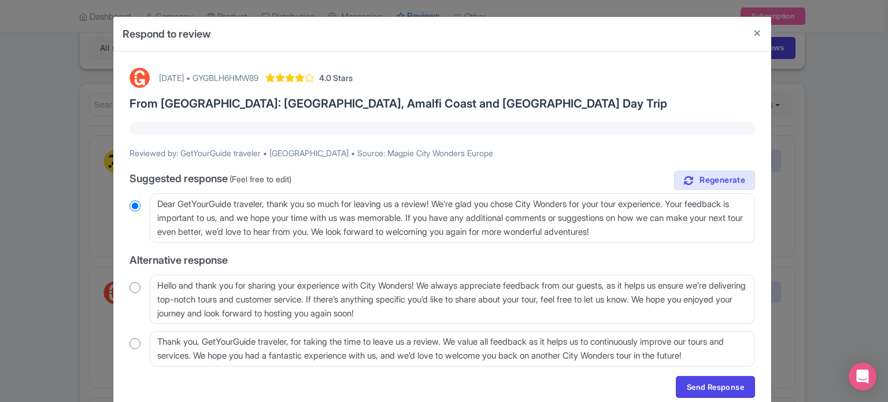
click at [125, 286] on div "August 22, 2025 • GYGBLH6HMW89 4.0 Stars From Rome: Pompeii, Amalfi Coast and P…" at bounding box center [442, 233] width 639 height 344
click at [129, 284] on input "radio" at bounding box center [134, 287] width 11 height 12
radio input "true"
click at [698, 380] on link "Send Response" at bounding box center [715, 387] width 79 height 22
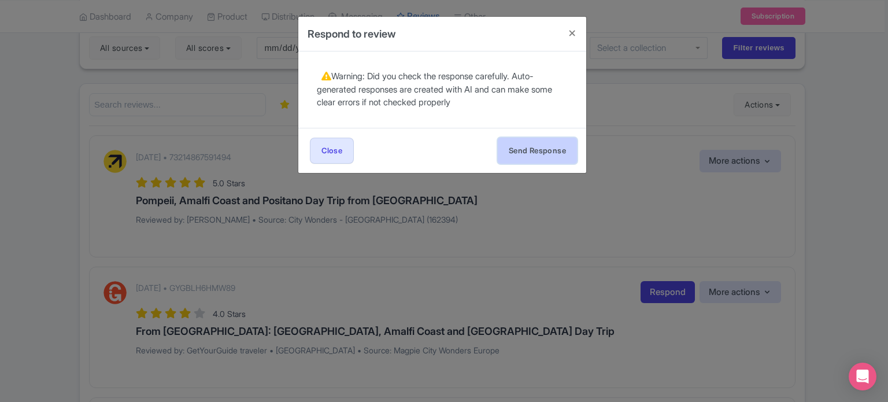
click at [557, 138] on button "Send Response" at bounding box center [537, 151] width 79 height 26
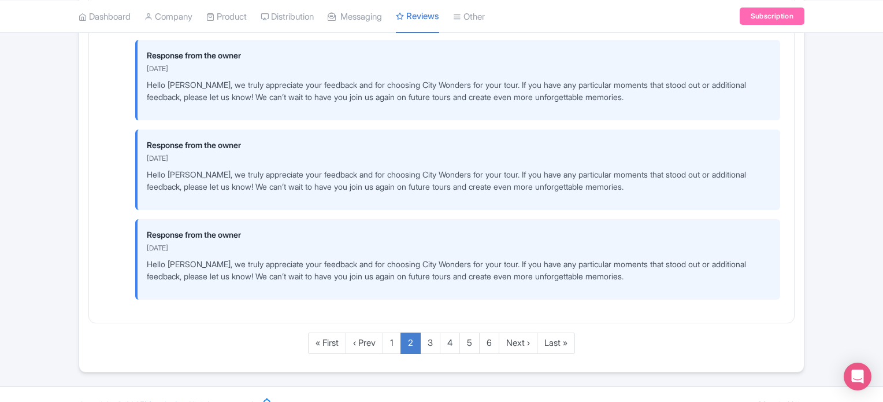
scroll to position [3323, 0]
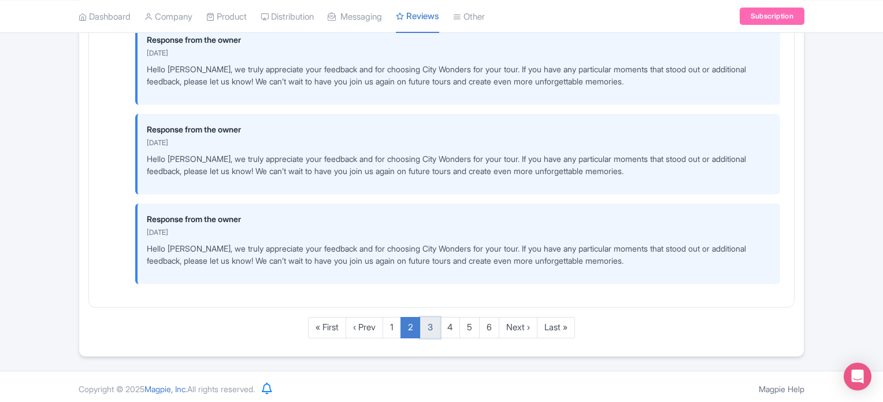
click at [427, 319] on link "3" at bounding box center [430, 327] width 20 height 21
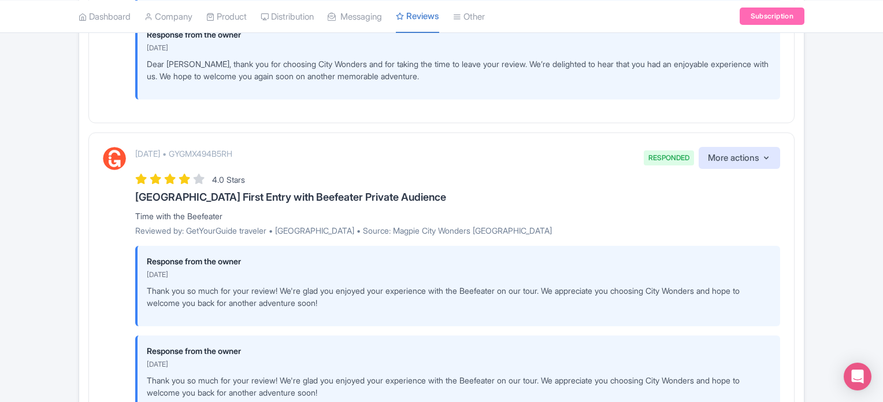
scroll to position [520, 0]
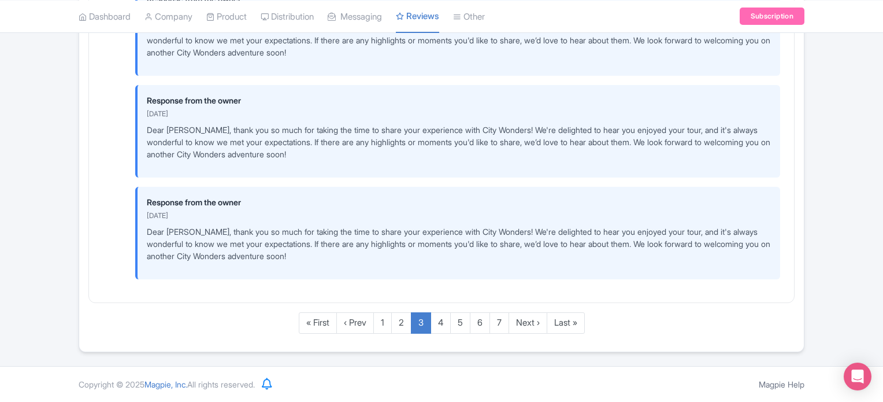
scroll to position [3555, 0]
click at [443, 323] on link "4" at bounding box center [441, 322] width 20 height 21
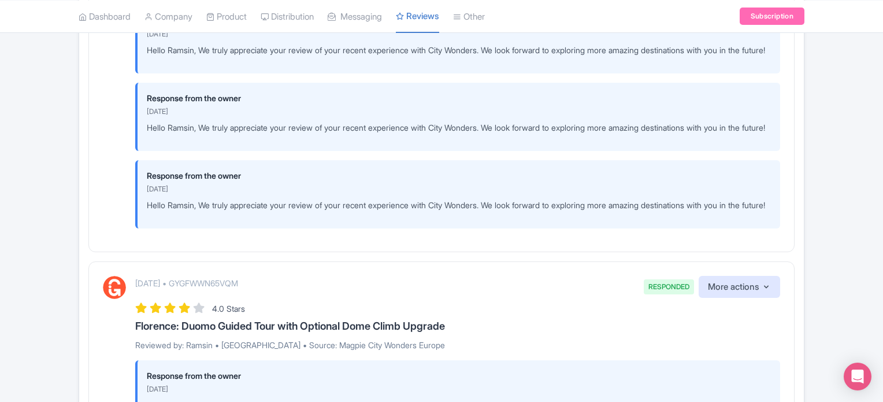
scroll to position [839, 0]
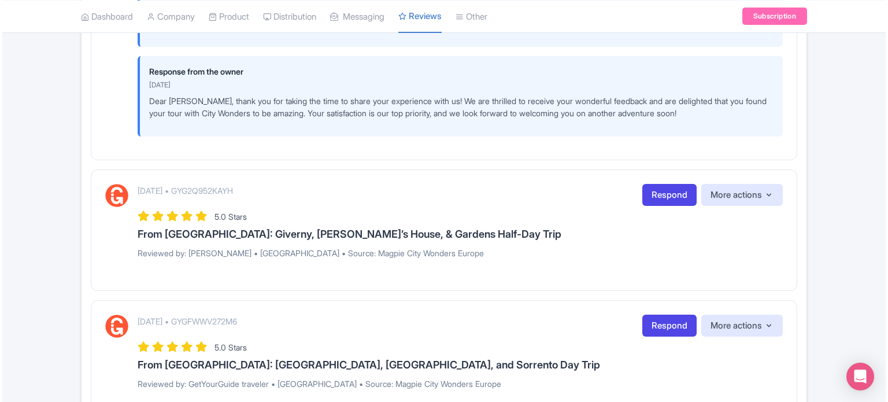
scroll to position [471, 0]
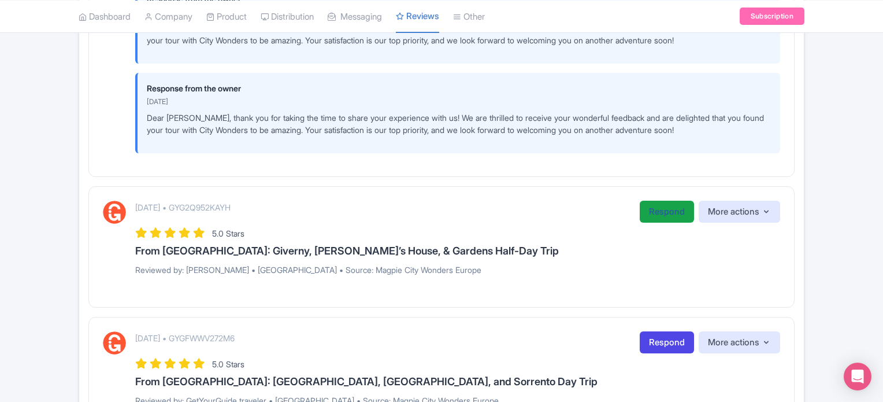
click at [663, 205] on link "Respond" at bounding box center [667, 212] width 54 height 23
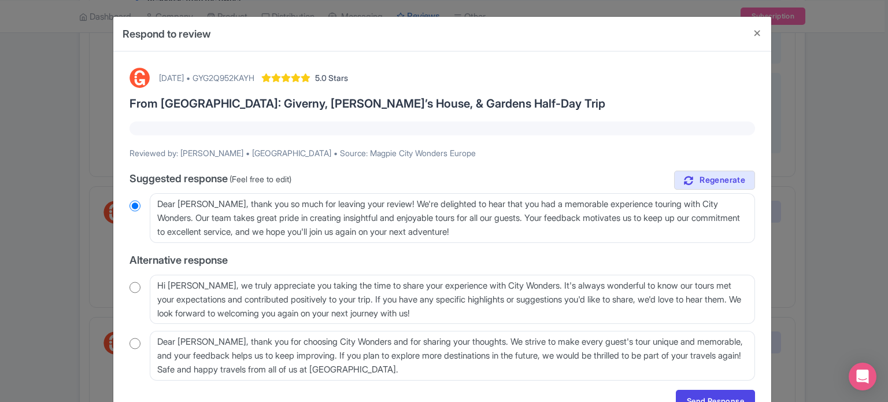
scroll to position [58, 0]
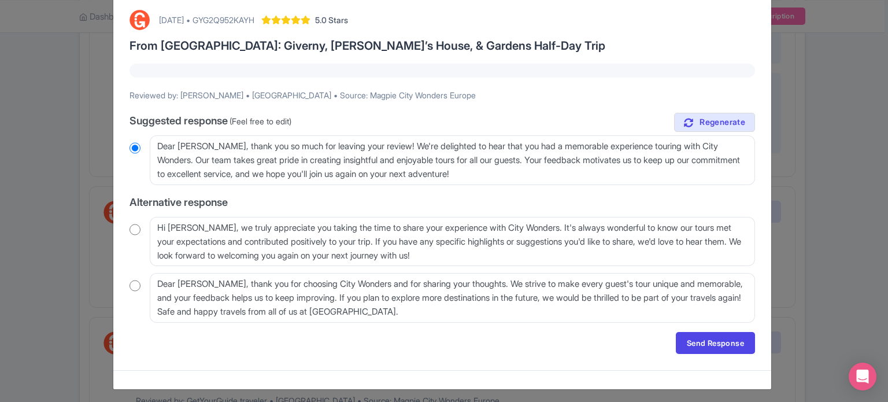
click at [129, 229] on input "radio" at bounding box center [134, 230] width 11 height 12
radio input "true"
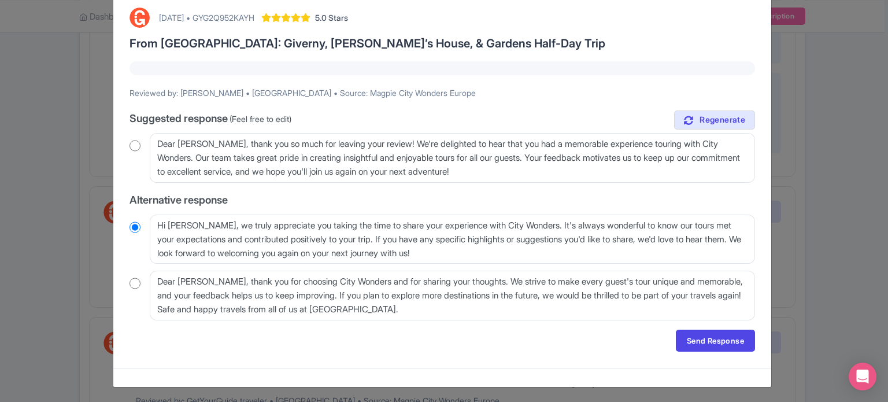
scroll to position [61, 0]
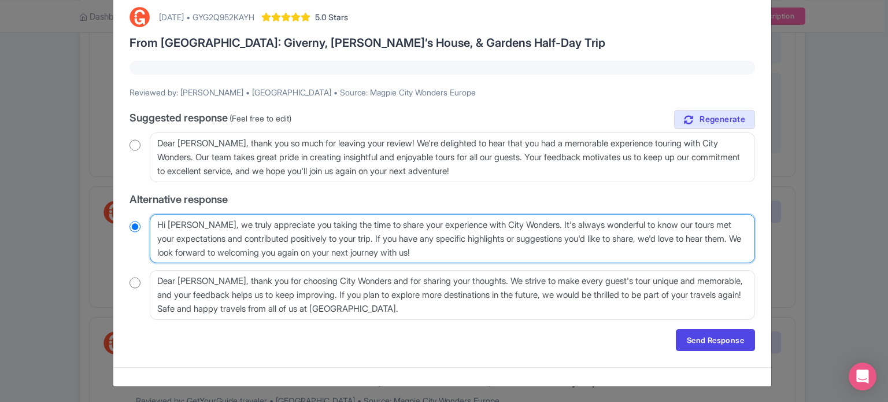
drag, startPoint x: 367, startPoint y: 236, endPoint x: 755, endPoint y: 235, distance: 387.8
click at [755, 235] on div "[DATE] • GYG2Q952KAYH 5.0 Stars From [GEOGRAPHIC_DATA]: [GEOGRAPHIC_DATA], [PER…" at bounding box center [442, 179] width 639 height 358
type textarea "Hi [PERSON_NAME], we truly appreciate you taking the time to share your experie…"
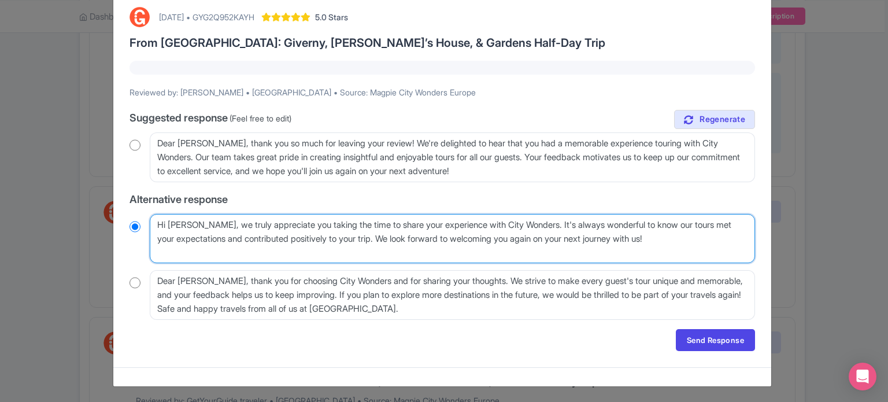
scroll to position [47, 0]
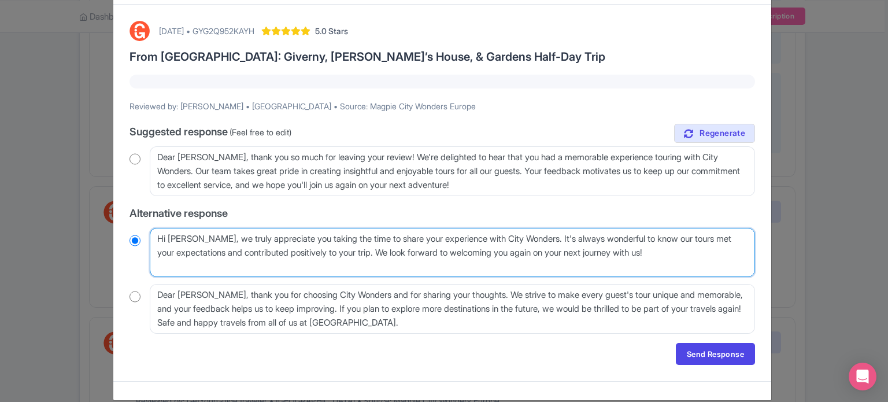
radio input "true"
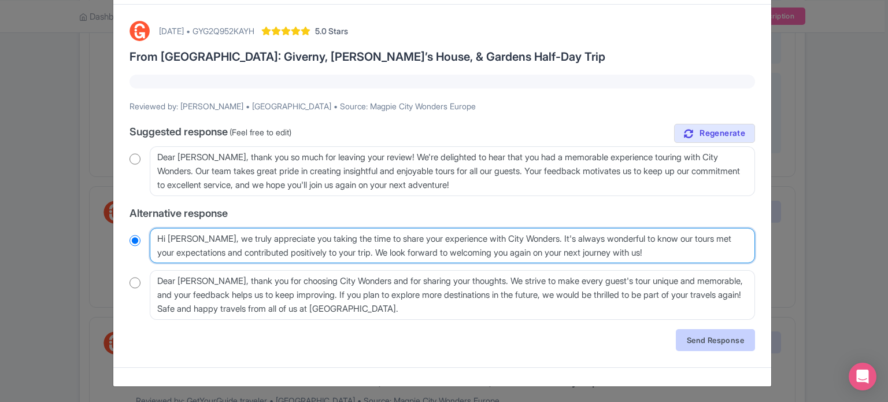
type textarea "Hi [PERSON_NAME], we truly appreciate you taking the time to share your experie…"
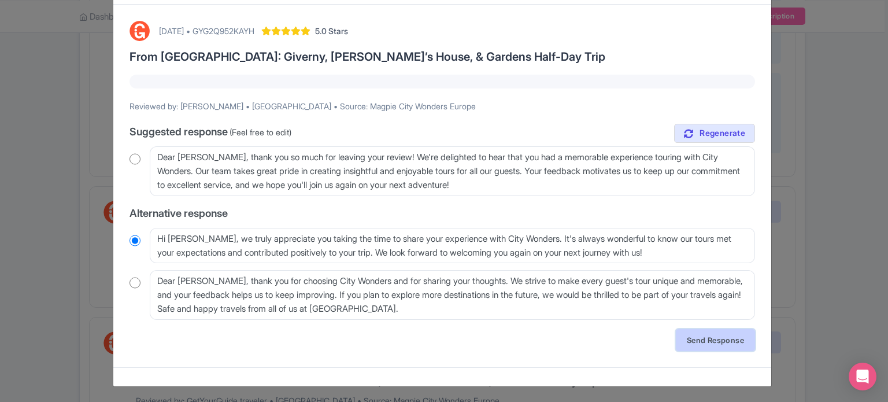
click at [710, 338] on link "Send Response" at bounding box center [715, 340] width 79 height 22
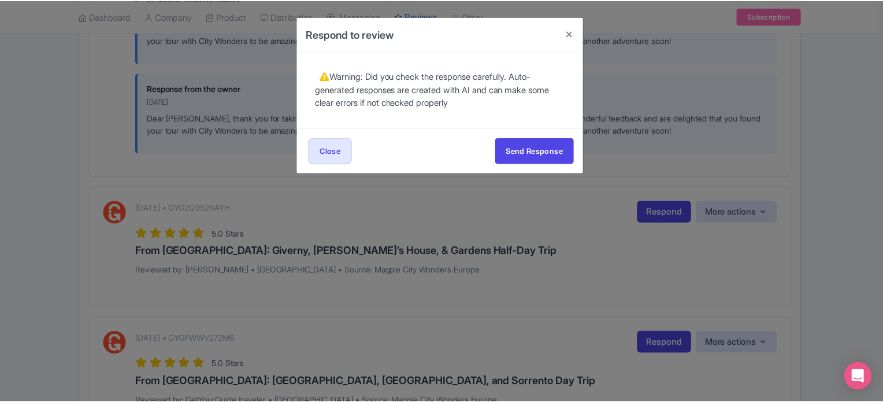
scroll to position [0, 0]
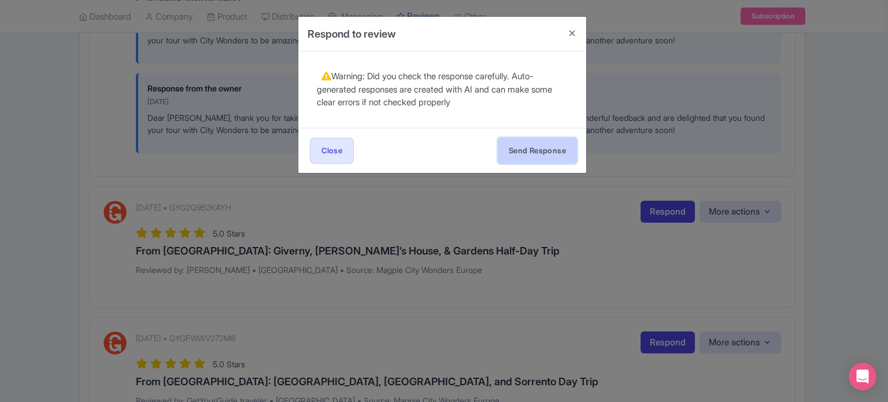
click at [543, 153] on button "Send Response" at bounding box center [537, 151] width 79 height 26
